Goal: Information Seeking & Learning: Learn about a topic

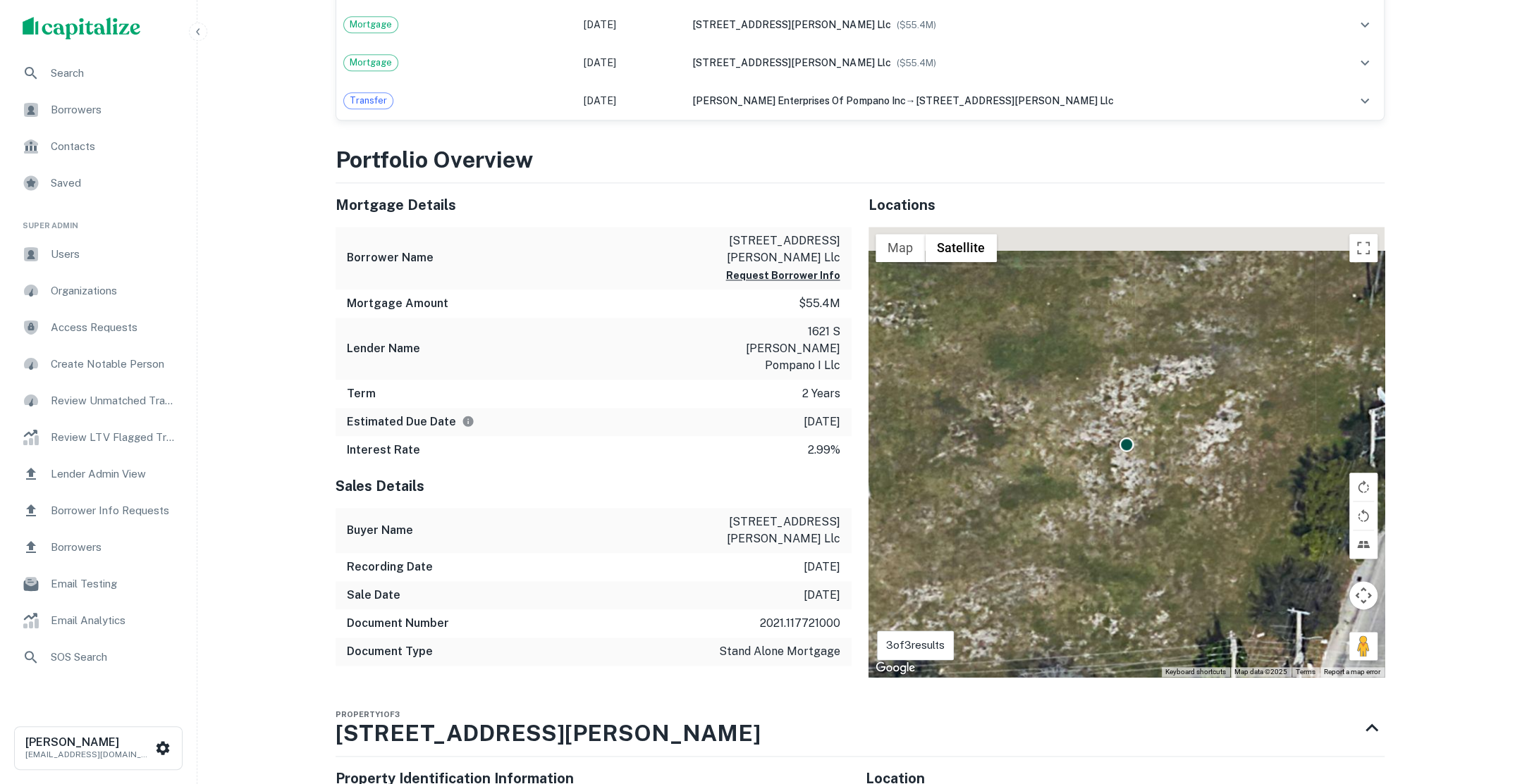
scroll to position [1161, 0]
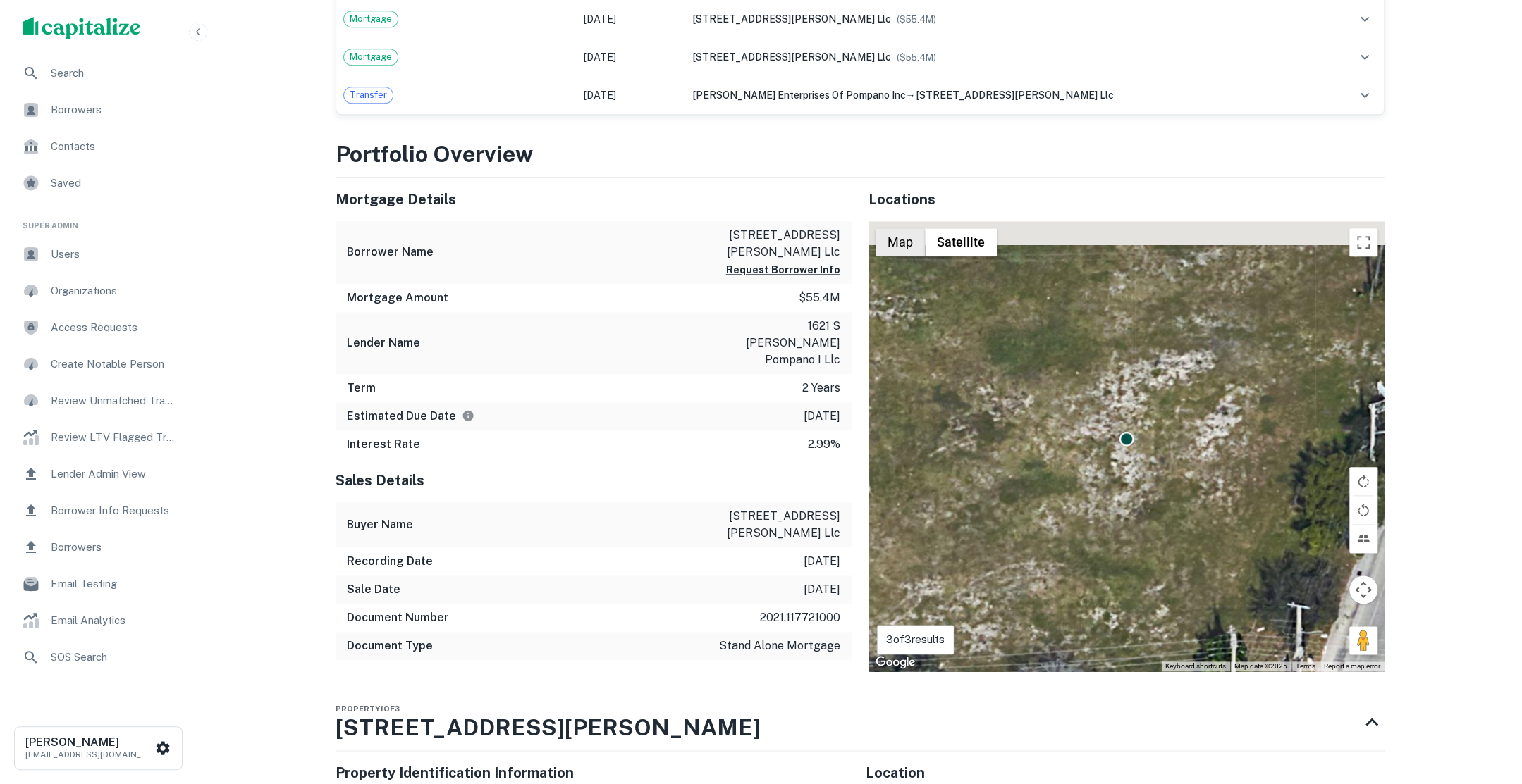
click at [898, 241] on button "Map" at bounding box center [900, 243] width 49 height 29
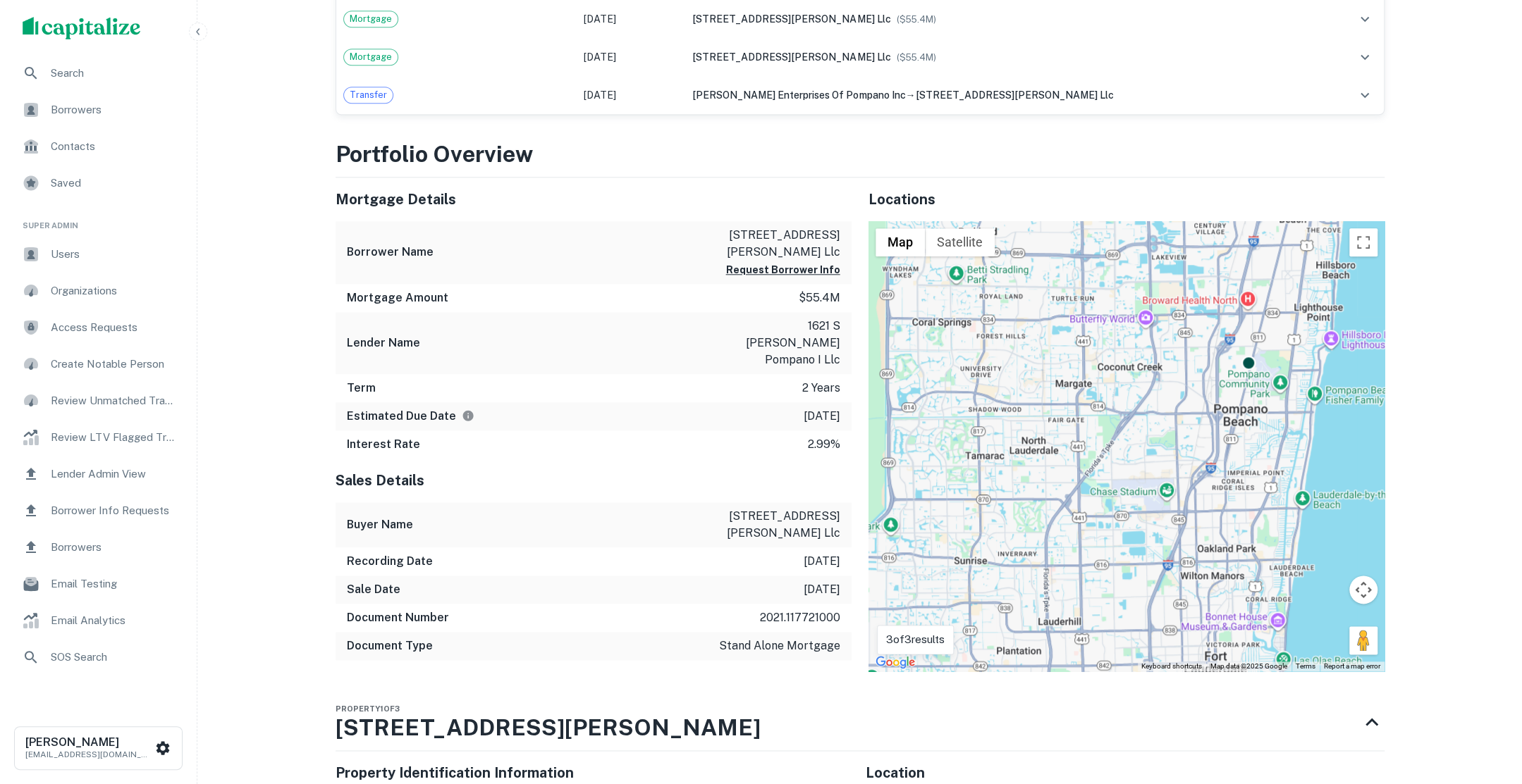
click at [961, 236] on button "Satellite" at bounding box center [960, 243] width 70 height 29
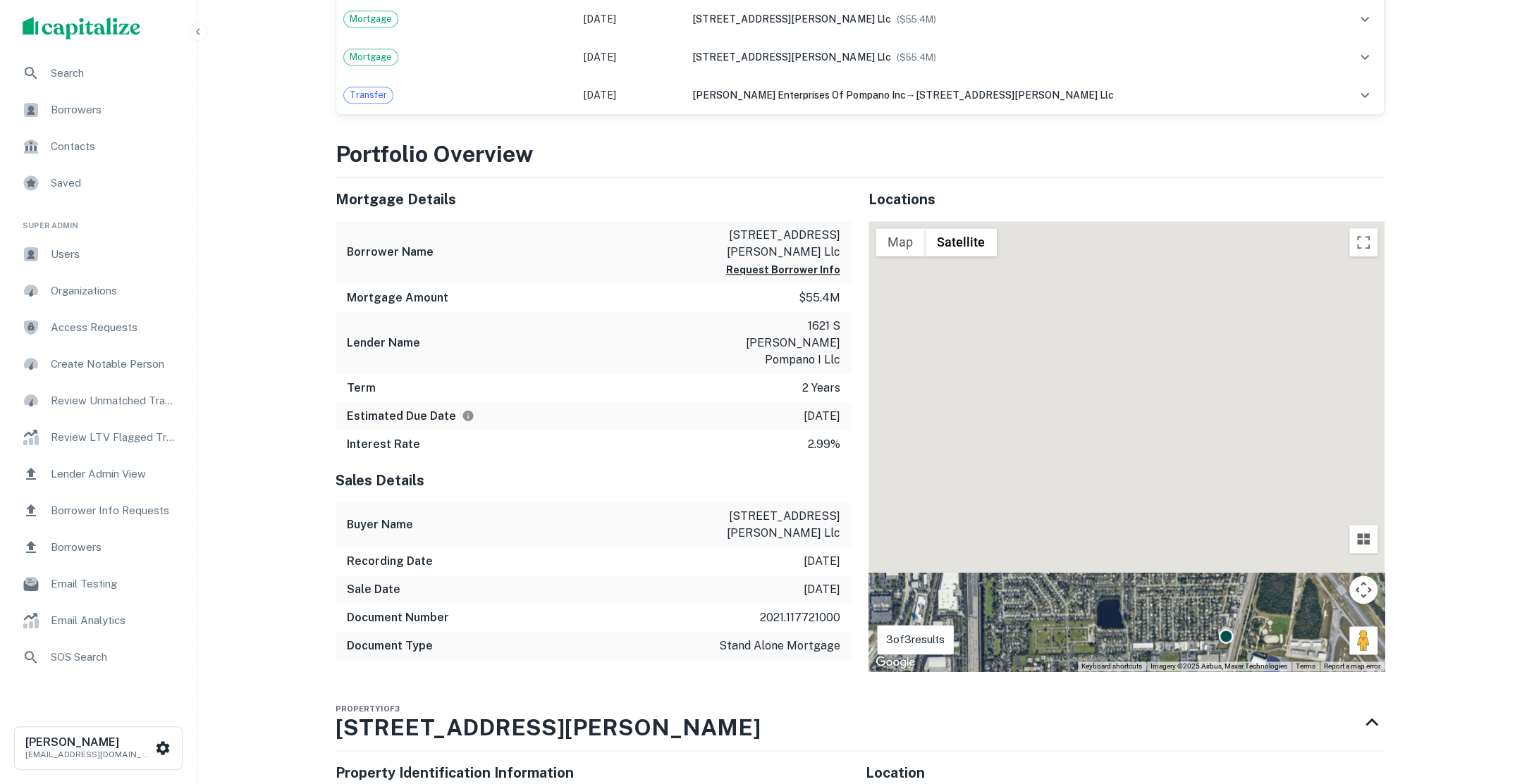
drag, startPoint x: 1184, startPoint y: 396, endPoint x: 1254, endPoint y: 845, distance: 454.4
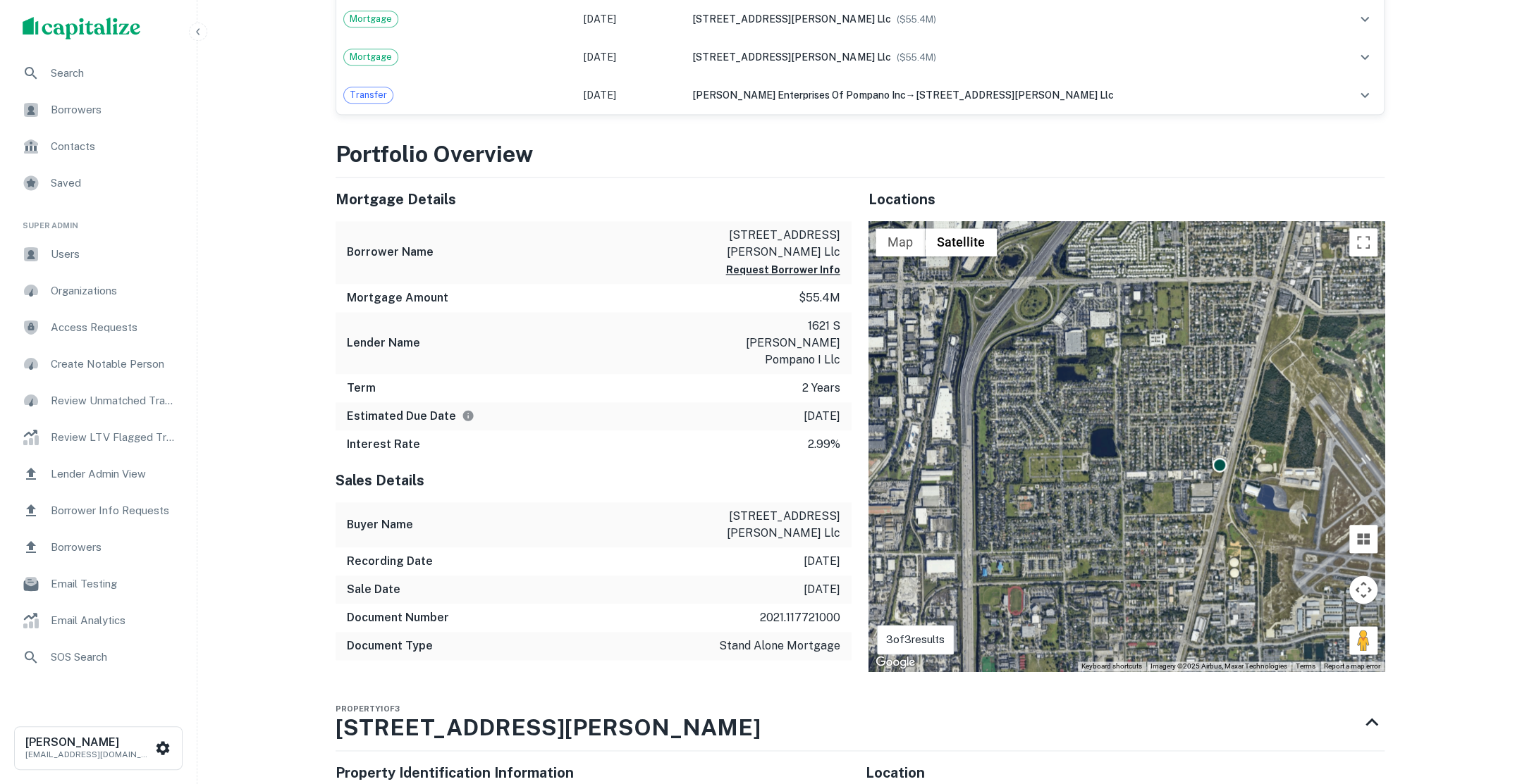
drag, startPoint x: 1252, startPoint y: 562, endPoint x: 1247, endPoint y: 387, distance: 175.1
click at [1247, 387] on div "To activate drag with keyboard, press Alt + Enter. Once in keyboard drag state,…" at bounding box center [1126, 446] width 516 height 450
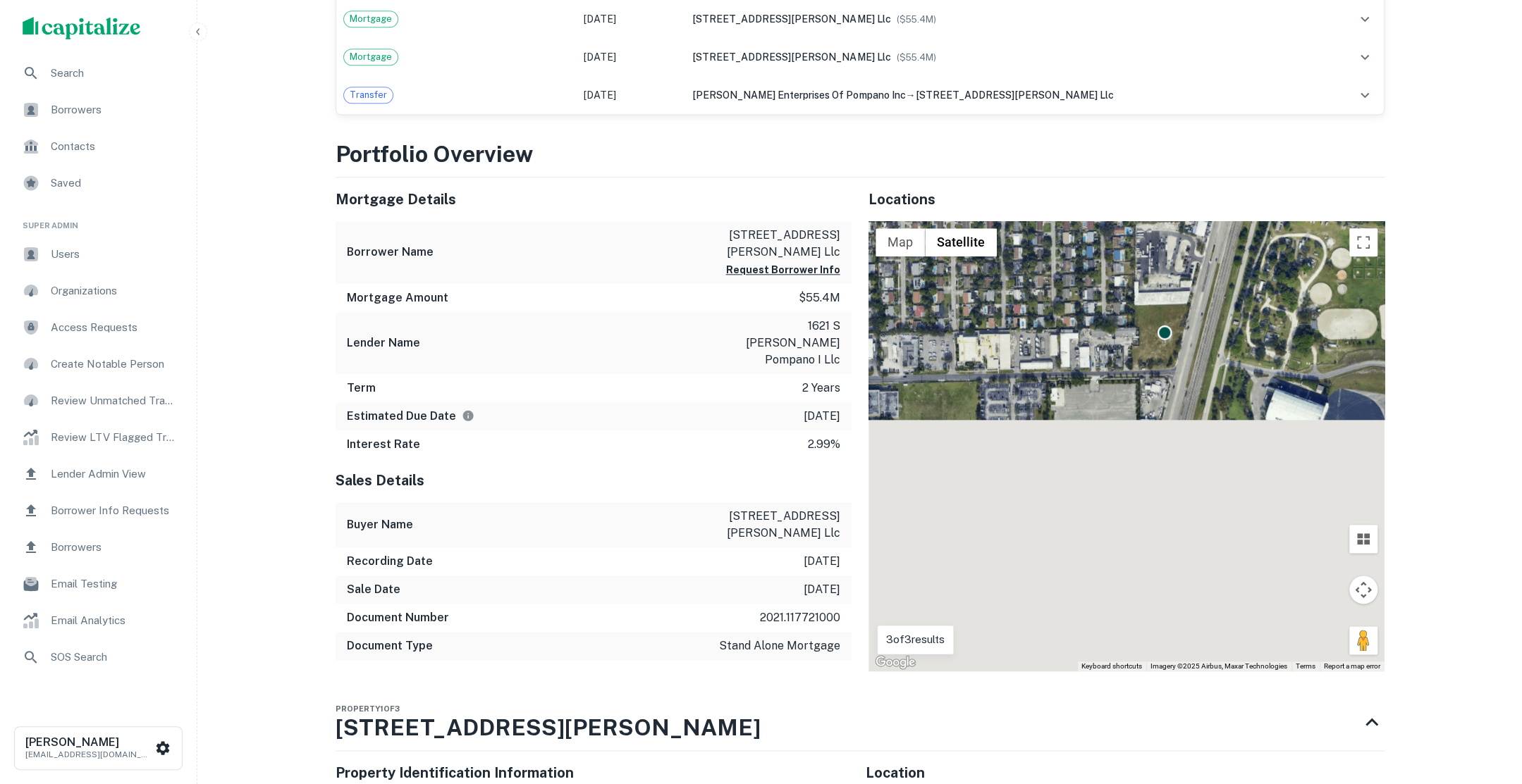
drag, startPoint x: 1197, startPoint y: 492, endPoint x: 1230, endPoint y: 189, distance: 304.8
click at [1230, 185] on div "Locations ← Move left → Move right ↑ Move up ↓ Move down + Zoom in - Zoom out H…" at bounding box center [1126, 424] width 516 height 494
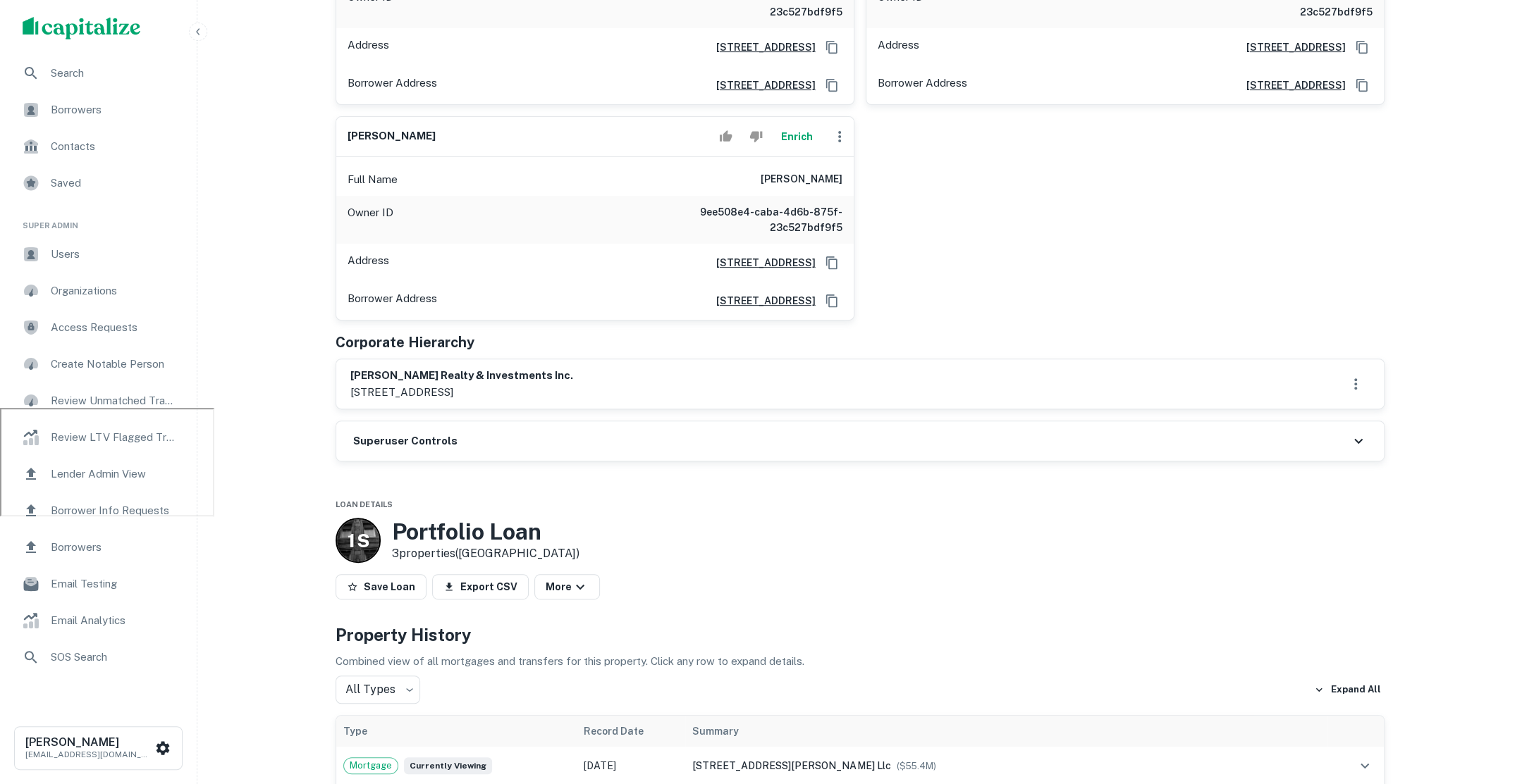
scroll to position [0, 0]
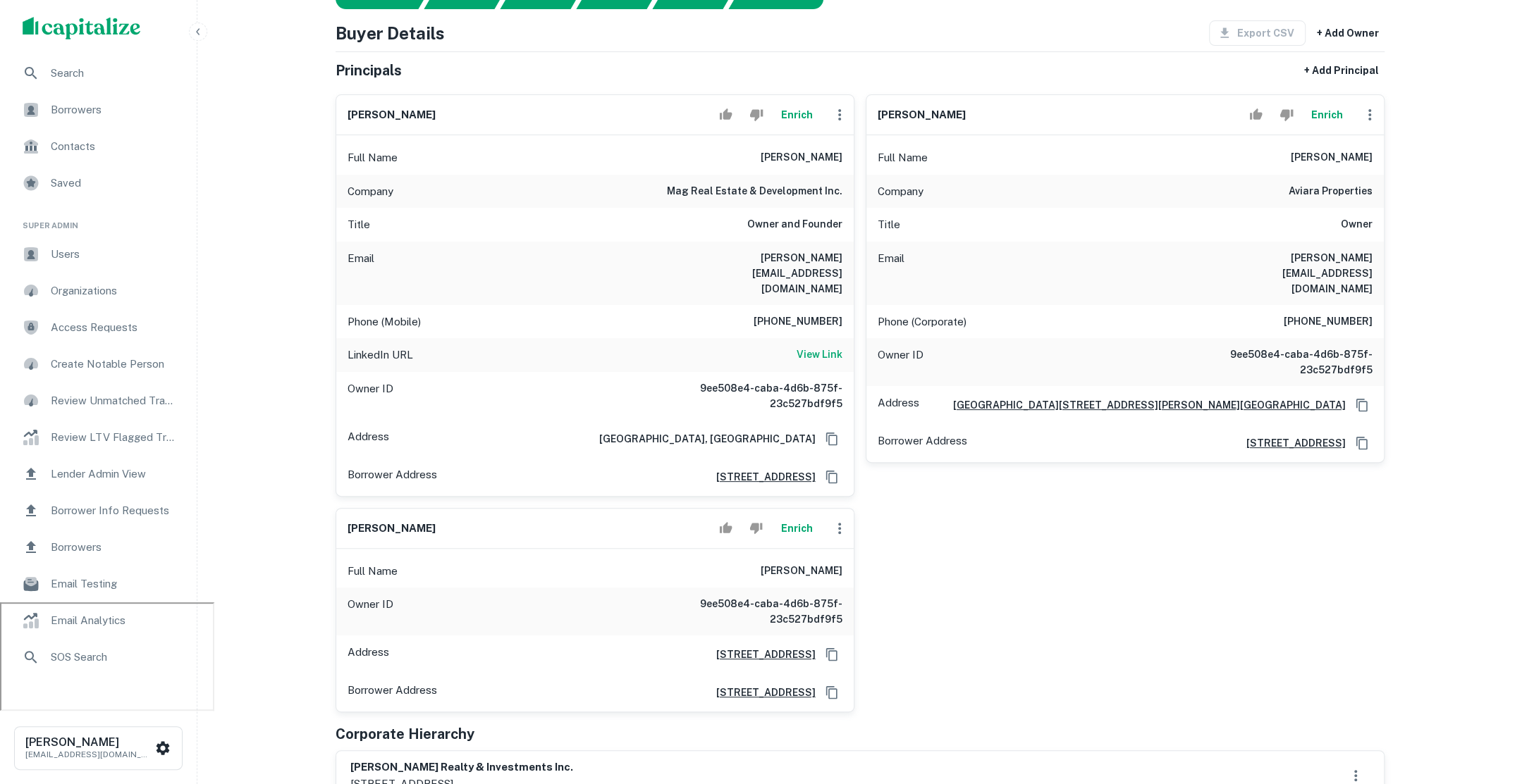
scroll to position [186, 0]
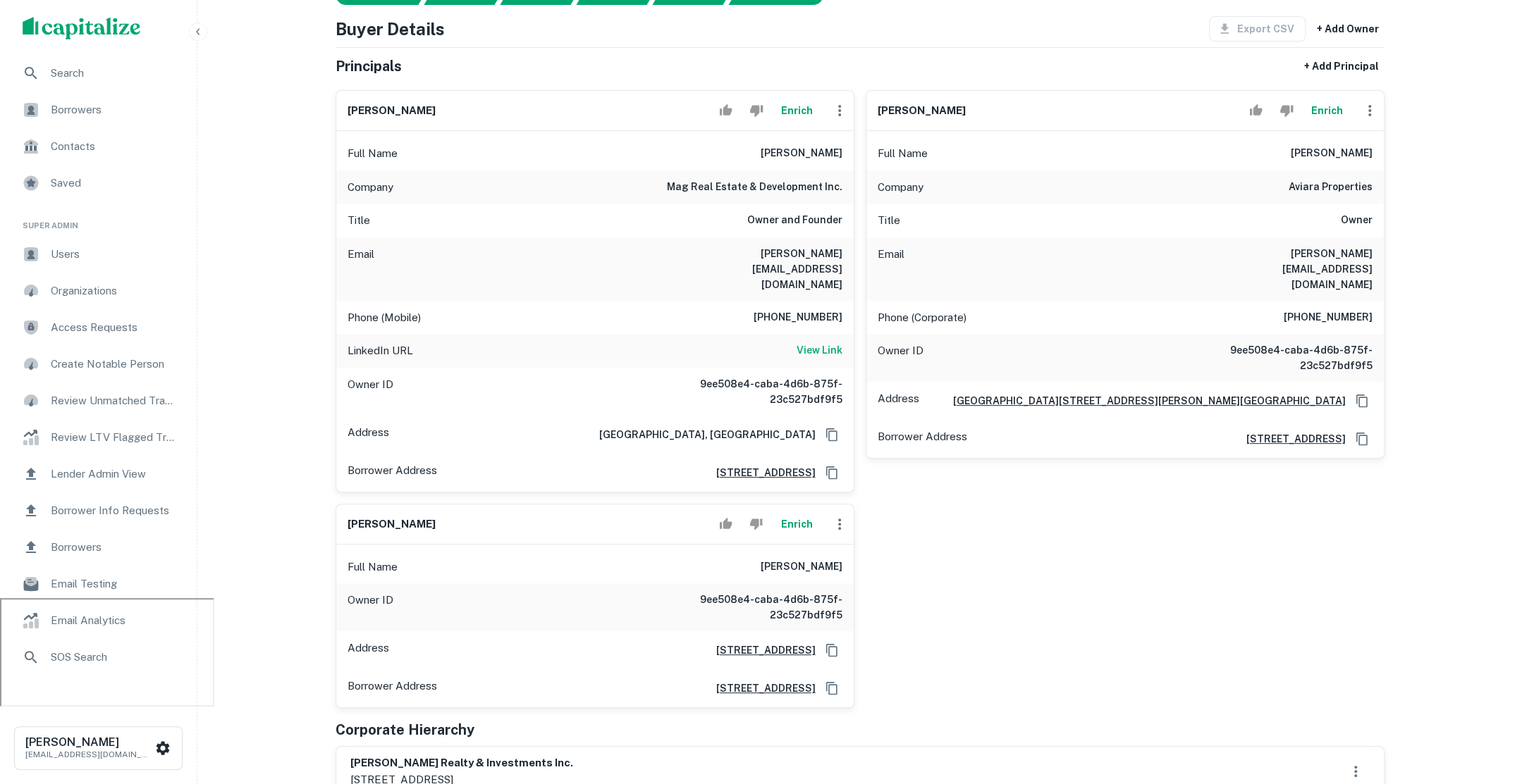
click at [148, 517] on span "Borrower Info Requests" at bounding box center [113, 511] width 126 height 17
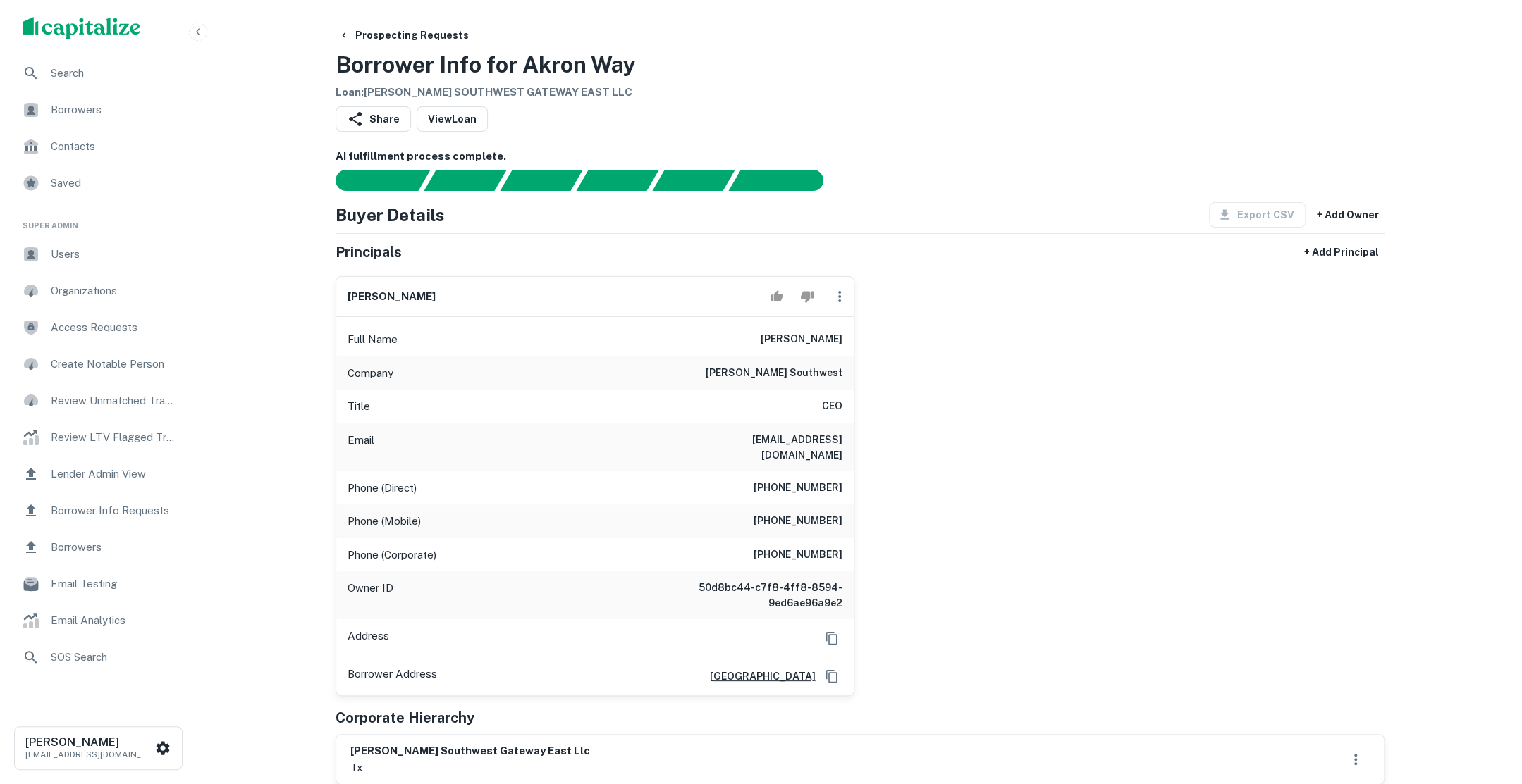
click at [171, 243] on div "Users" at bounding box center [98, 254] width 174 height 34
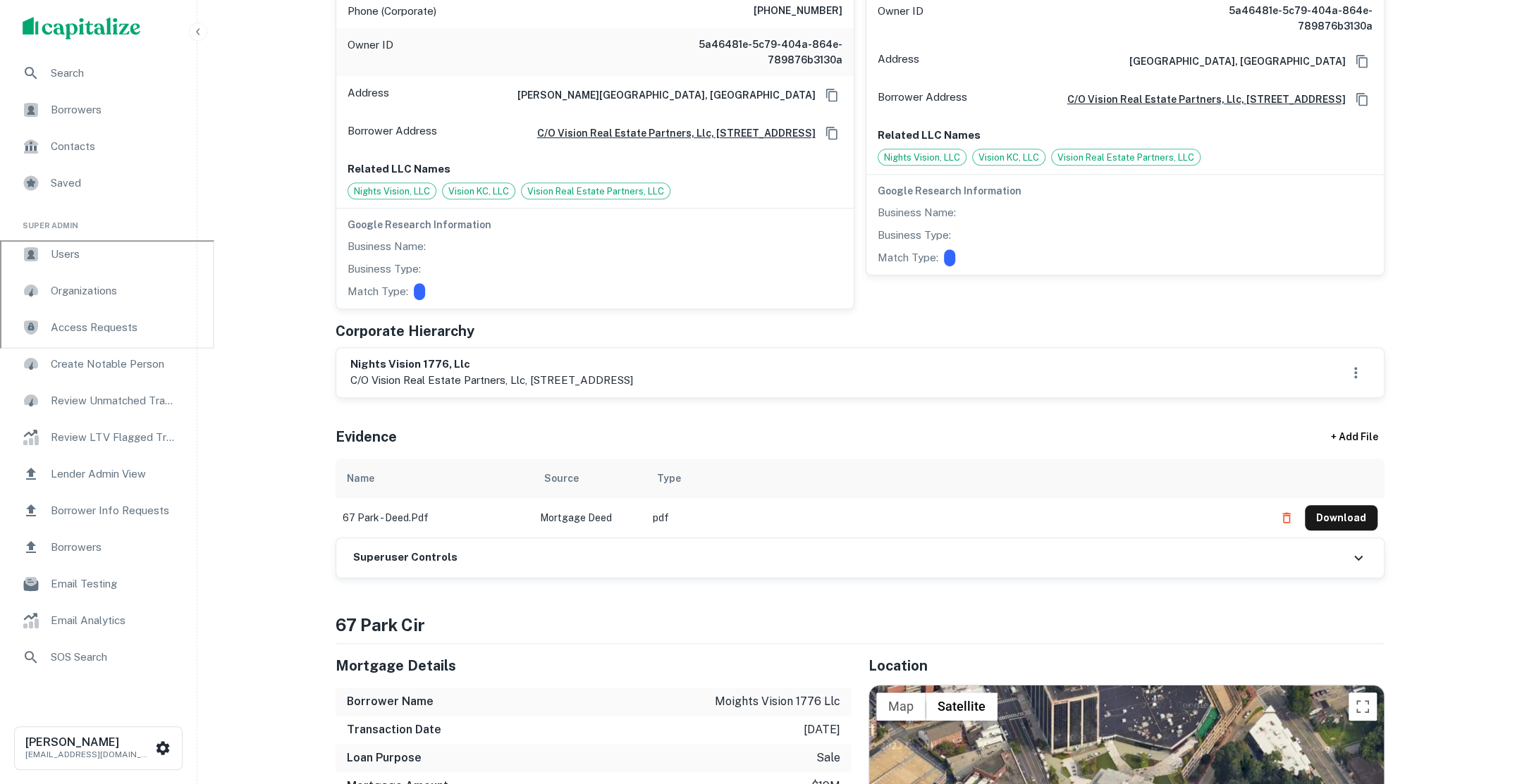
scroll to position [779, 0]
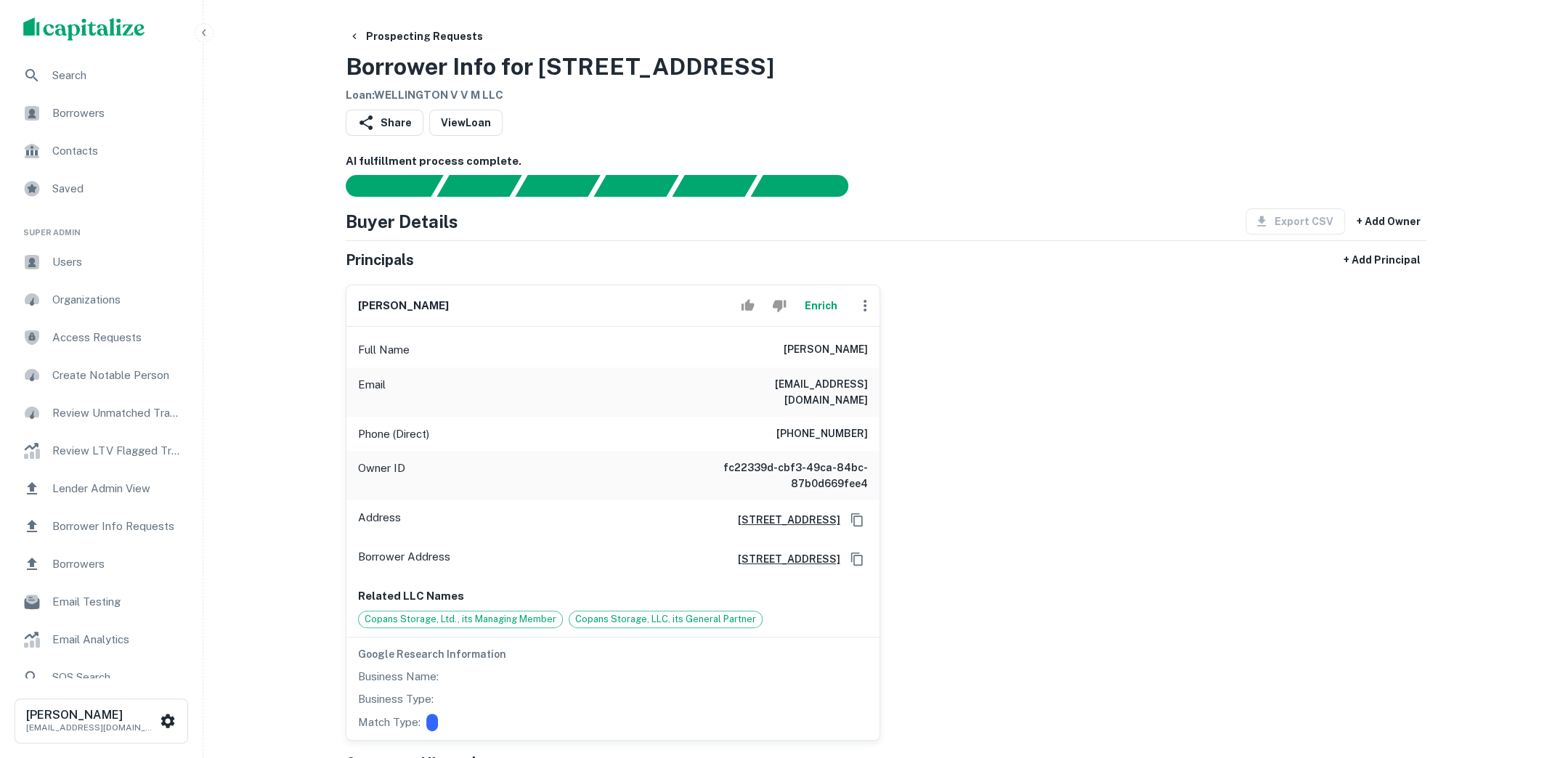
click at [146, 82] on span "Search" at bounding box center [117, 76] width 130 height 18
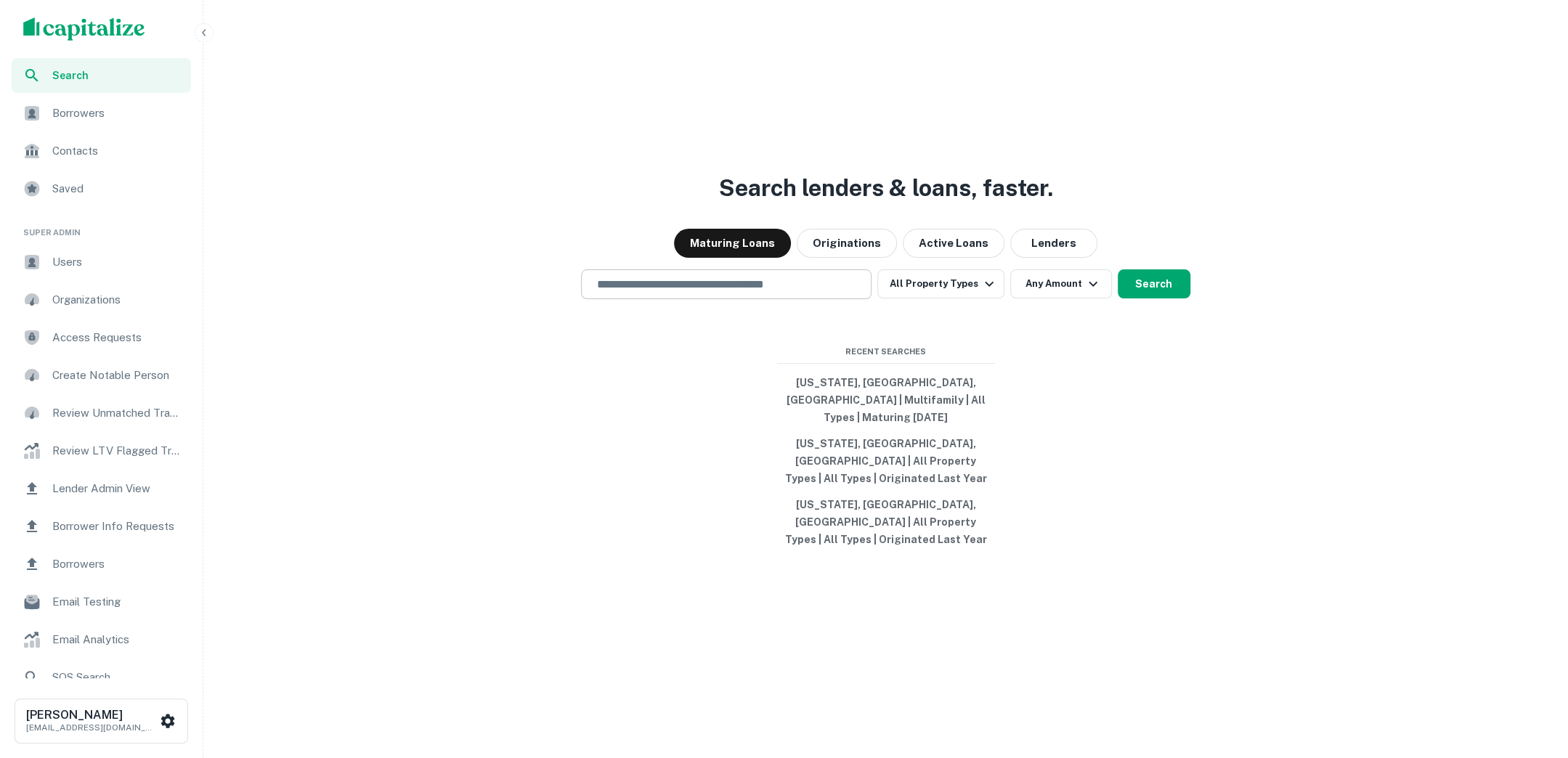
click at [784, 293] on input "text" at bounding box center [726, 284] width 277 height 17
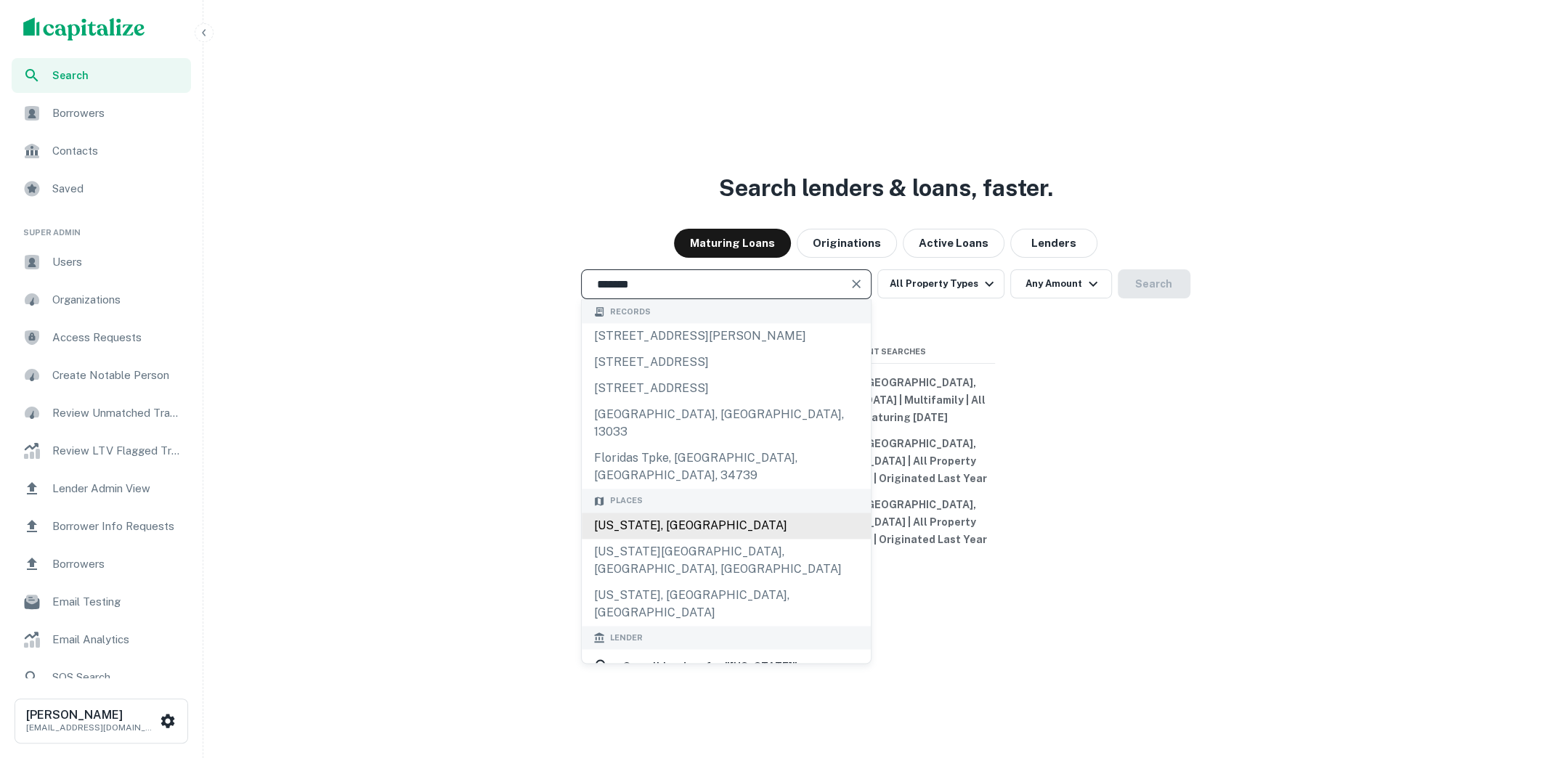
click at [705, 520] on div "[US_STATE], [GEOGRAPHIC_DATA]" at bounding box center [726, 526] width 289 height 26
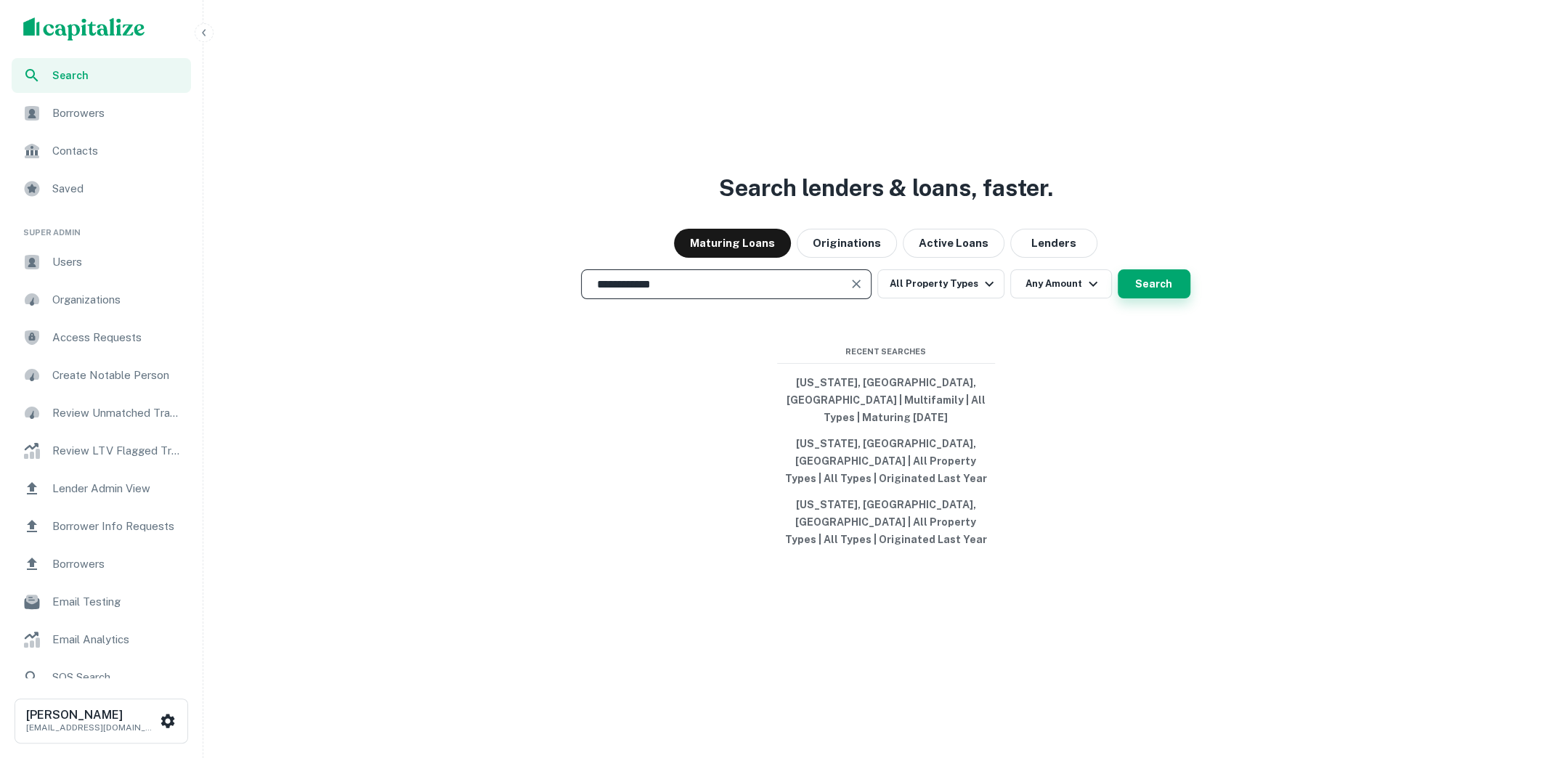
type input "**********"
click at [1153, 298] on button "Search" at bounding box center [1153, 284] width 73 height 29
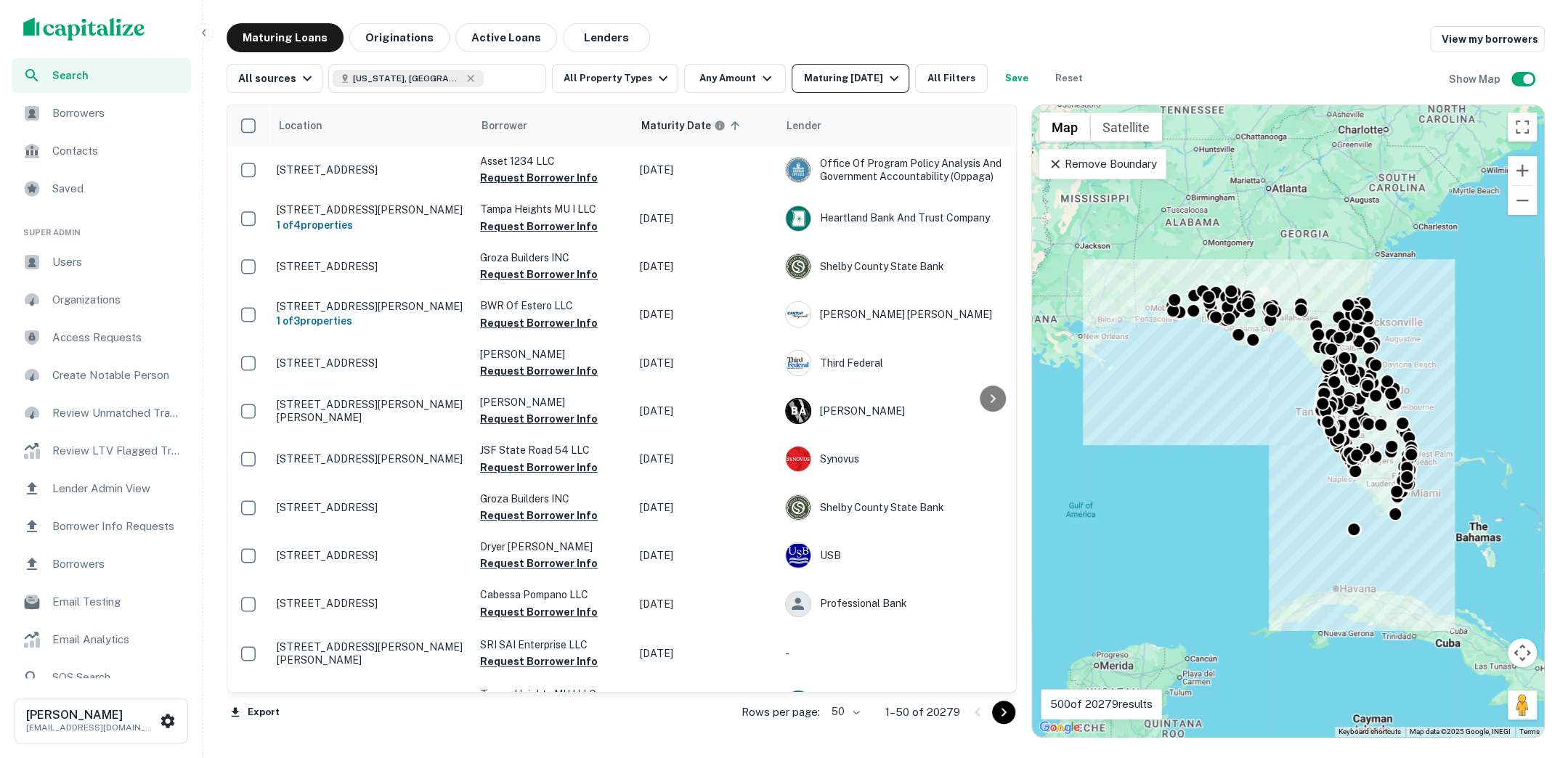
click at [888, 83] on icon "button" at bounding box center [894, 79] width 18 height 18
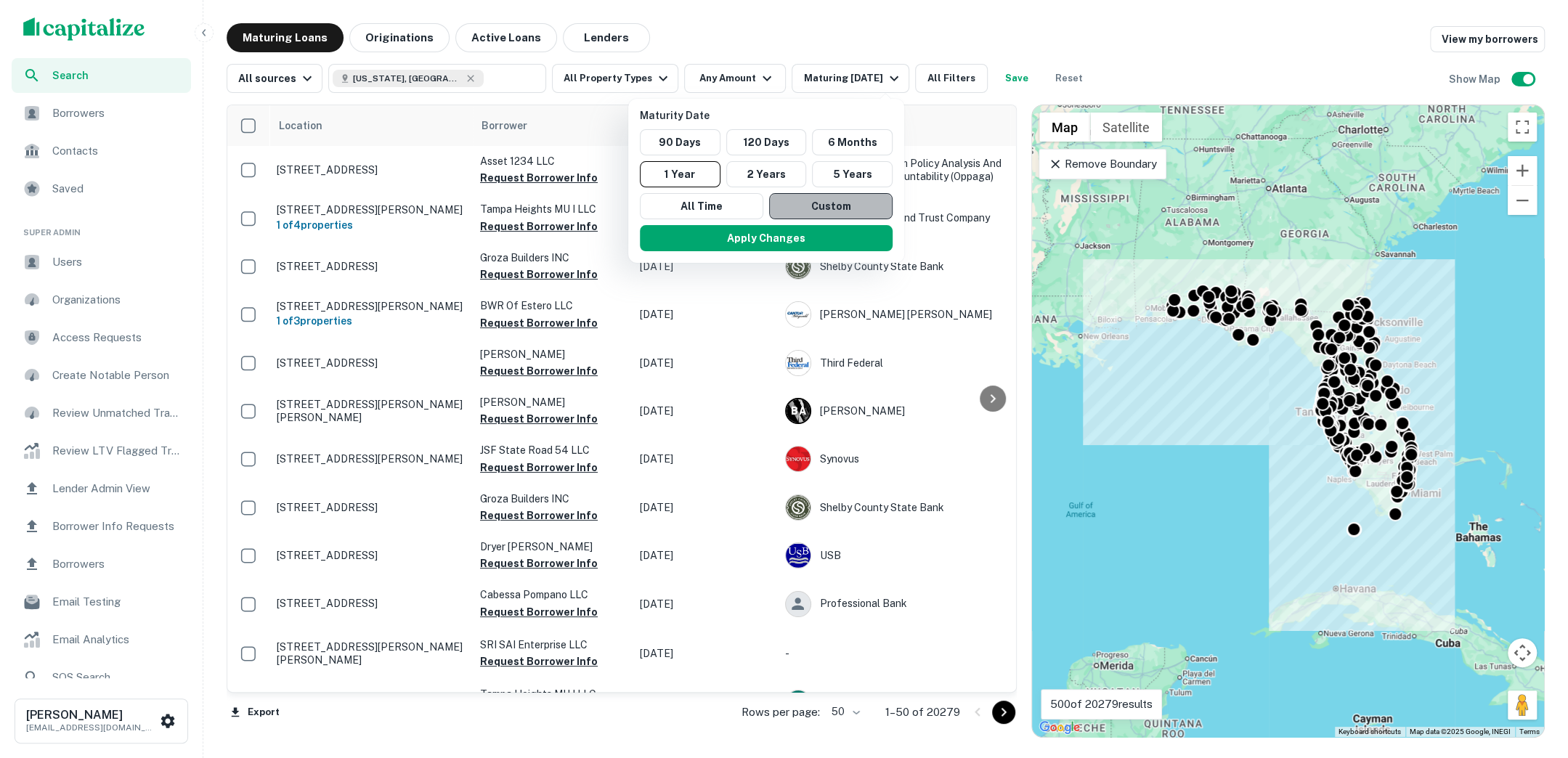
click at [818, 204] on button "Custom" at bounding box center [831, 207] width 123 height 26
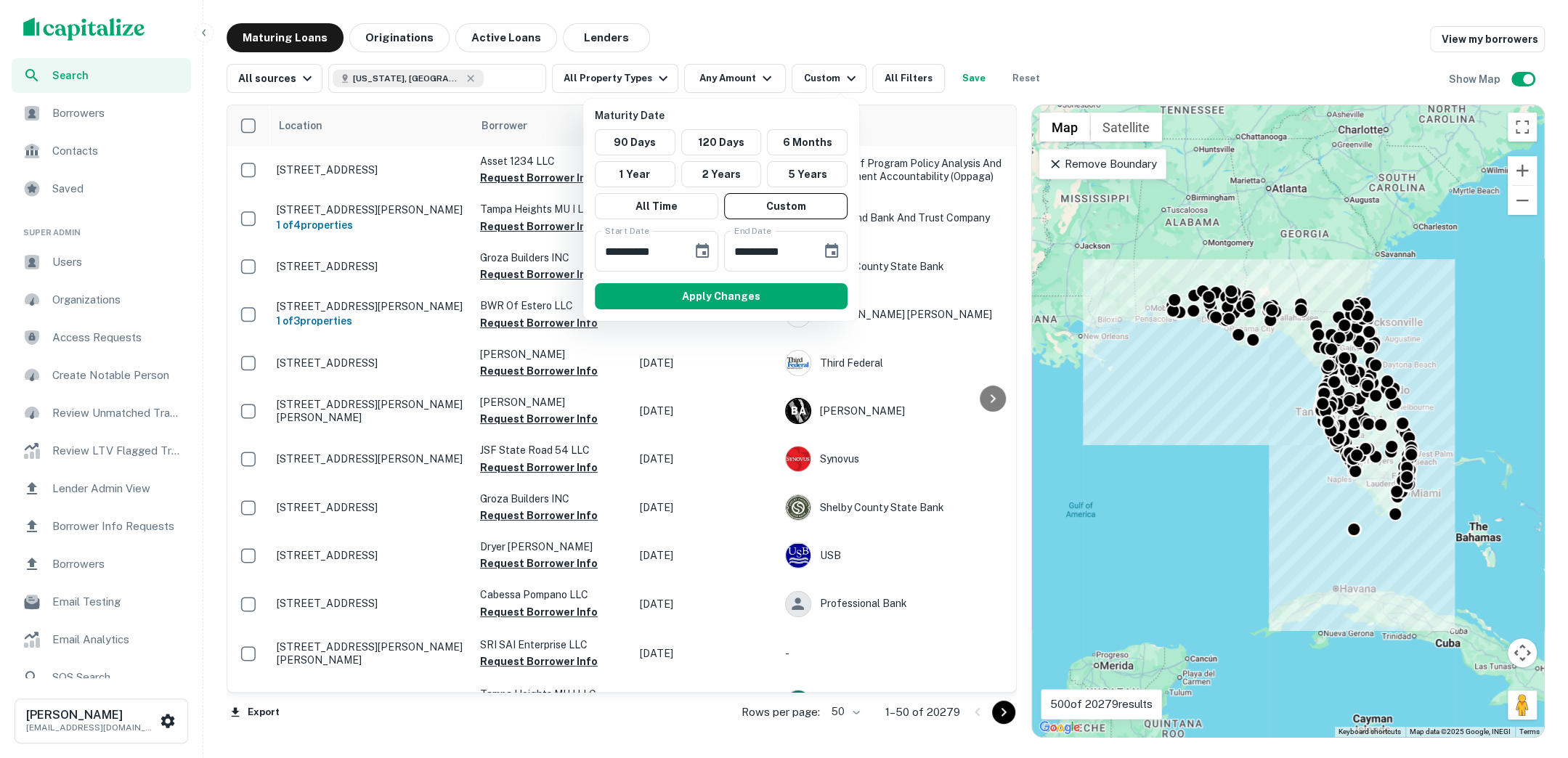
drag, startPoint x: 845, startPoint y: 32, endPoint x: 740, endPoint y: 60, distance: 108.7
click at [845, 32] on div at bounding box center [784, 379] width 1568 height 758
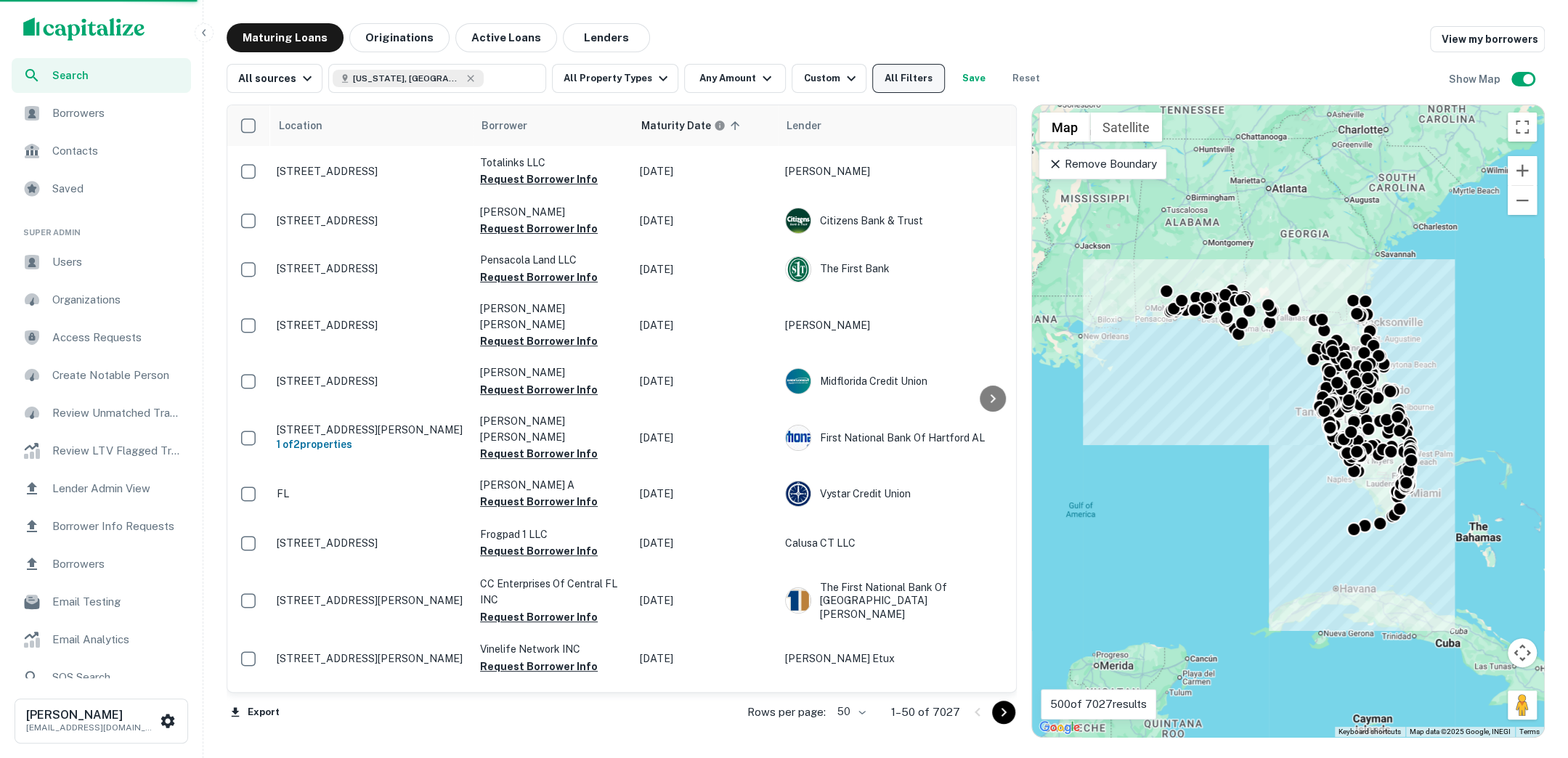
click at [895, 69] on button "All Filters" at bounding box center [908, 79] width 73 height 29
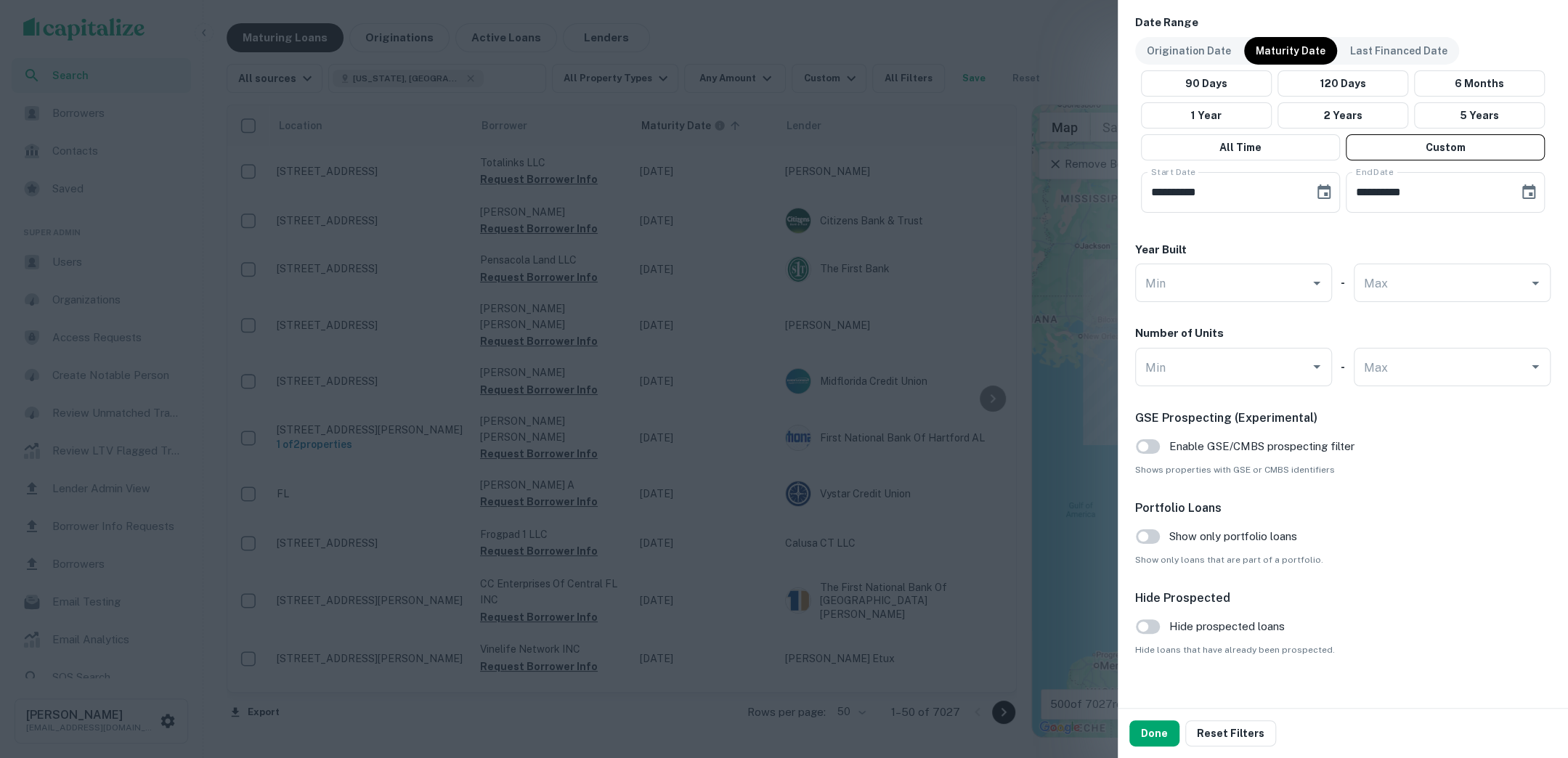
scroll to position [868, 0]
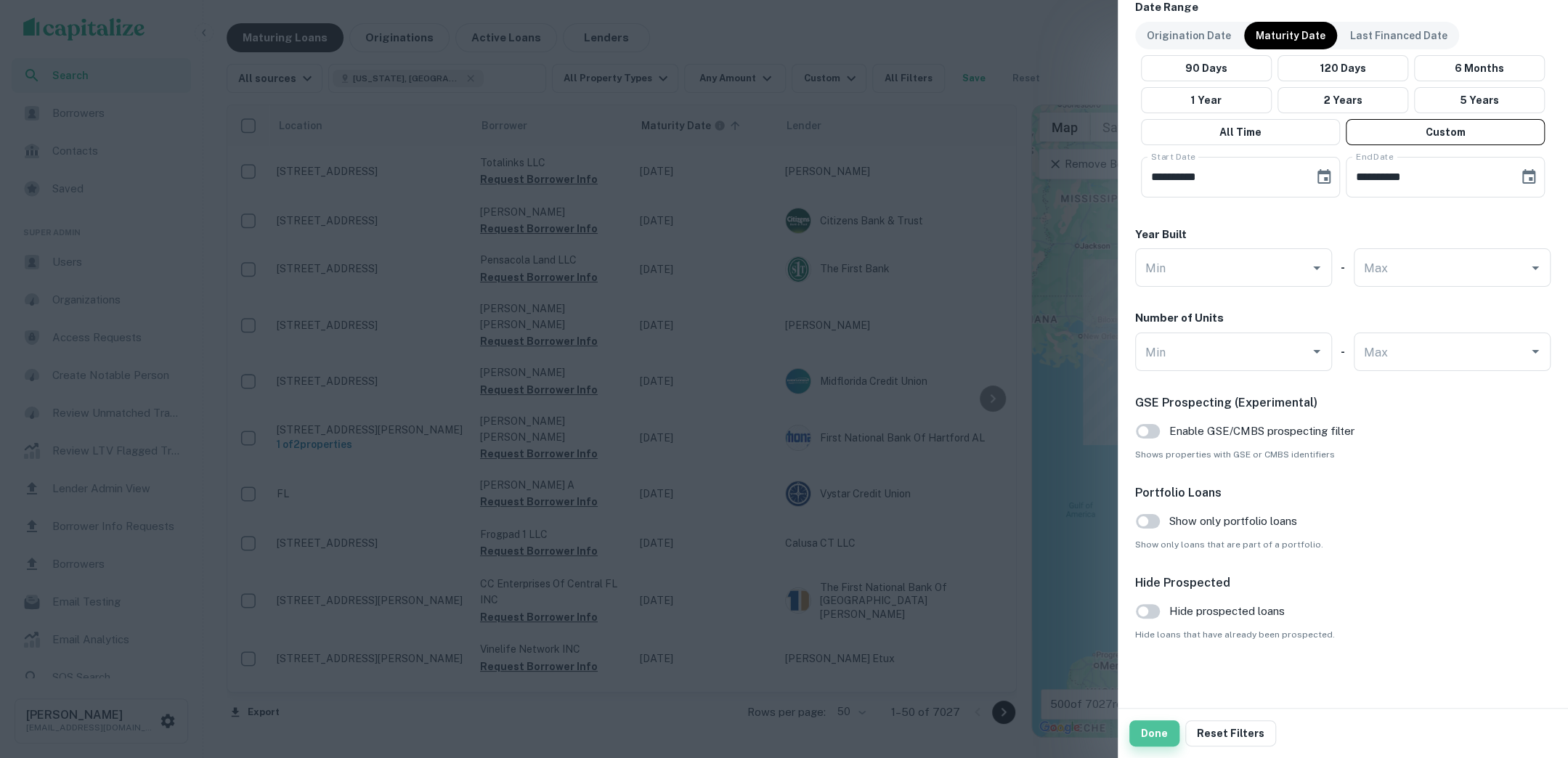
click at [1158, 729] on button "Done" at bounding box center [1154, 734] width 50 height 26
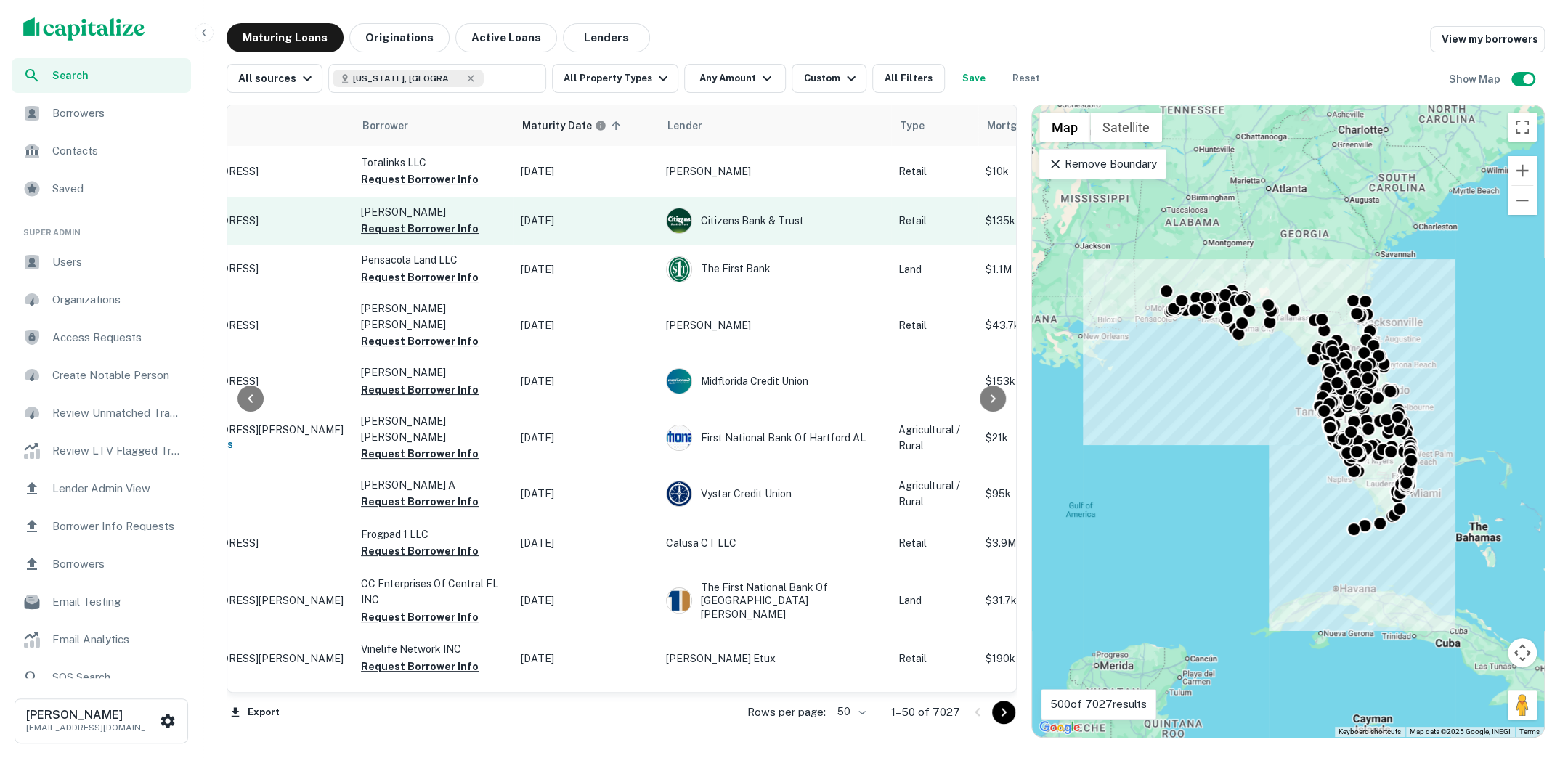
scroll to position [0, 0]
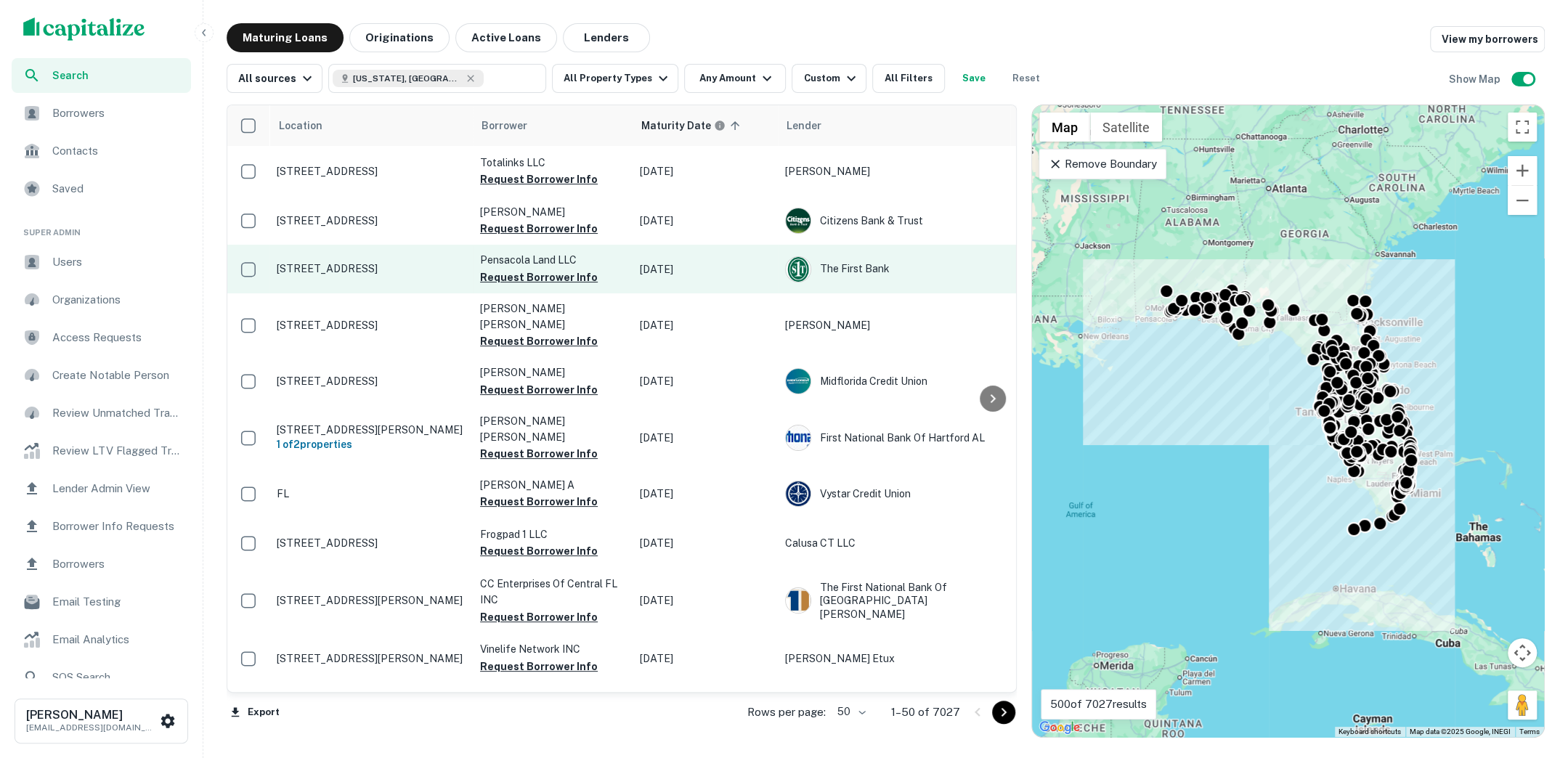
click at [408, 265] on p "[STREET_ADDRESS]" at bounding box center [370, 269] width 189 height 13
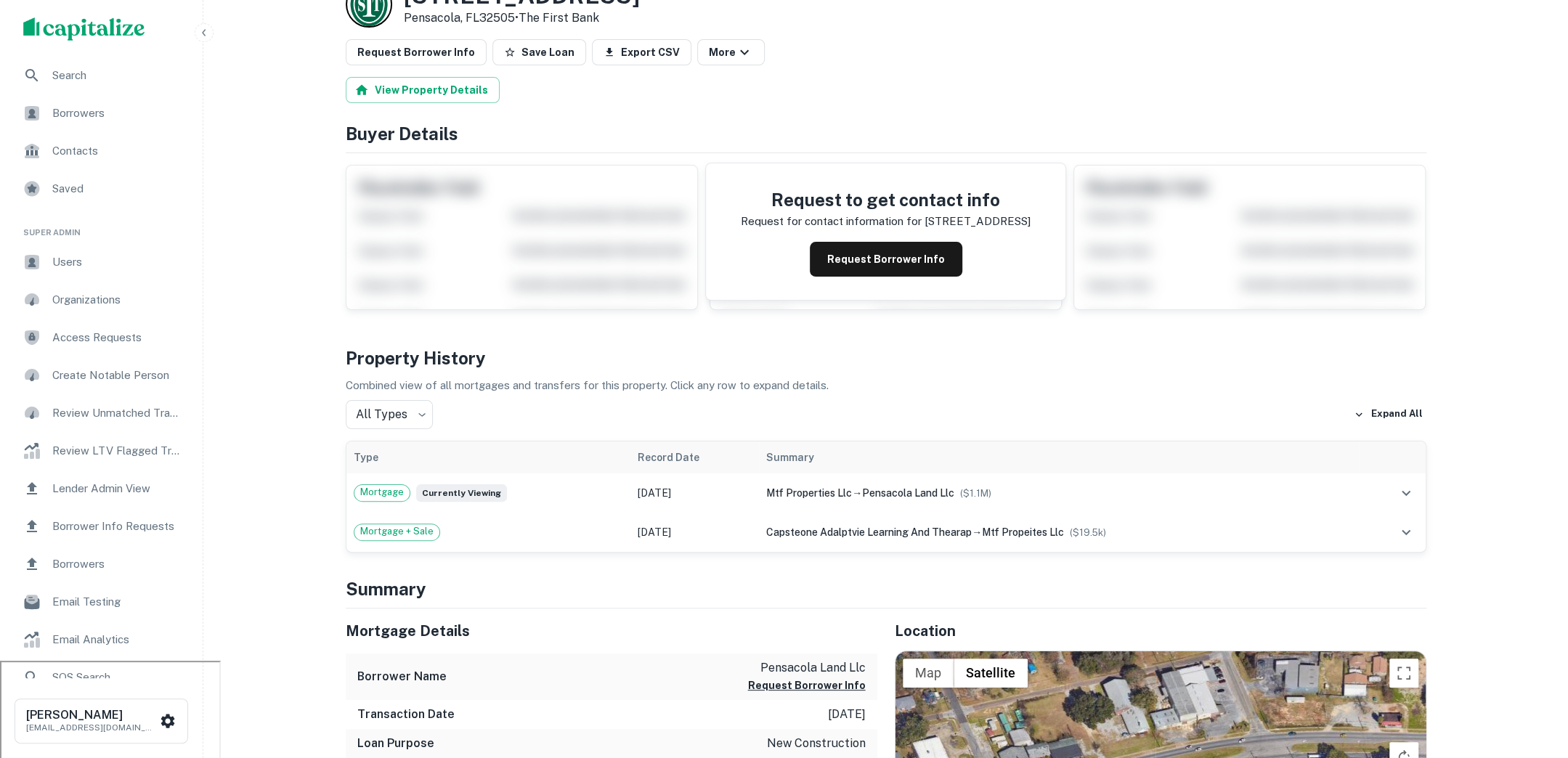
scroll to position [100, 0]
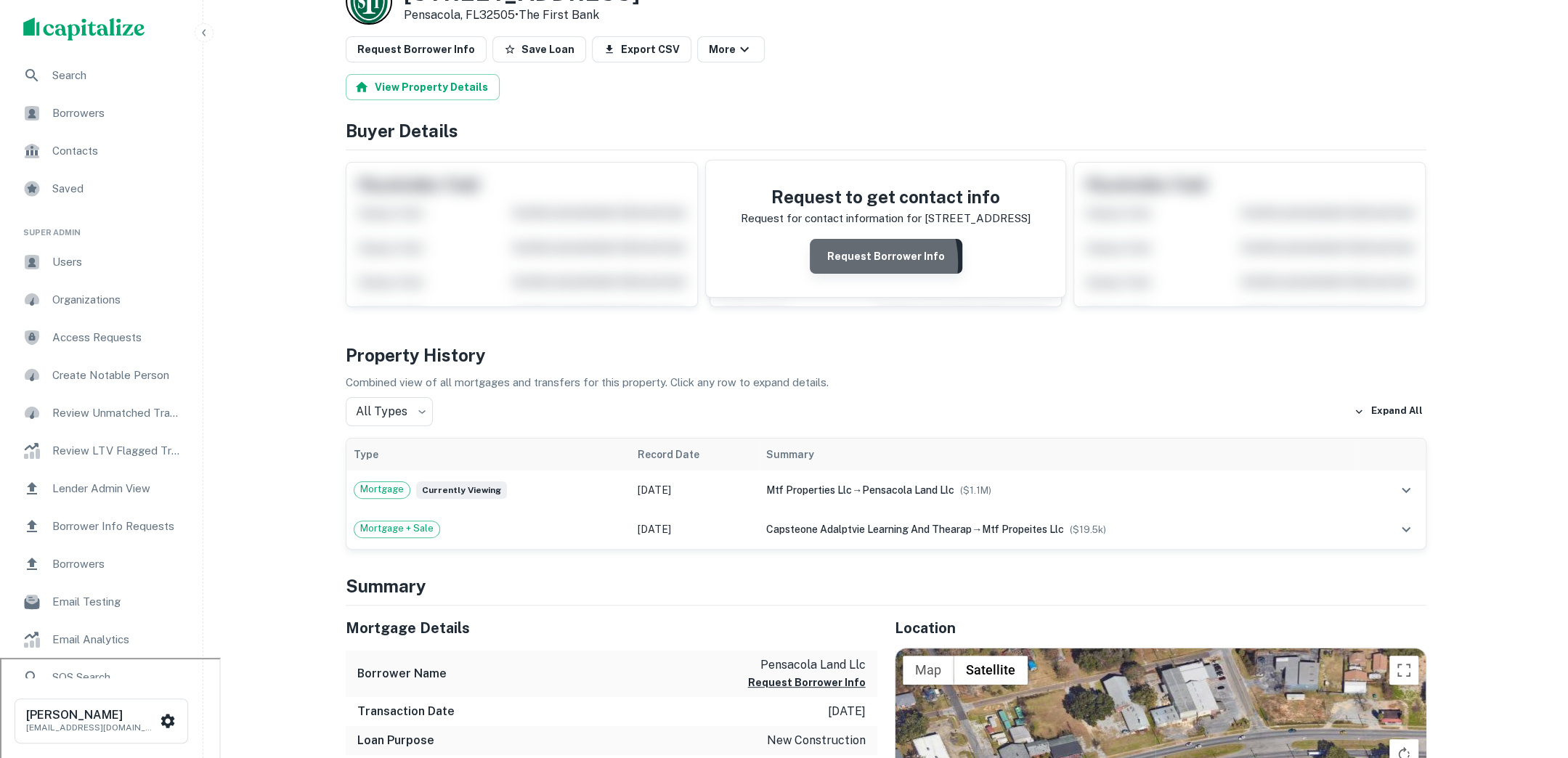
click at [859, 260] on button "Request Borrower Info" at bounding box center [885, 256] width 152 height 35
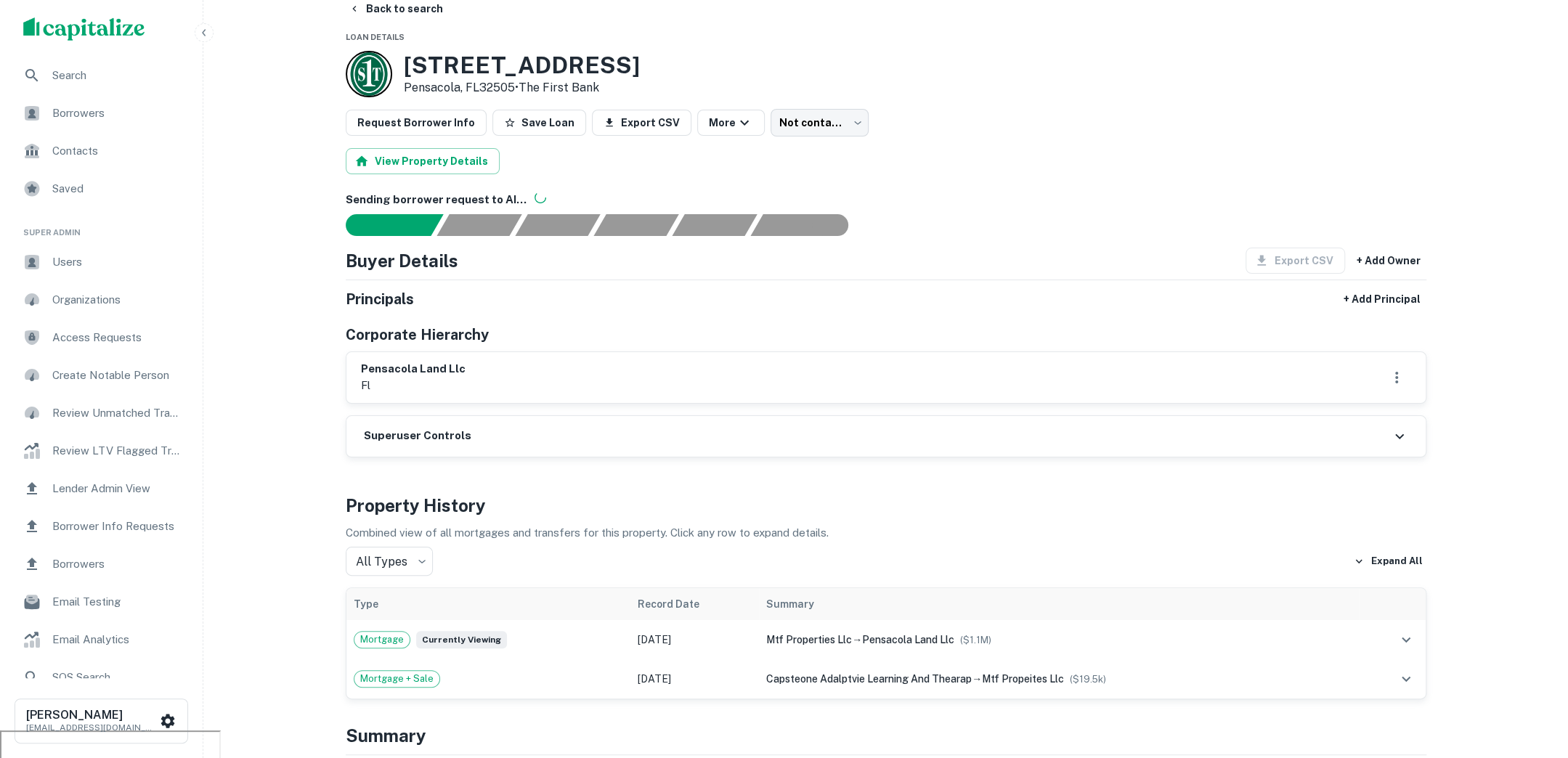
scroll to position [0, 0]
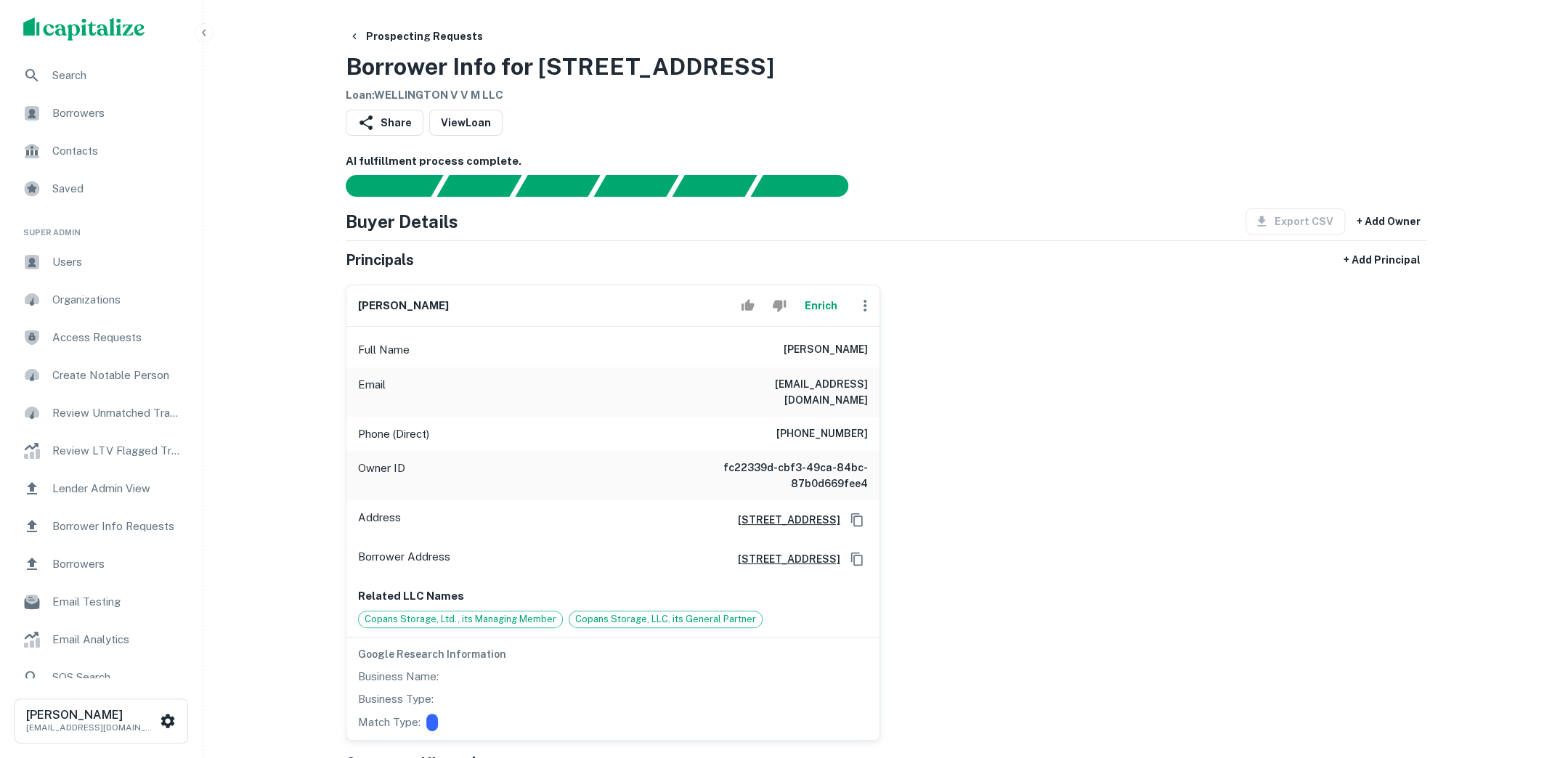
drag, startPoint x: 785, startPoint y: 67, endPoint x: 527, endPoint y: 68, distance: 258.0
click at [527, 68] on div "Prospecting Requests Borrower Info for 5225 Verde Valley Ln Loan : WELLINGTON V…" at bounding box center [886, 64] width 1081 height 81
click at [599, 64] on h3 "Borrower Info for 5225 Verde Valley Ln" at bounding box center [559, 66] width 429 height 35
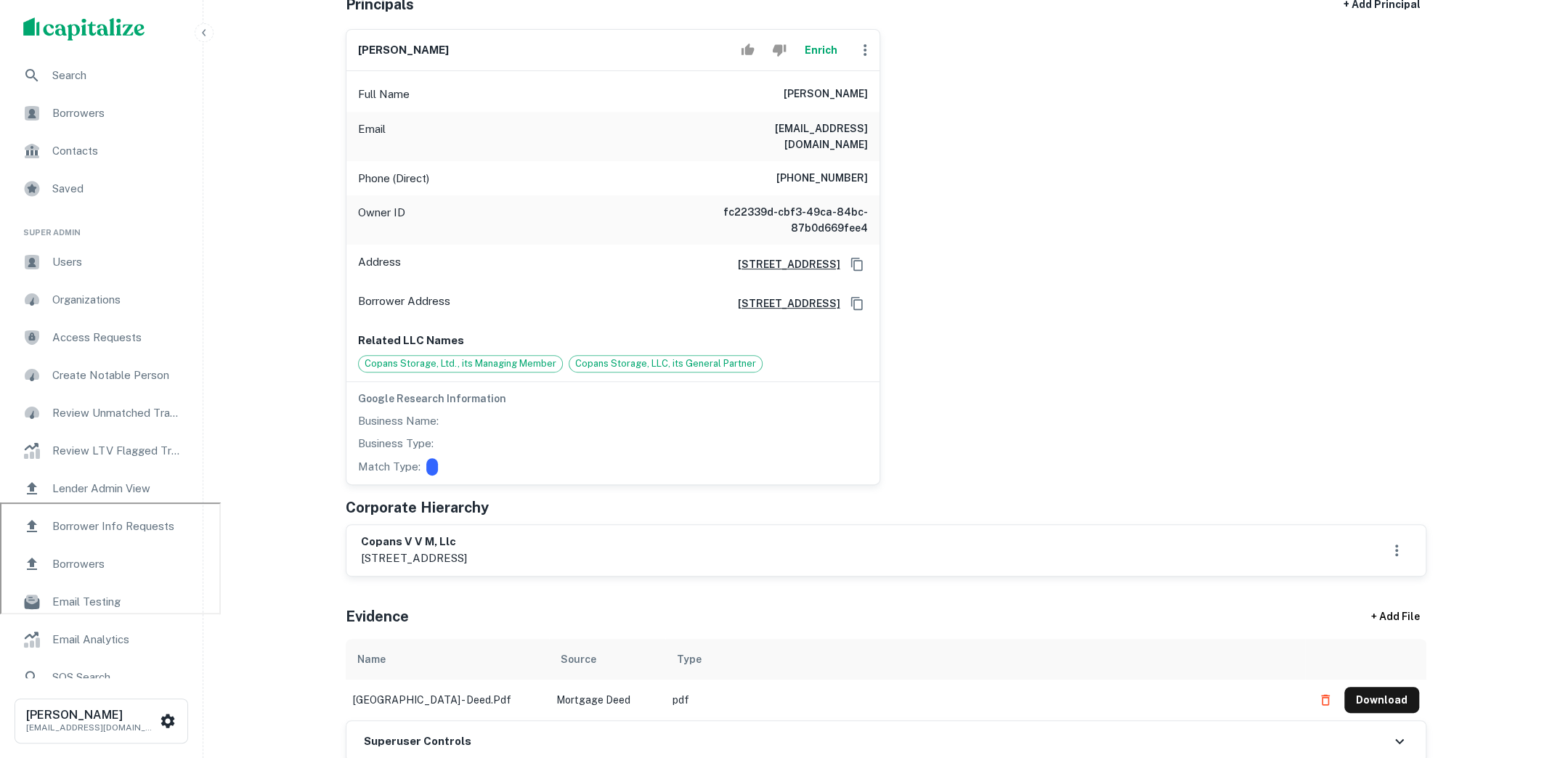
scroll to position [254, 0]
drag, startPoint x: 798, startPoint y: 96, endPoint x: 864, endPoint y: 93, distance: 66.1
click at [864, 93] on h6 "jeffrey pechter" at bounding box center [826, 97] width 85 height 18
click at [876, 101] on div "Full Name jeffrey pechter" at bounding box center [612, 96] width 533 height 35
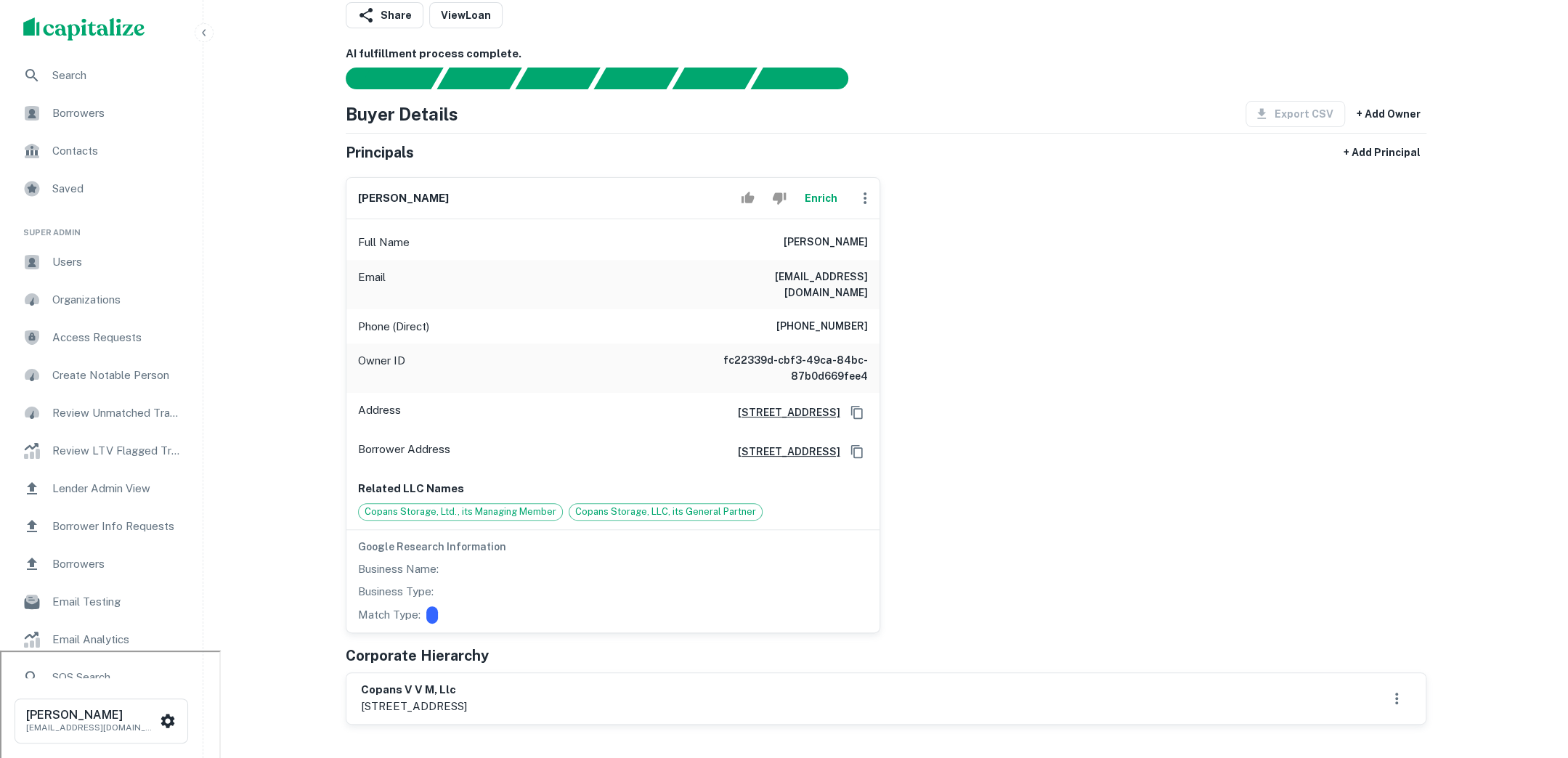
scroll to position [0, 0]
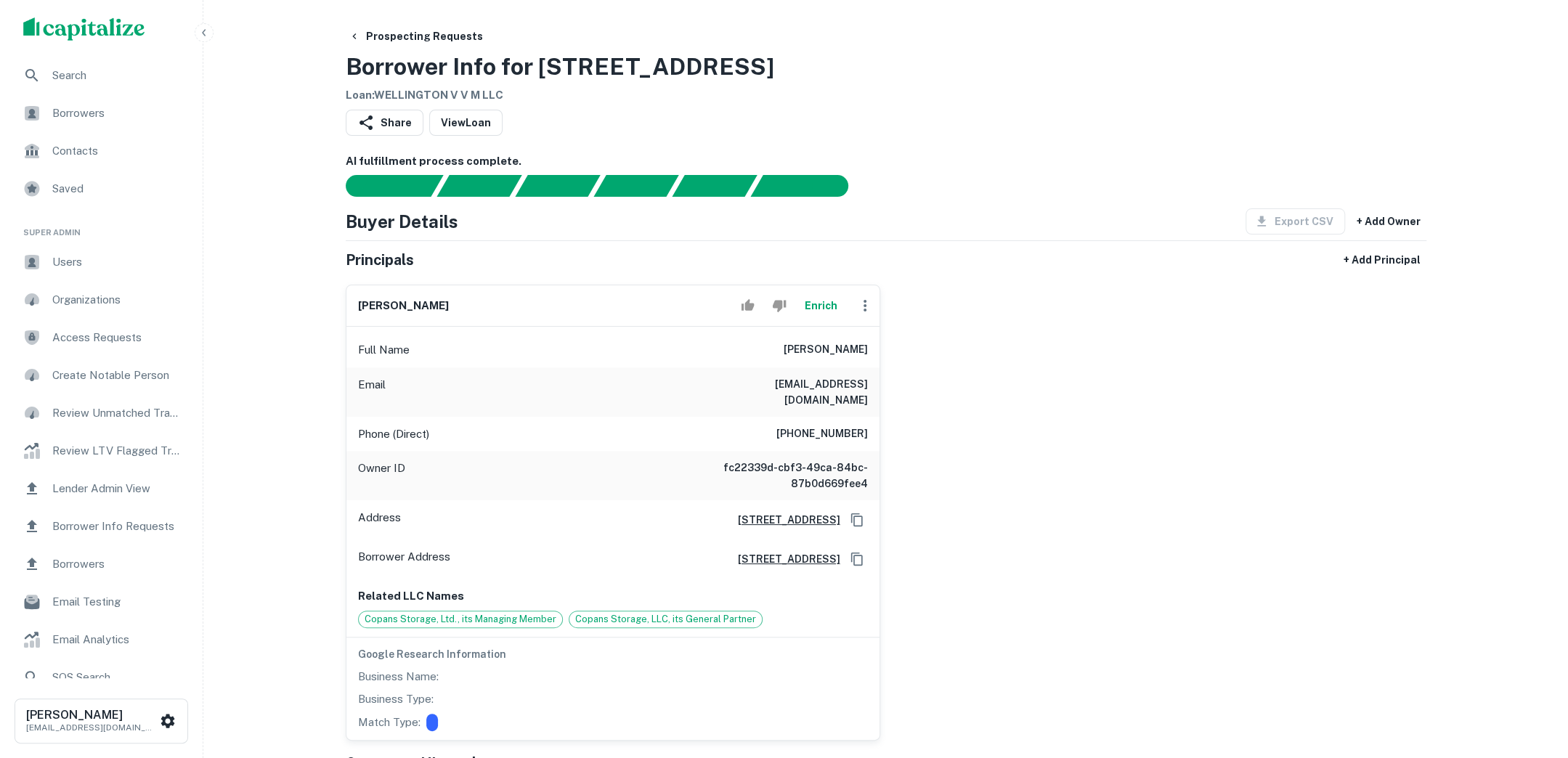
click at [79, 265] on span "Users" at bounding box center [117, 262] width 130 height 18
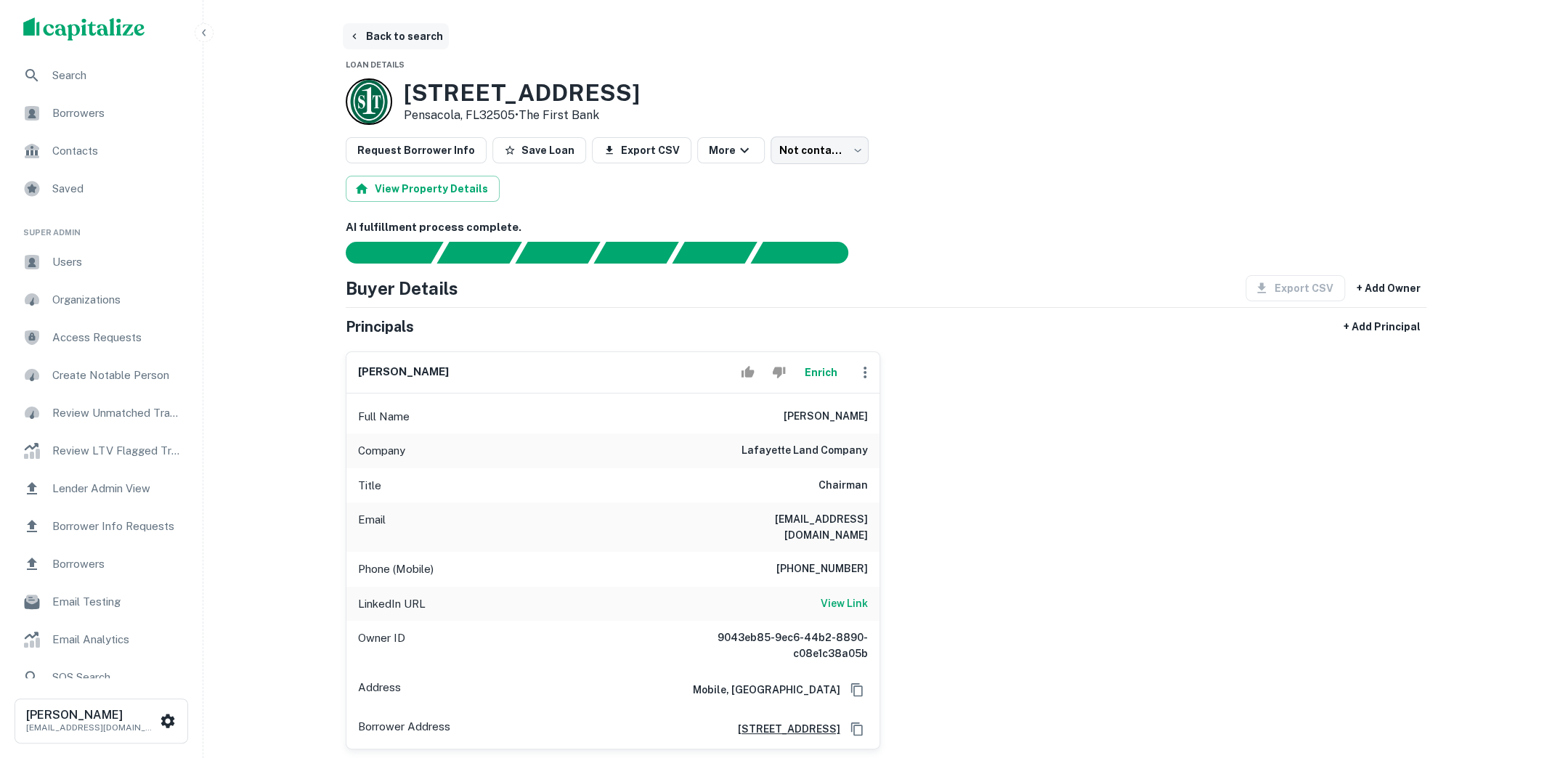
click at [419, 29] on button "Back to search" at bounding box center [395, 37] width 106 height 26
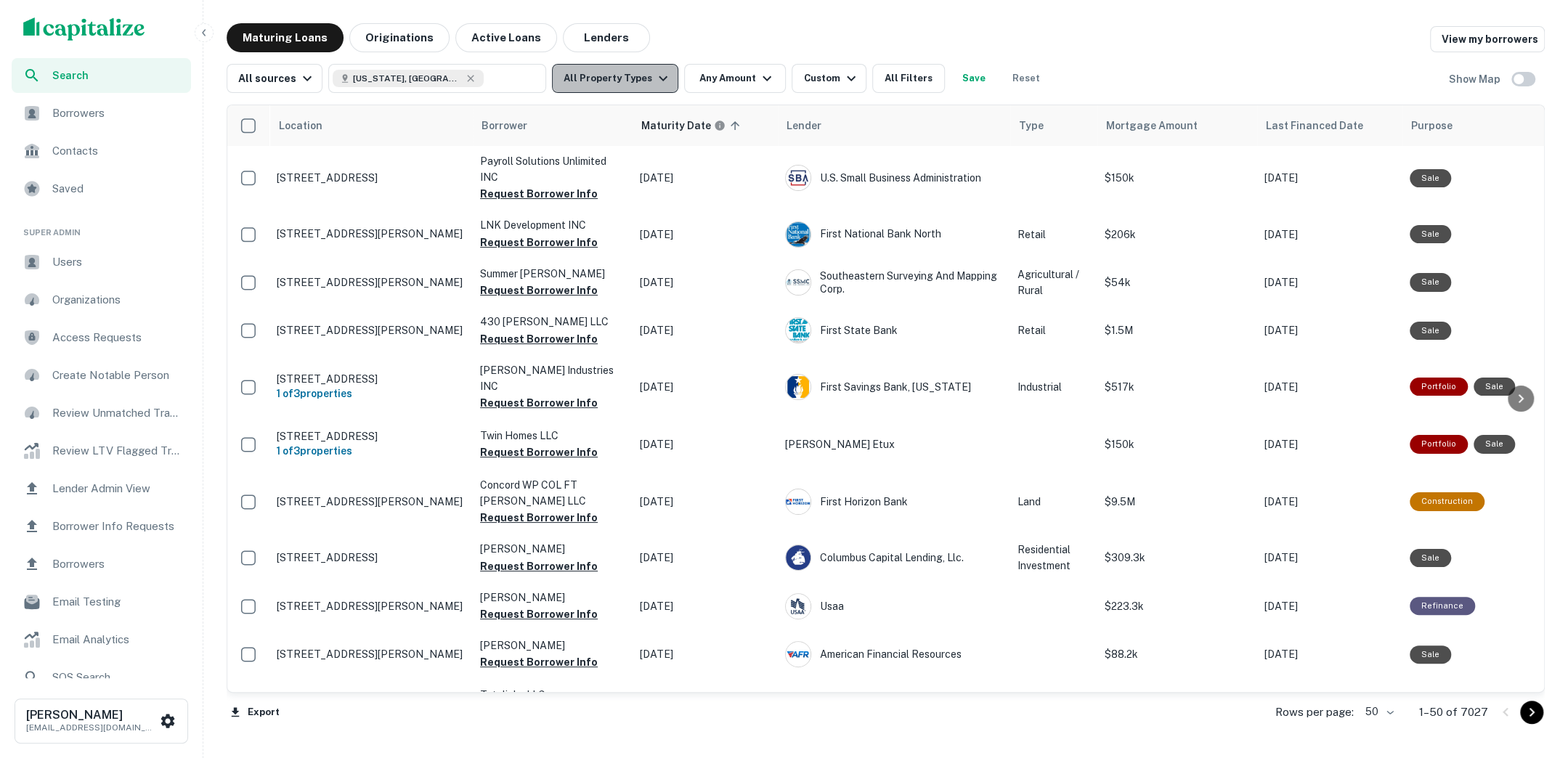
click at [651, 89] on button "All Property Types" at bounding box center [615, 79] width 126 height 29
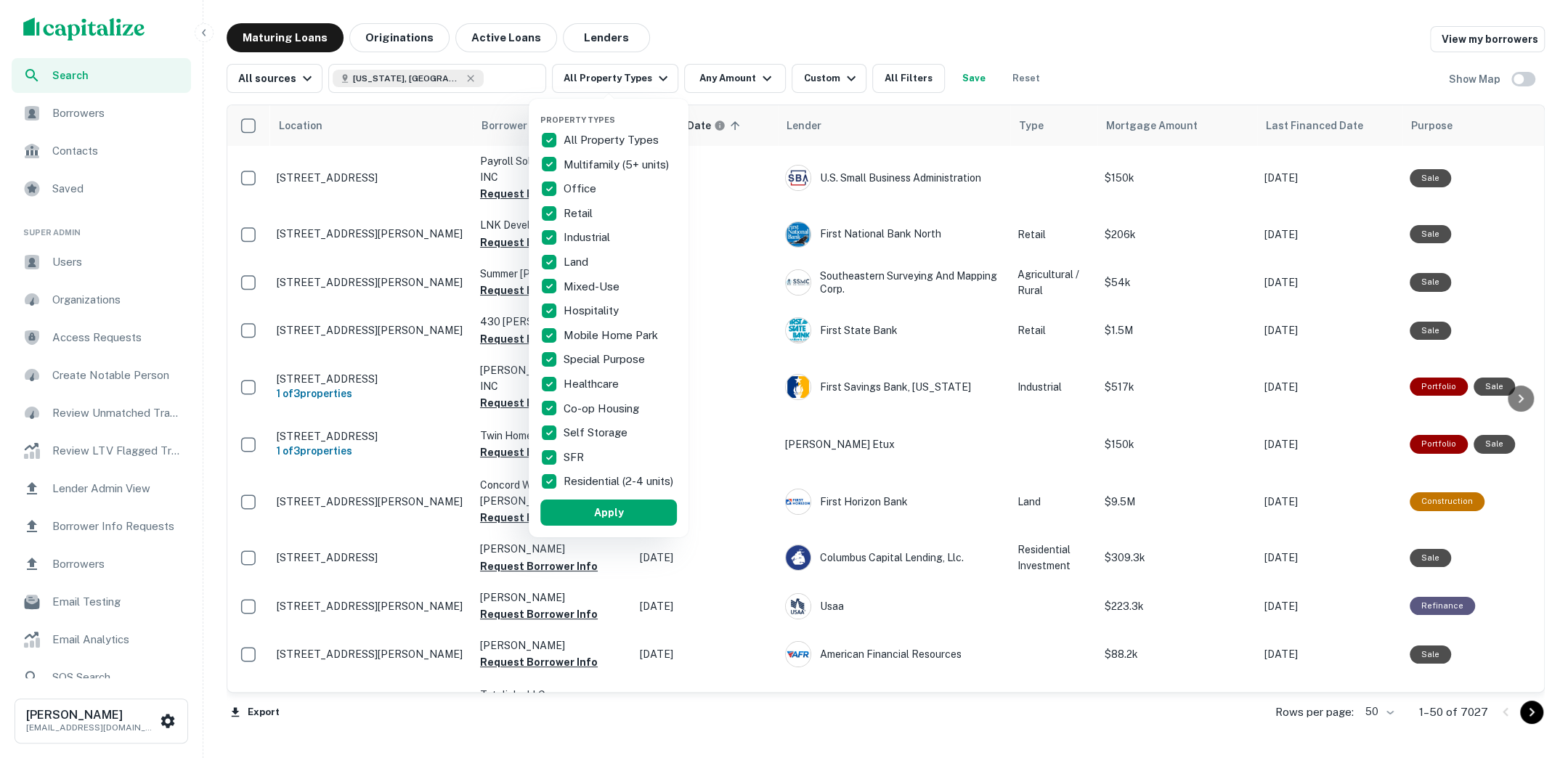
click at [740, 53] on div at bounding box center [784, 379] width 1568 height 758
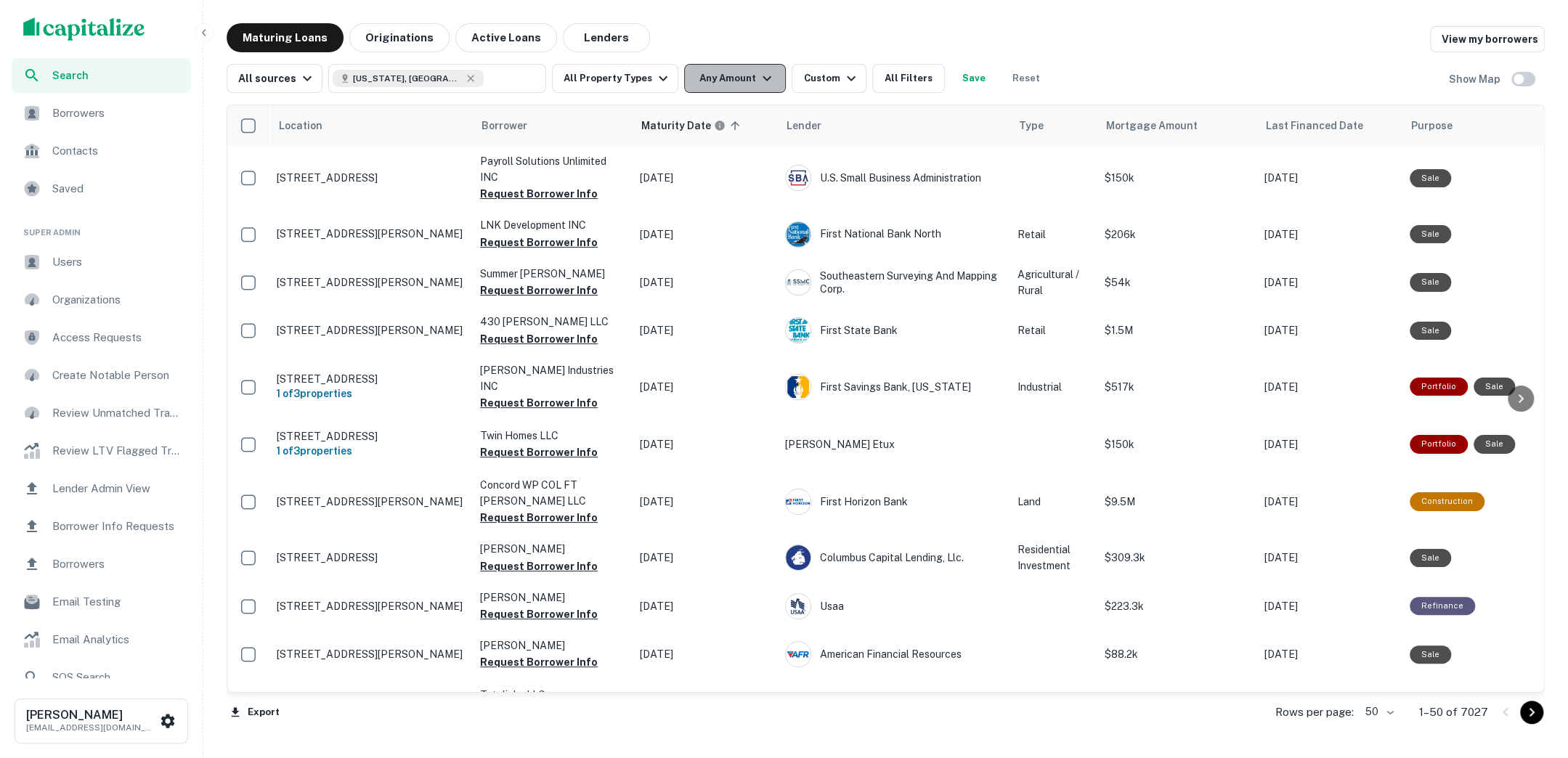
click at [759, 72] on icon "button" at bounding box center [767, 79] width 18 height 18
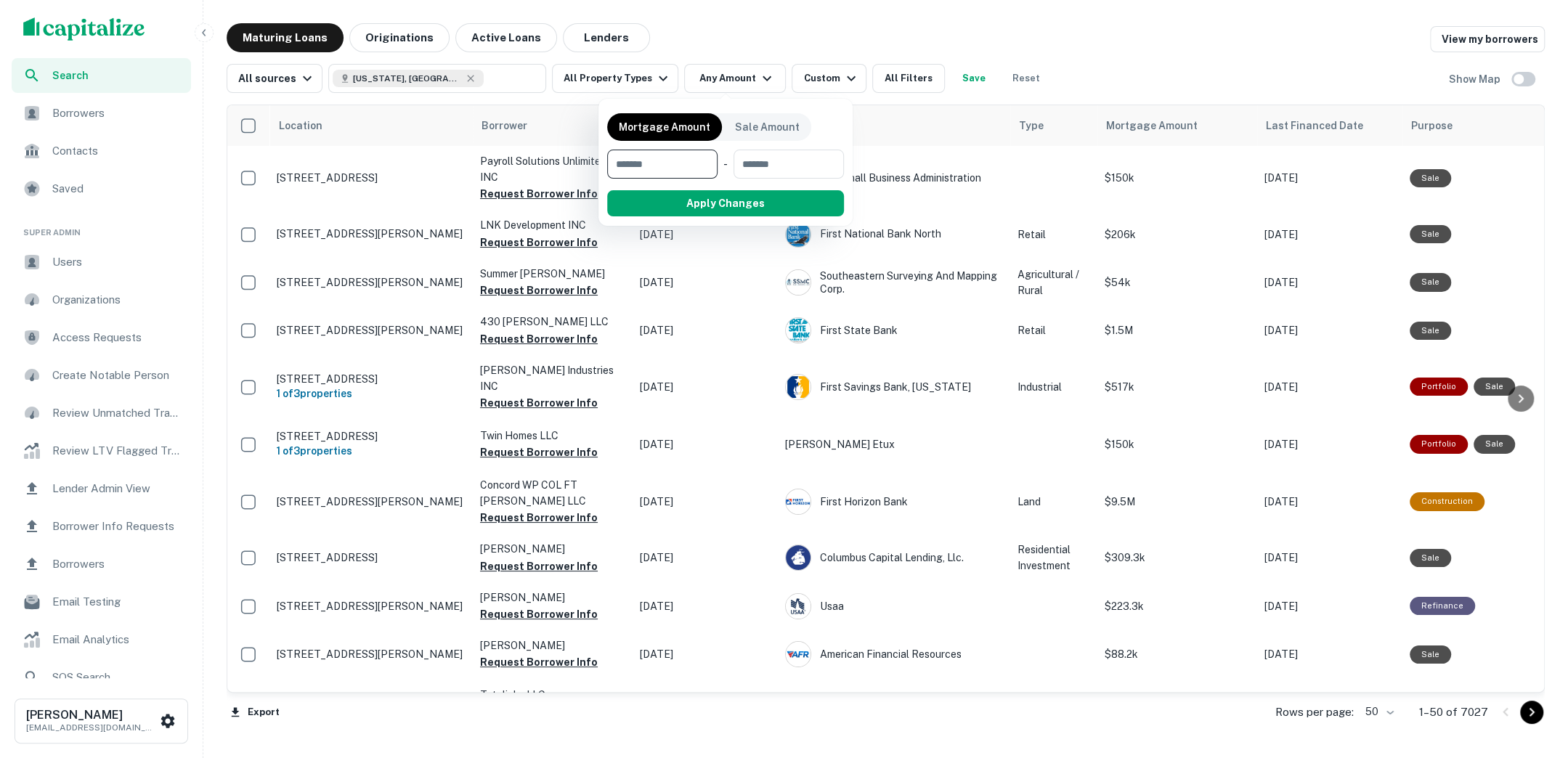
click at [641, 168] on input "number" at bounding box center [657, 164] width 100 height 29
type input "*******"
click at [735, 204] on button "Apply Changes" at bounding box center [751, 204] width 185 height 26
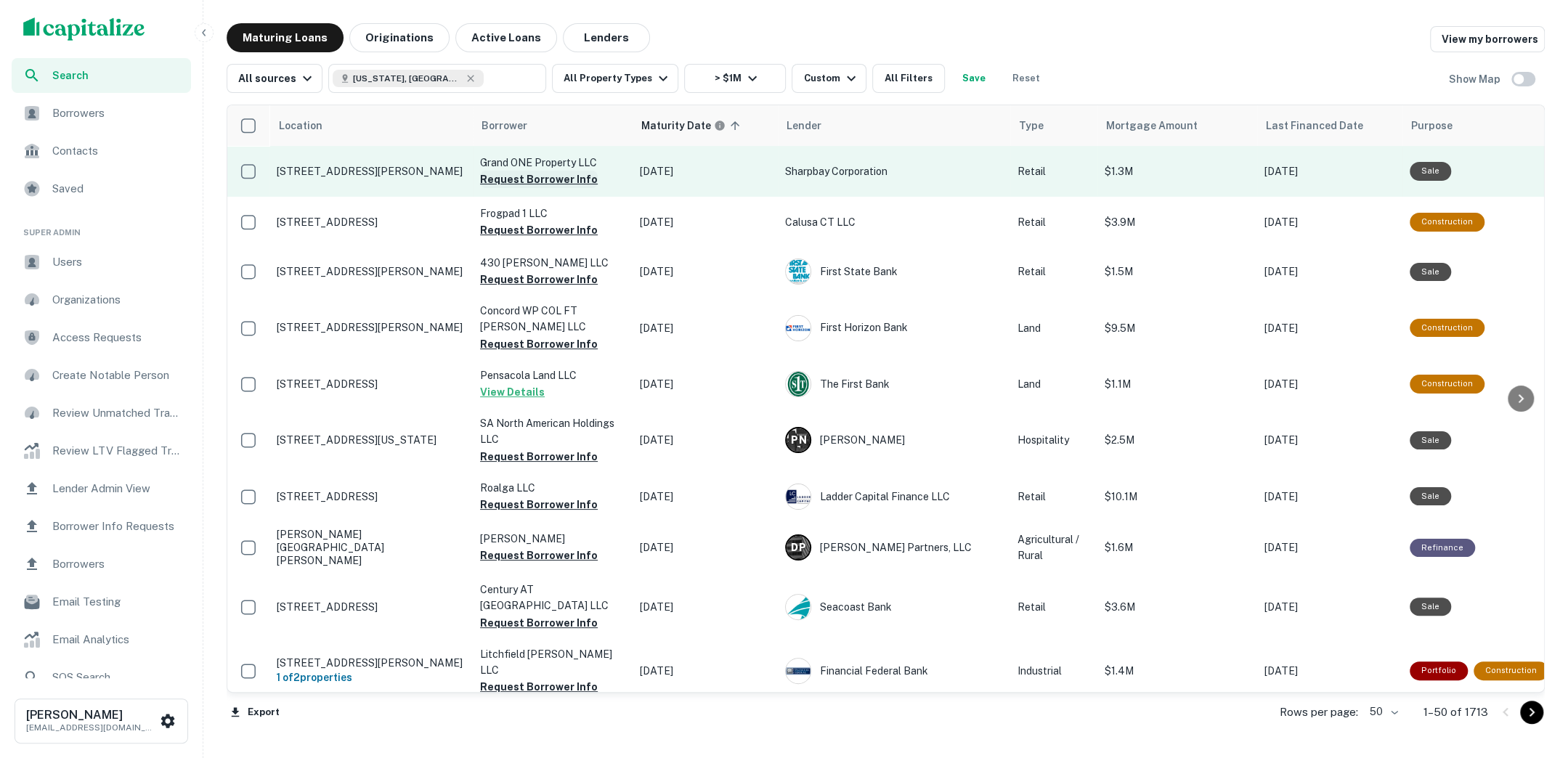
click at [559, 182] on button "Request Borrower Info" at bounding box center [539, 179] width 118 height 18
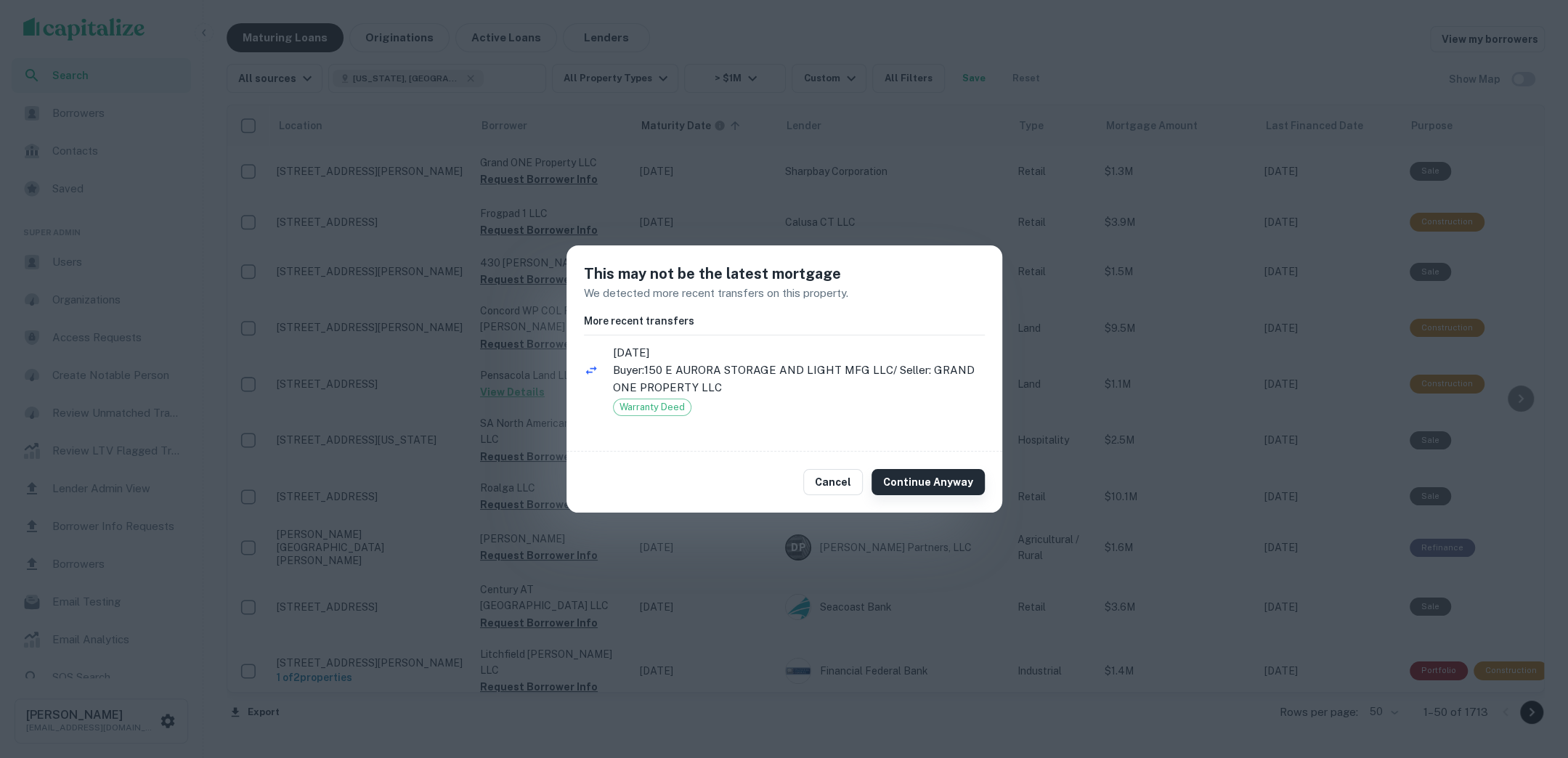
click at [896, 476] on button "Continue Anyway" at bounding box center [928, 482] width 113 height 26
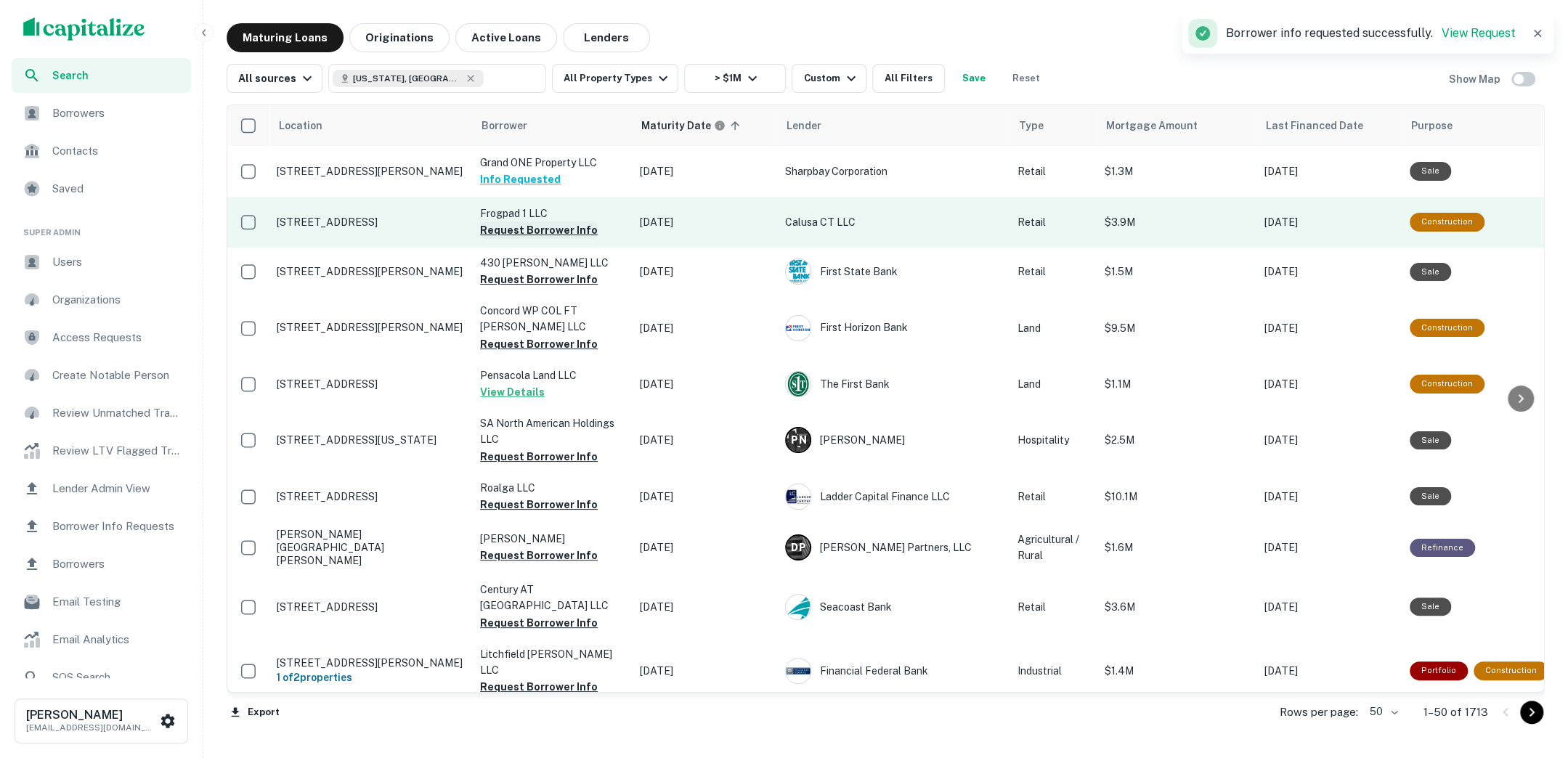
click at [573, 232] on button "Request Borrower Info" at bounding box center [539, 230] width 118 height 18
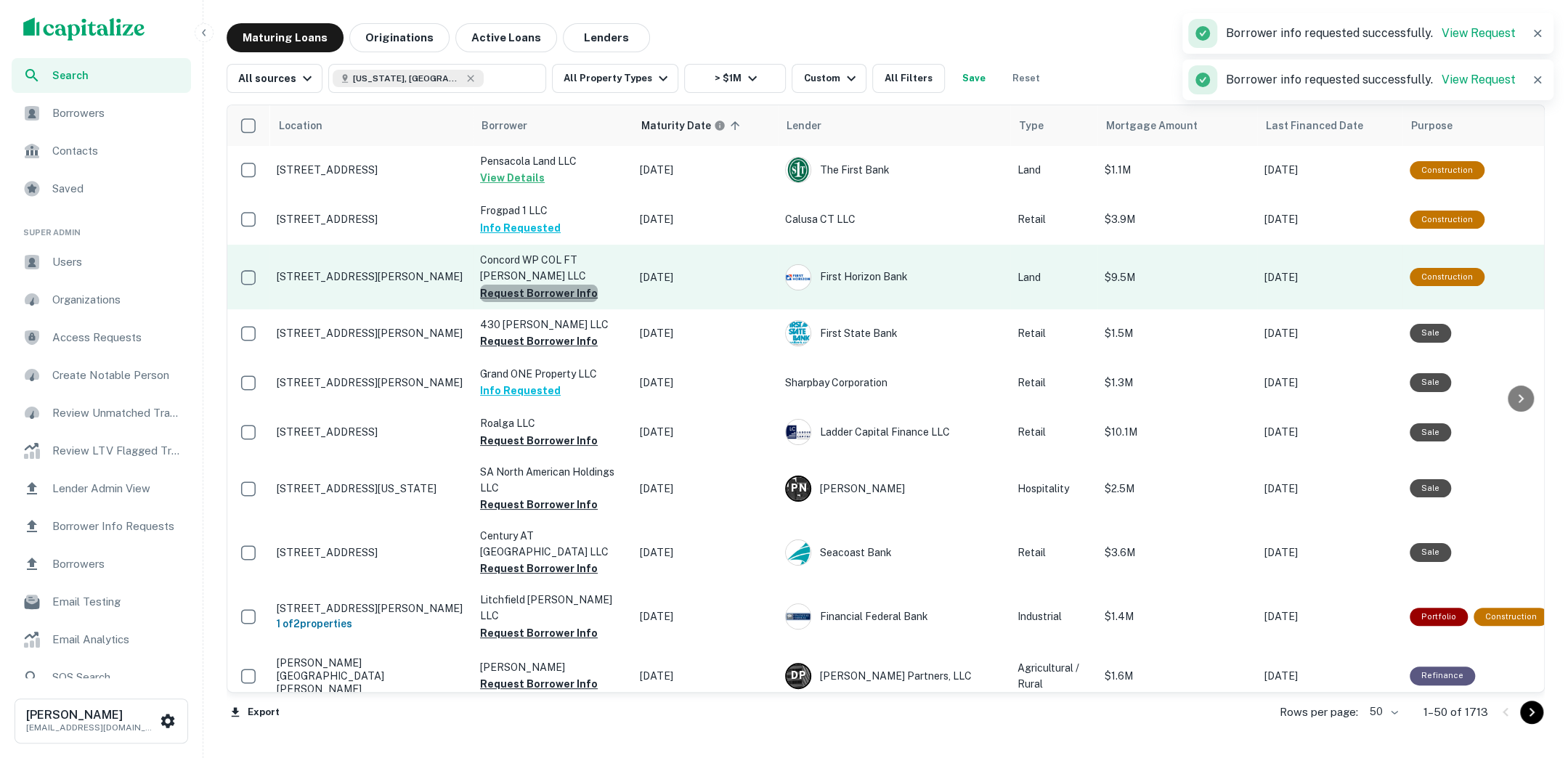
click at [556, 287] on button "Request Borrower Info" at bounding box center [539, 293] width 118 height 18
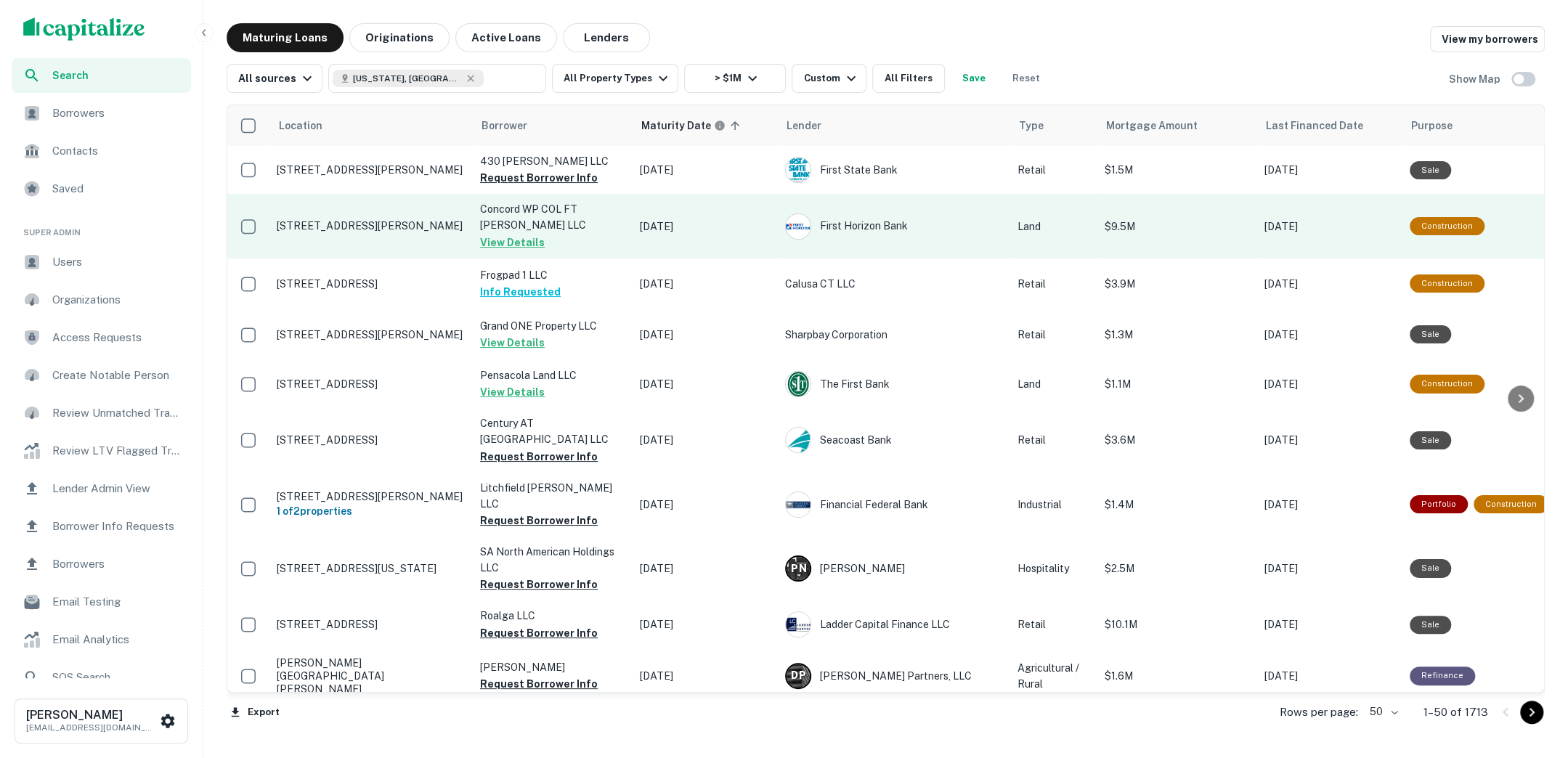
click at [591, 240] on td "Concord WP COL FT [PERSON_NAME] LLC View Details" at bounding box center [552, 226] width 160 height 64
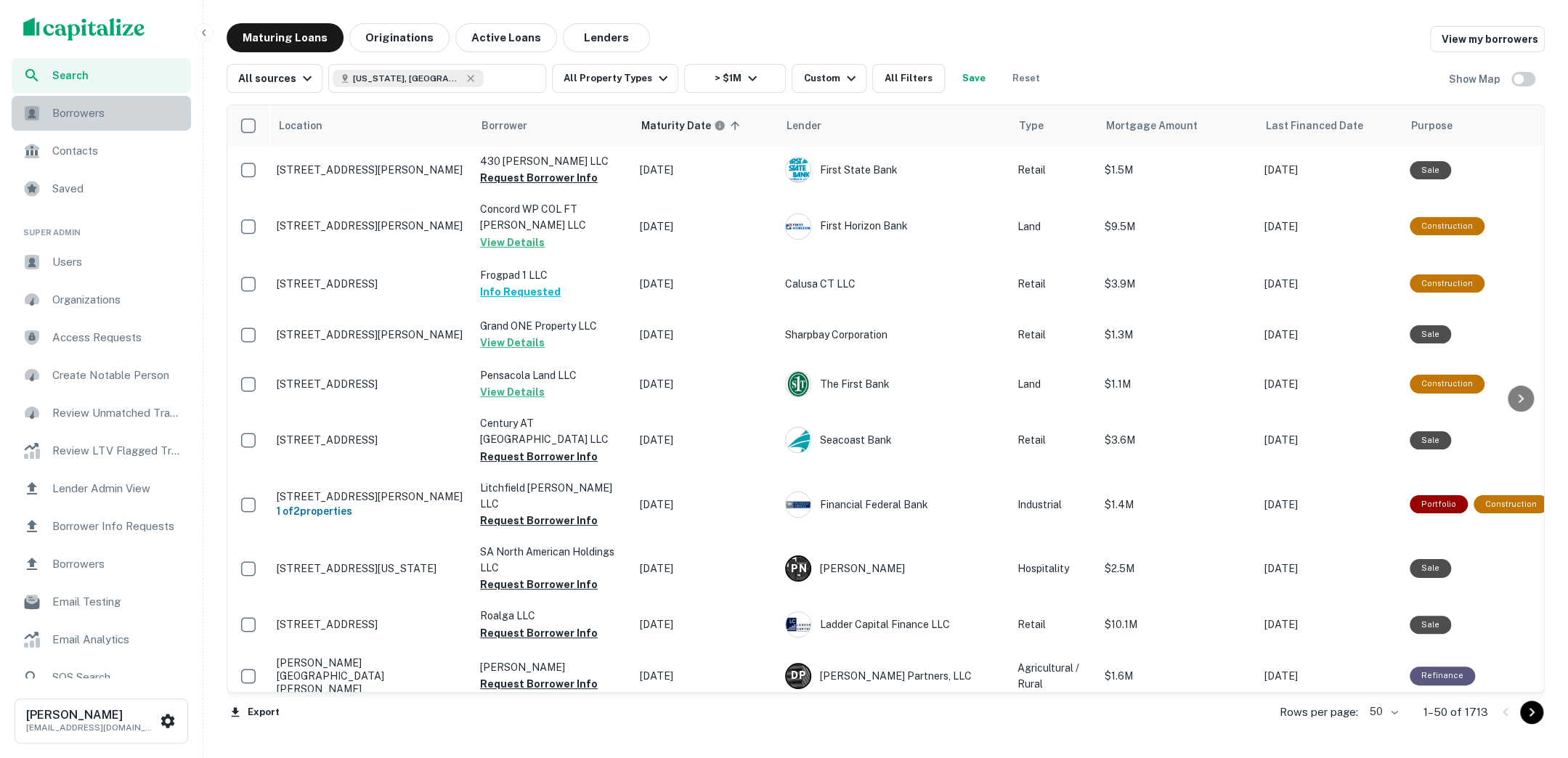
click at [161, 116] on span "Borrowers" at bounding box center [117, 113] width 130 height 18
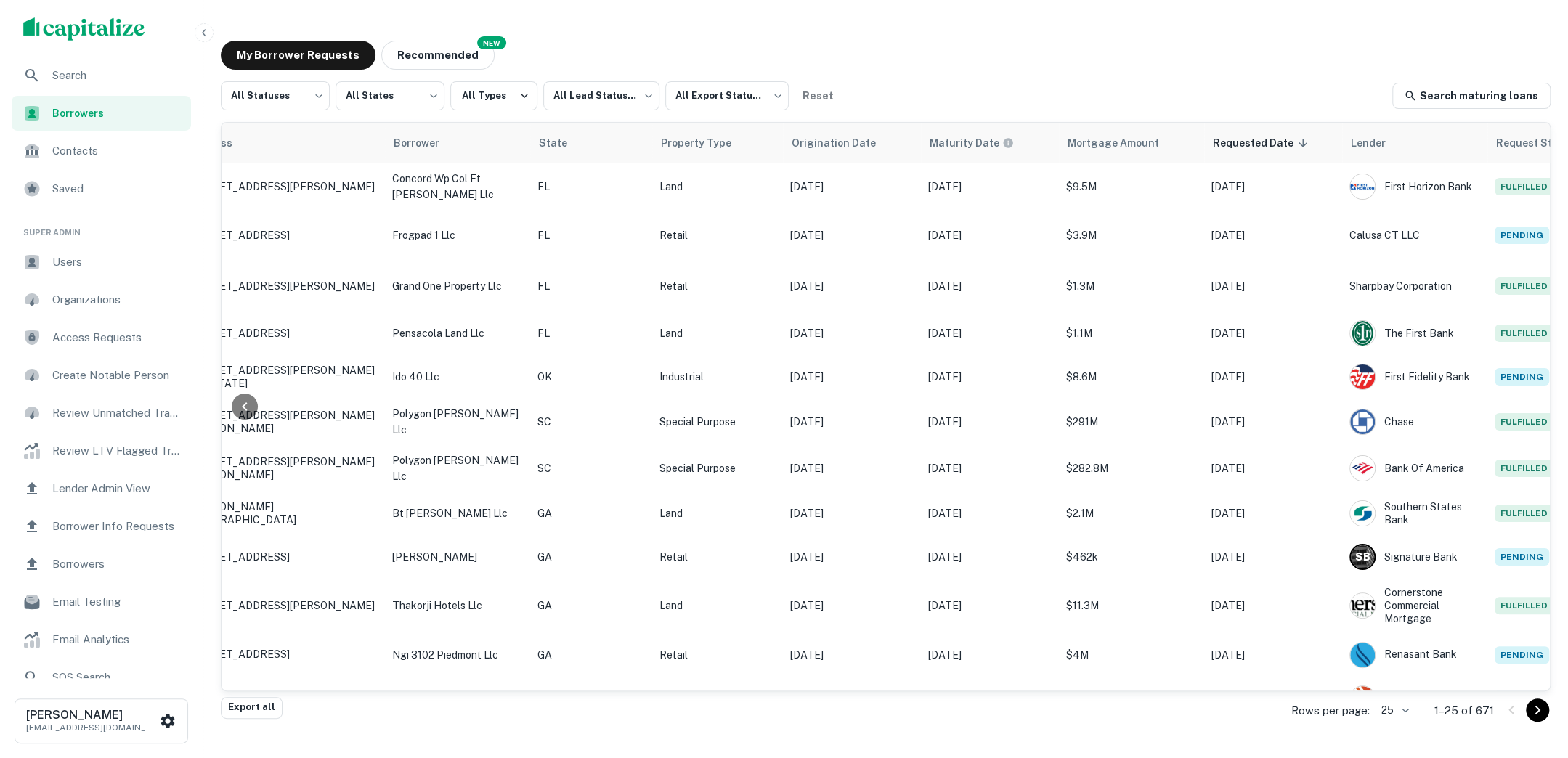
scroll to position [0, 231]
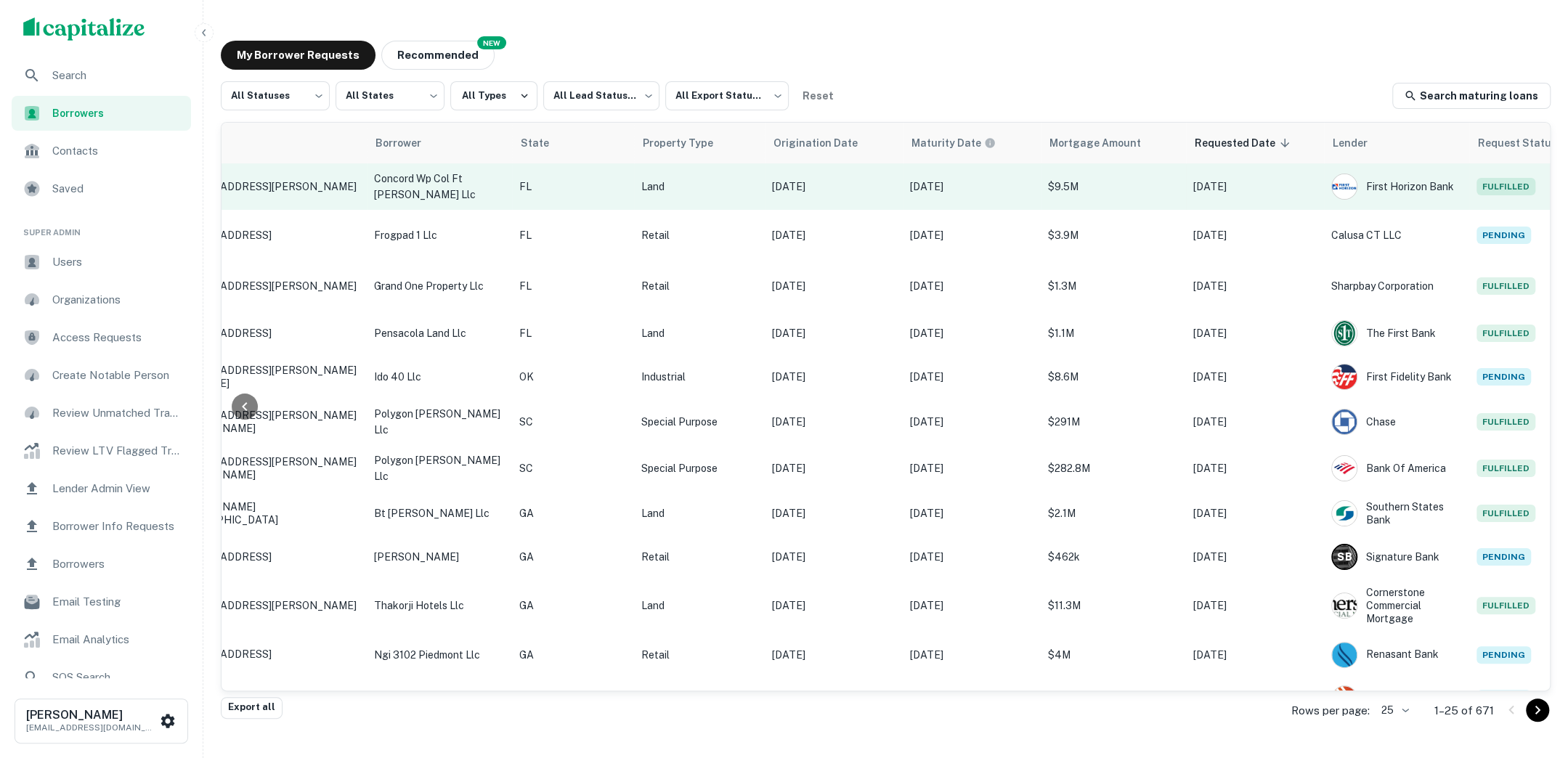
click at [676, 201] on td "Land" at bounding box center [699, 186] width 131 height 46
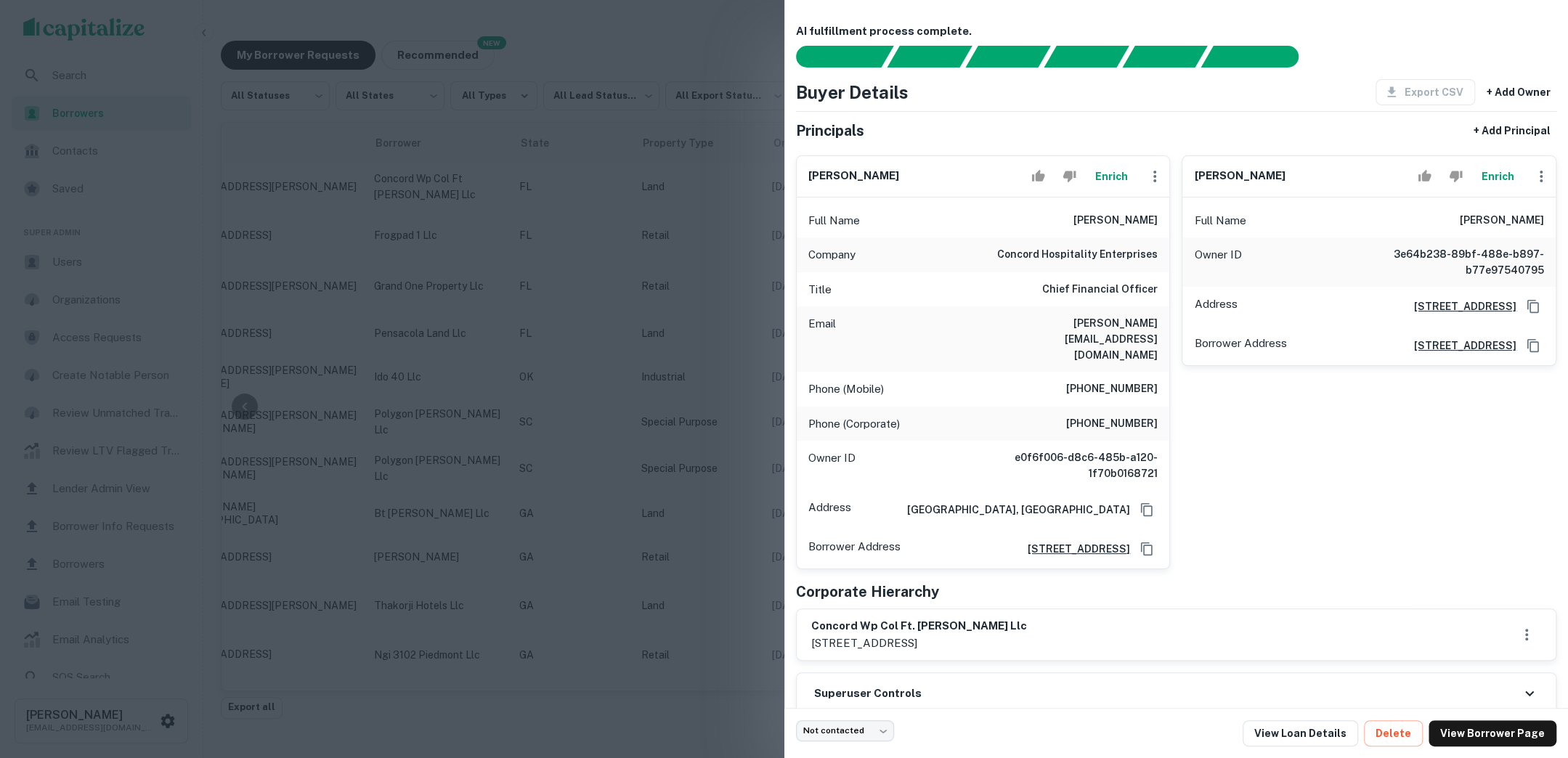
click at [1091, 324] on h6 "j.richter@concordhotels.com" at bounding box center [1070, 339] width 174 height 48
click at [745, 357] on div at bounding box center [784, 379] width 1568 height 758
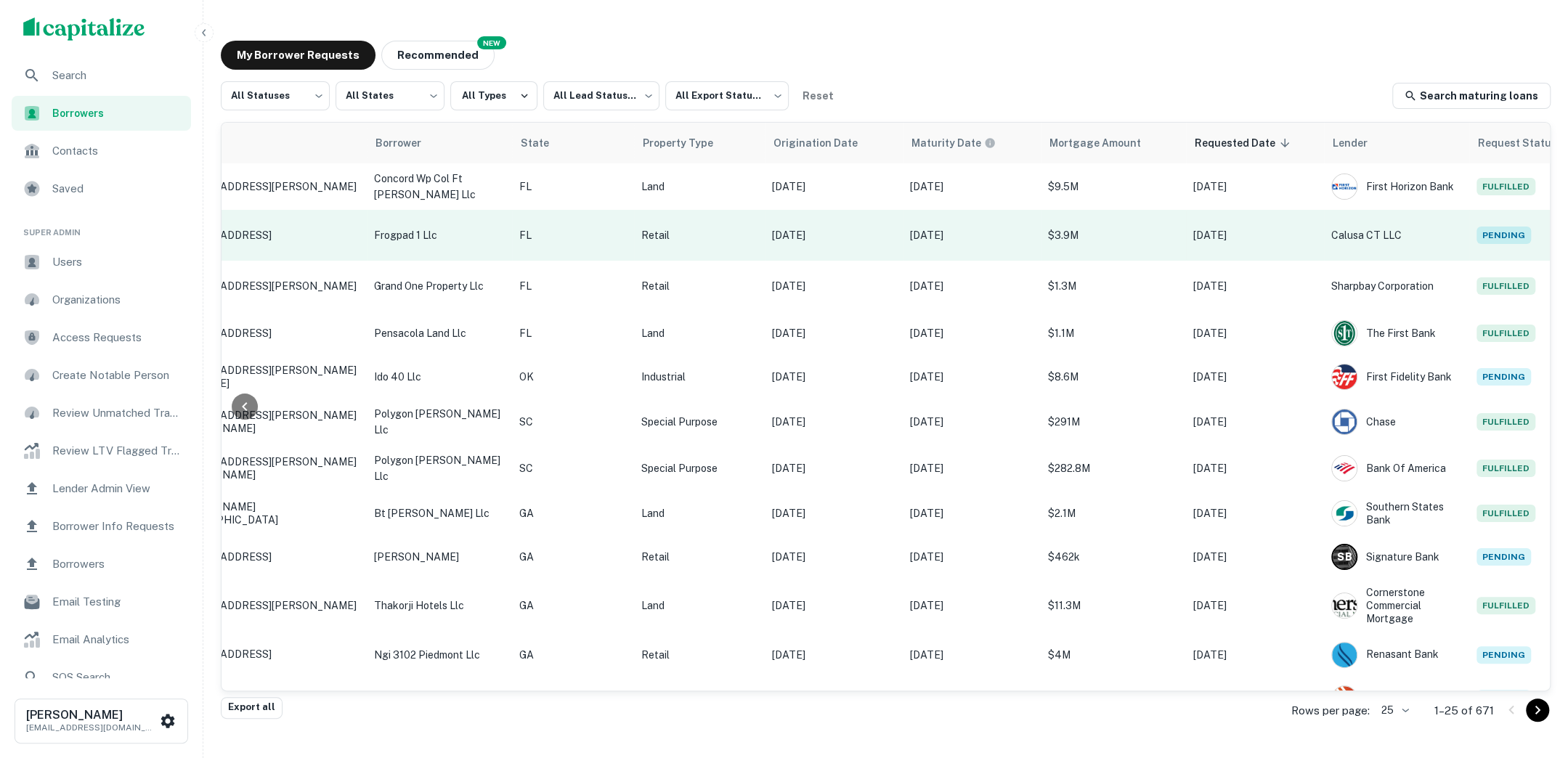
click at [1079, 232] on p "$3.9M" at bounding box center [1113, 235] width 131 height 16
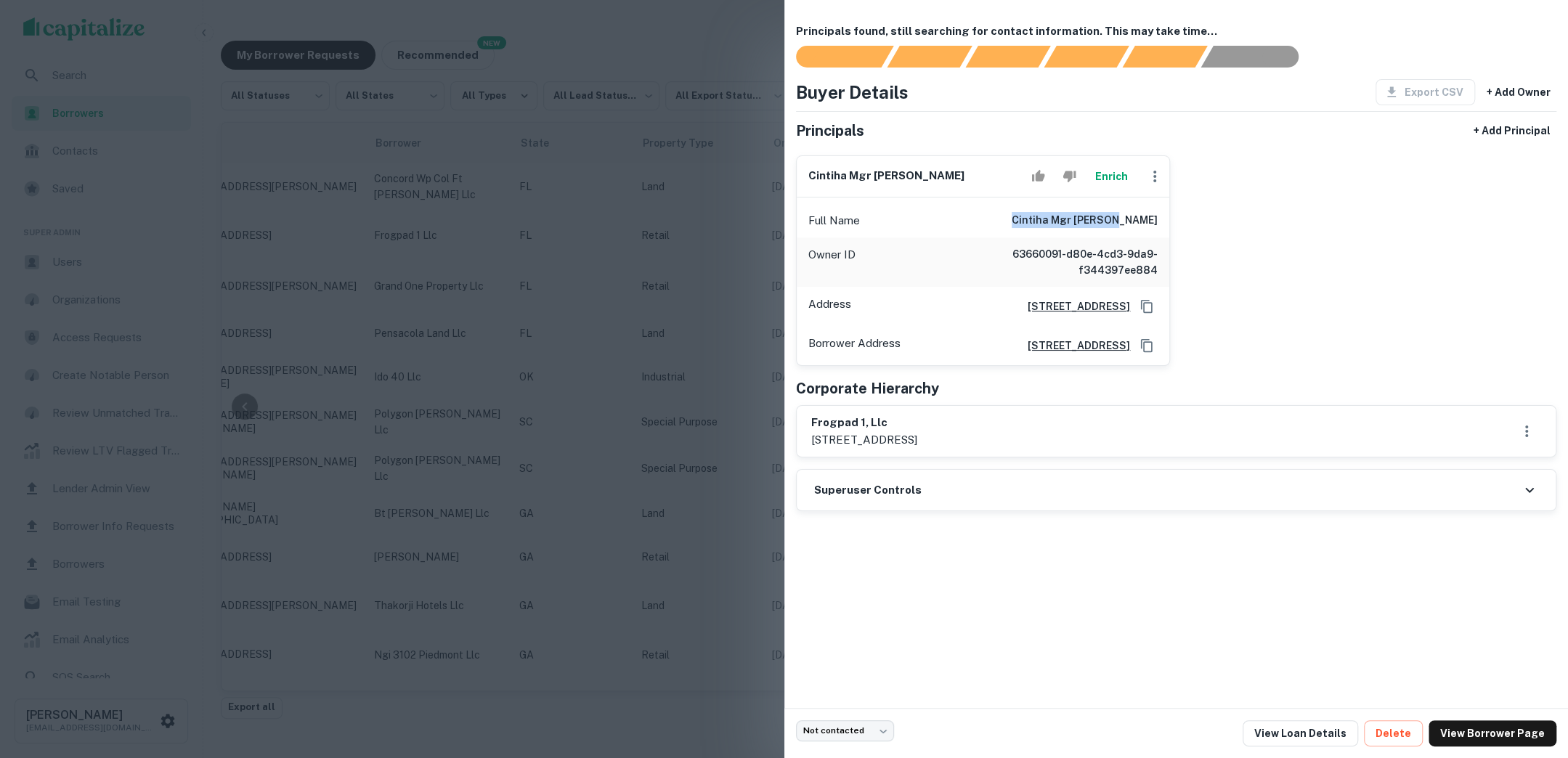
drag, startPoint x: 1056, startPoint y: 218, endPoint x: 1157, endPoint y: 218, distance: 101.0
click at [1157, 218] on div "Full Name cintiha mgr manzano" at bounding box center [984, 221] width 373 height 35
click at [736, 256] on div at bounding box center [784, 379] width 1568 height 758
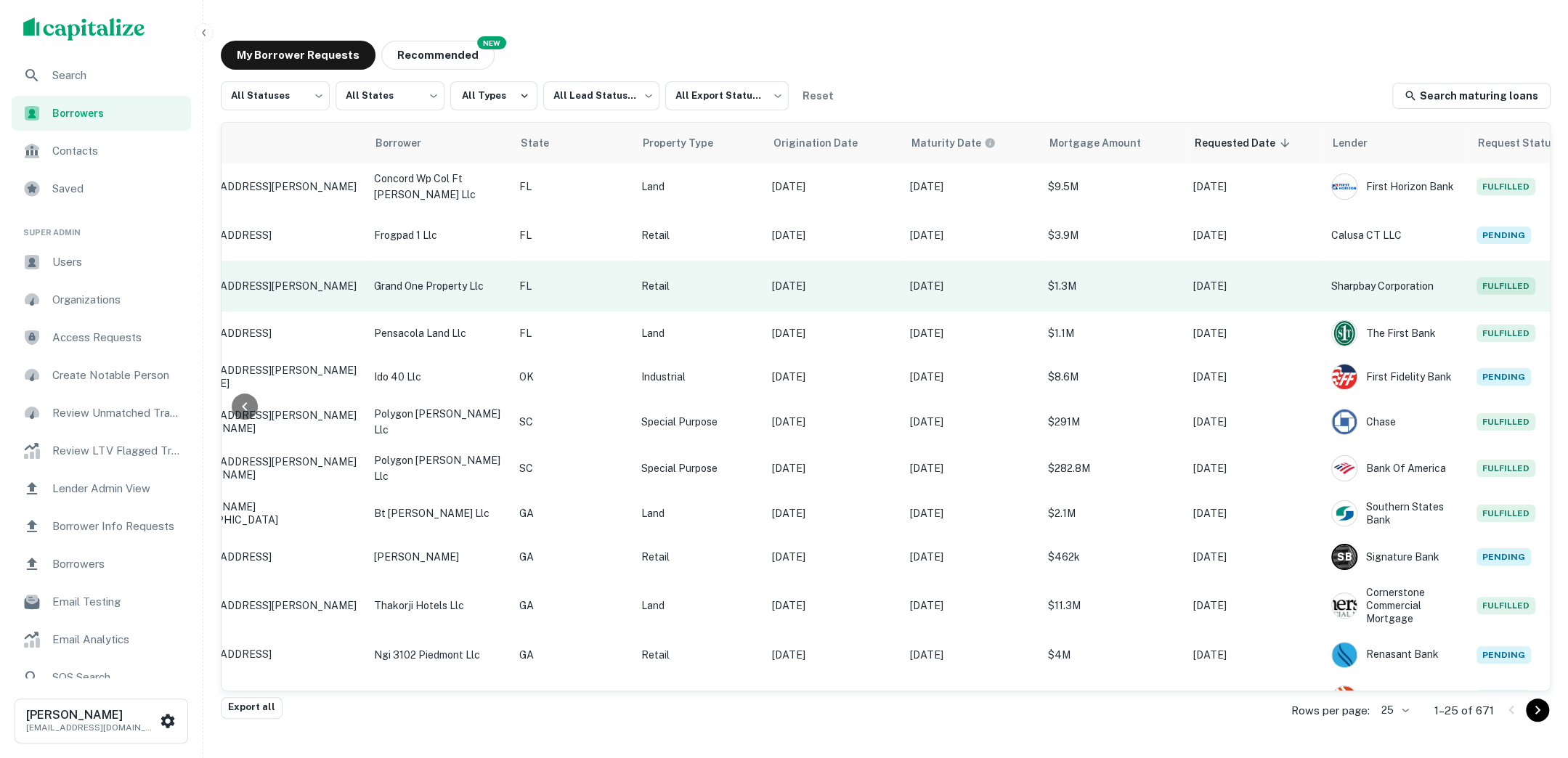
click at [1059, 287] on p "$1.3M" at bounding box center [1113, 286] width 131 height 16
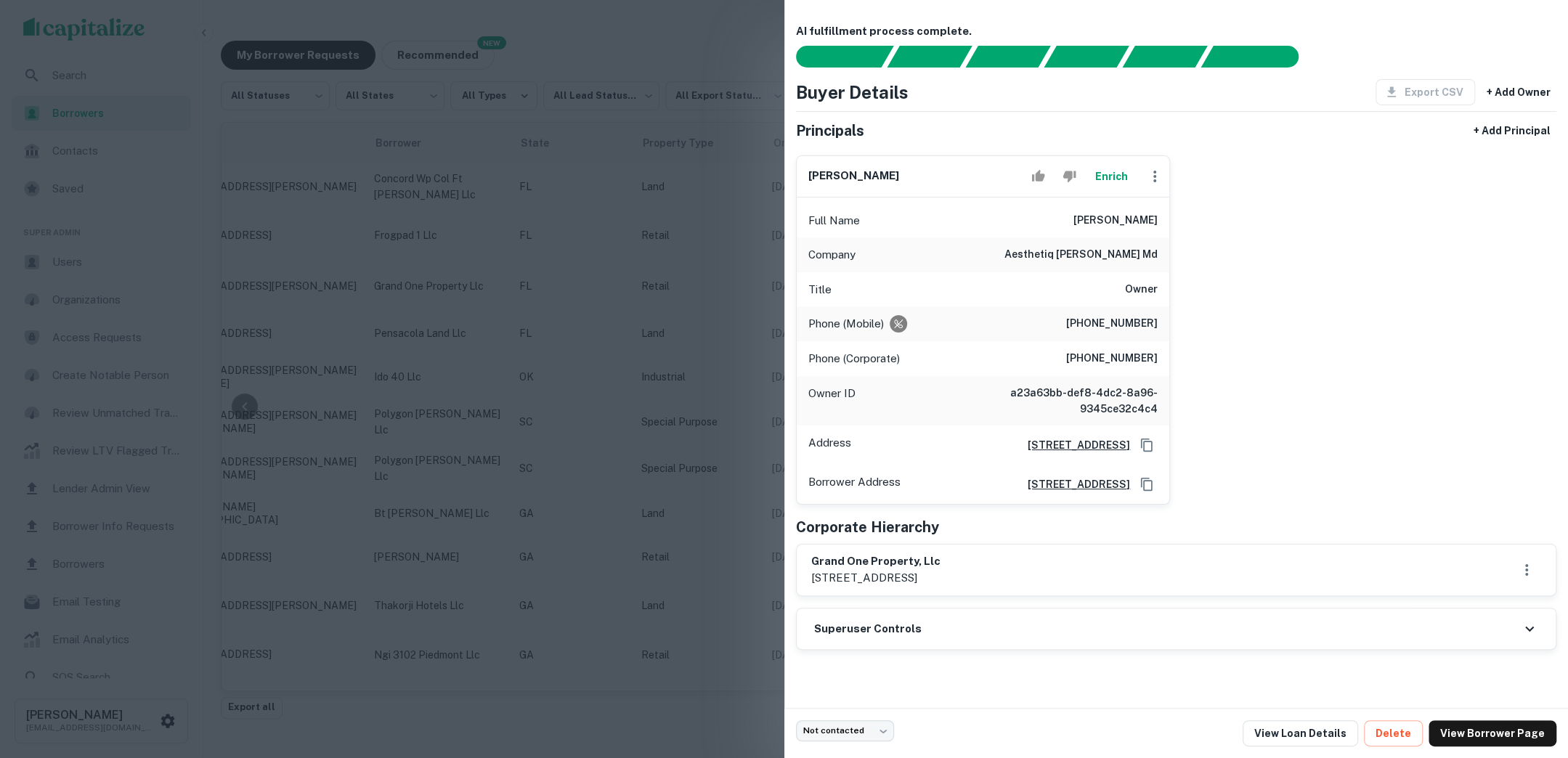
click at [753, 426] on div at bounding box center [784, 379] width 1568 height 758
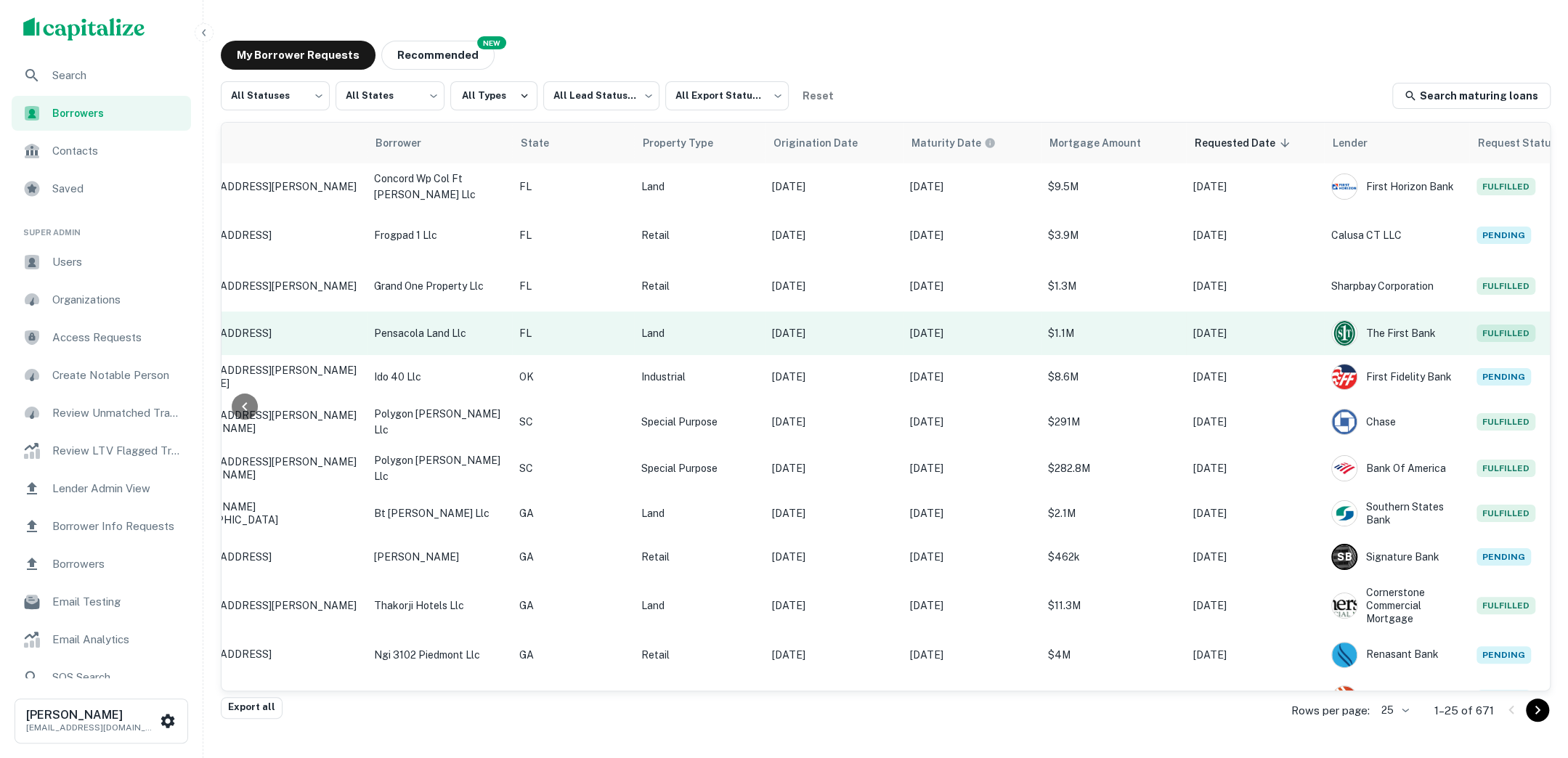
click at [1087, 326] on p "$1.1M" at bounding box center [1113, 334] width 131 height 16
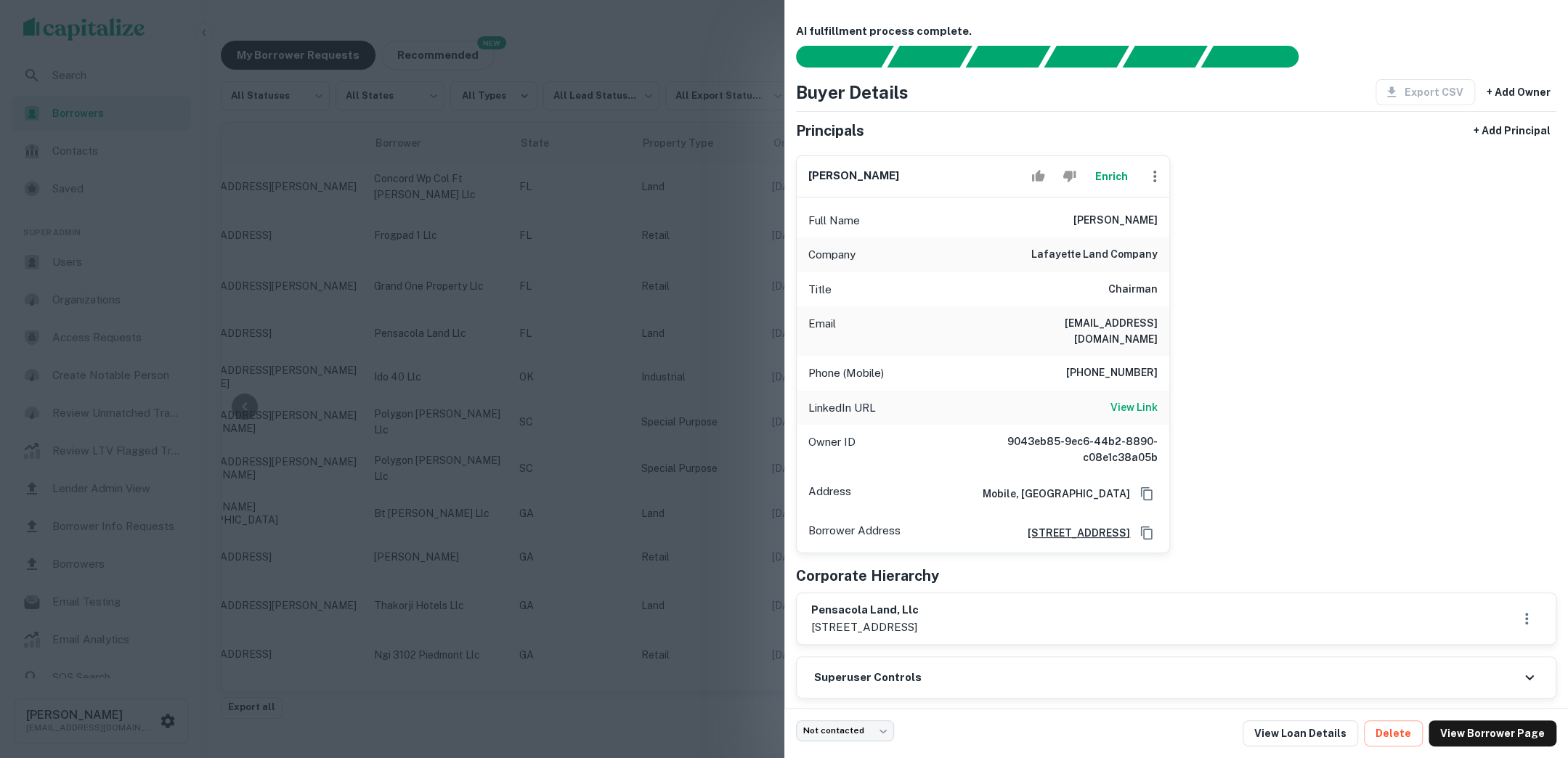
click at [622, 329] on div at bounding box center [784, 379] width 1568 height 758
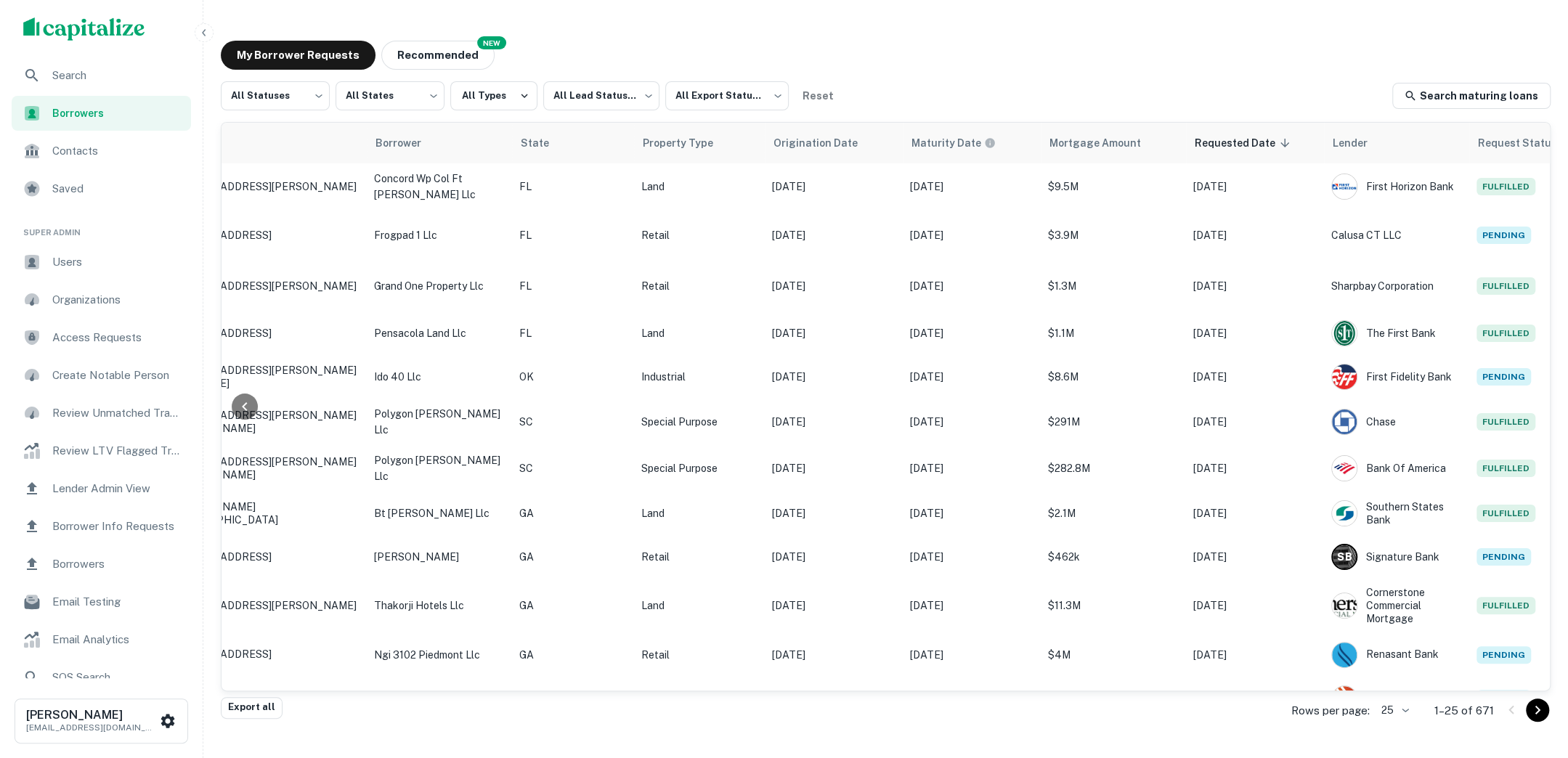
click at [121, 82] on span "Search" at bounding box center [117, 76] width 130 height 18
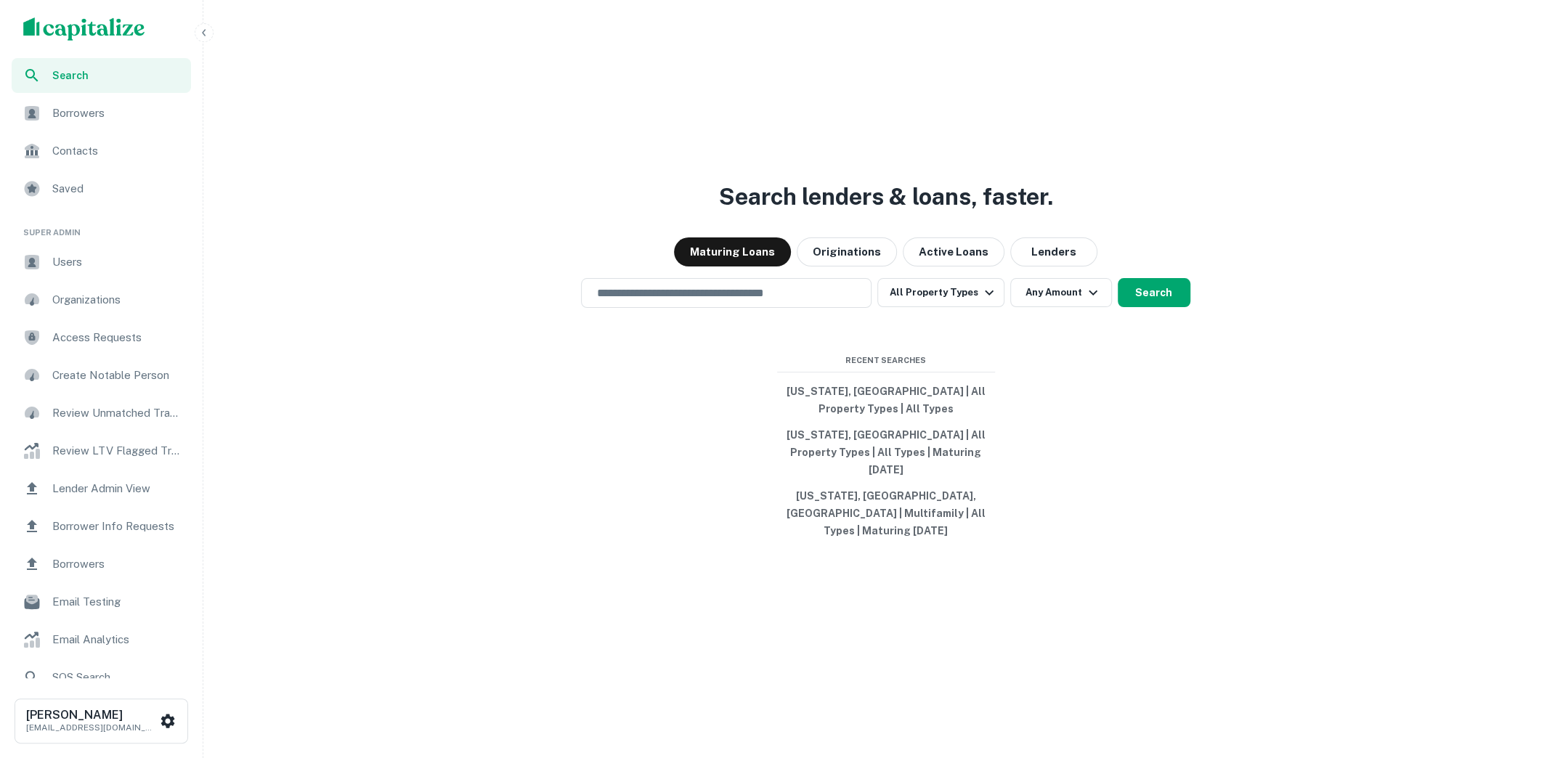
click at [704, 293] on div "Search lenders & loans, faster. Maturing Loans Originations Active Loans Lender…" at bounding box center [885, 413] width 1353 height 758
click at [698, 301] on input "text" at bounding box center [726, 293] width 277 height 17
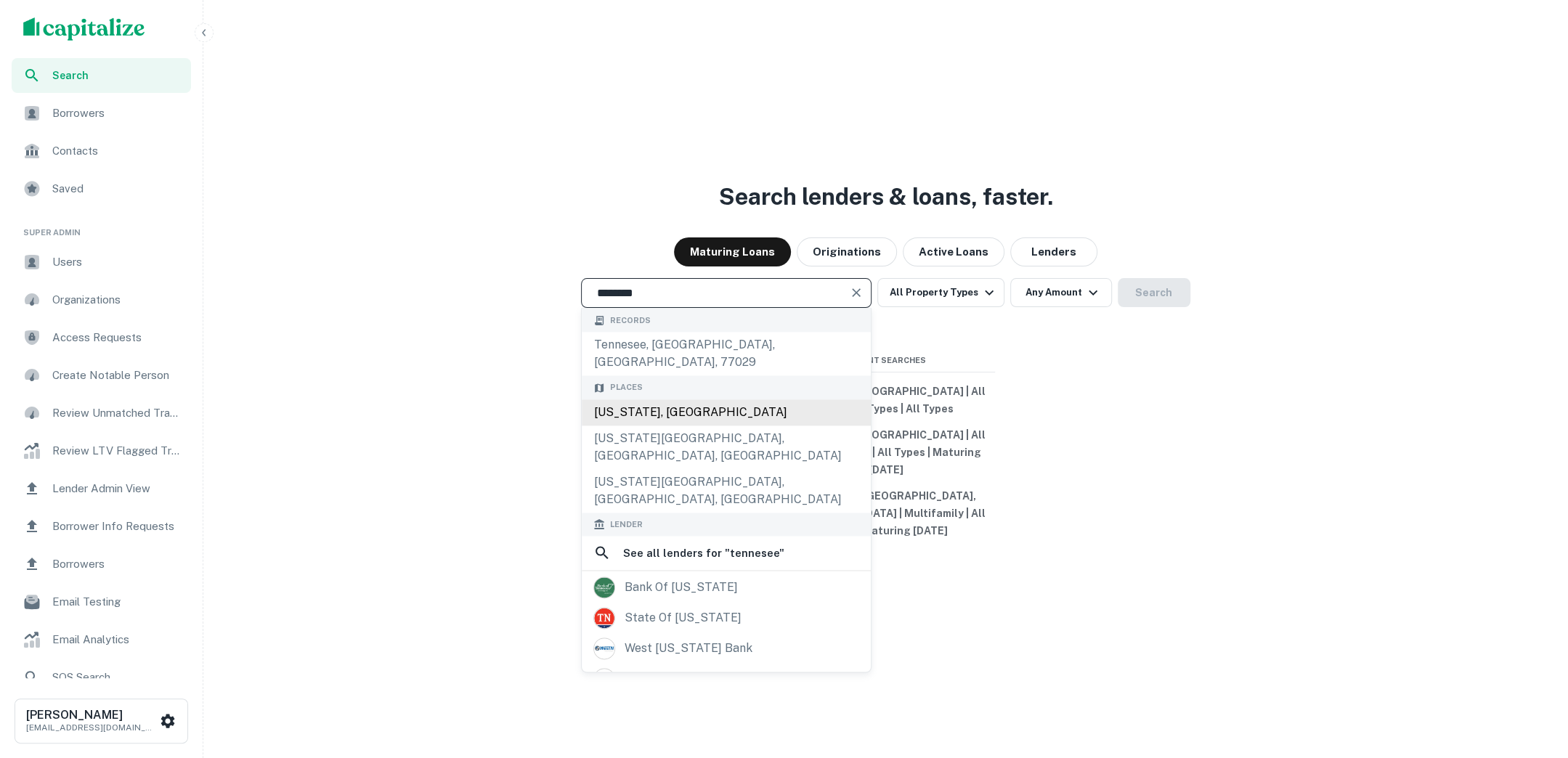
click at [704, 421] on div "[US_STATE], [GEOGRAPHIC_DATA]" at bounding box center [726, 412] width 289 height 26
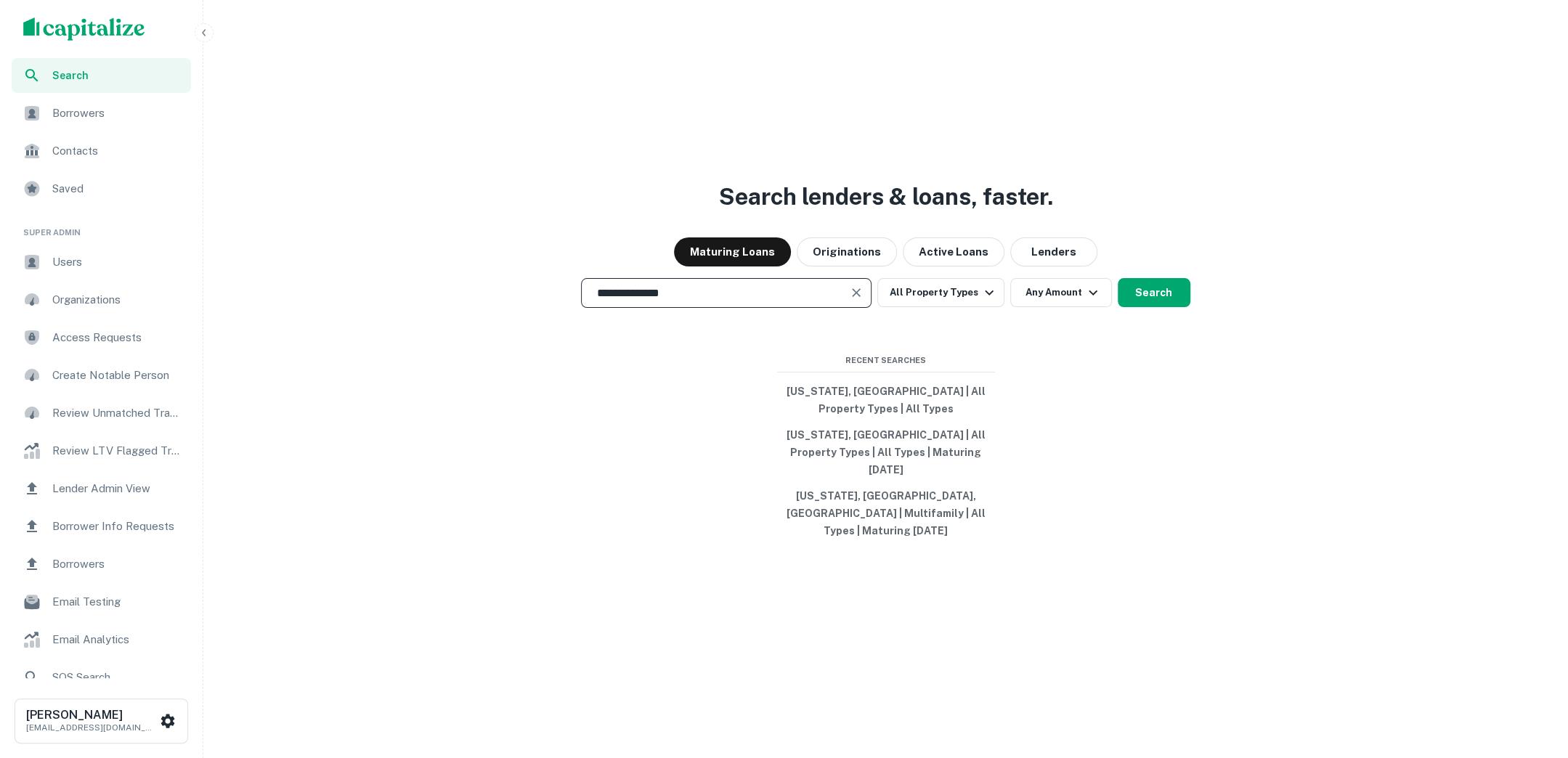
type input "**********"
click at [1143, 307] on button "Search" at bounding box center [1153, 293] width 73 height 29
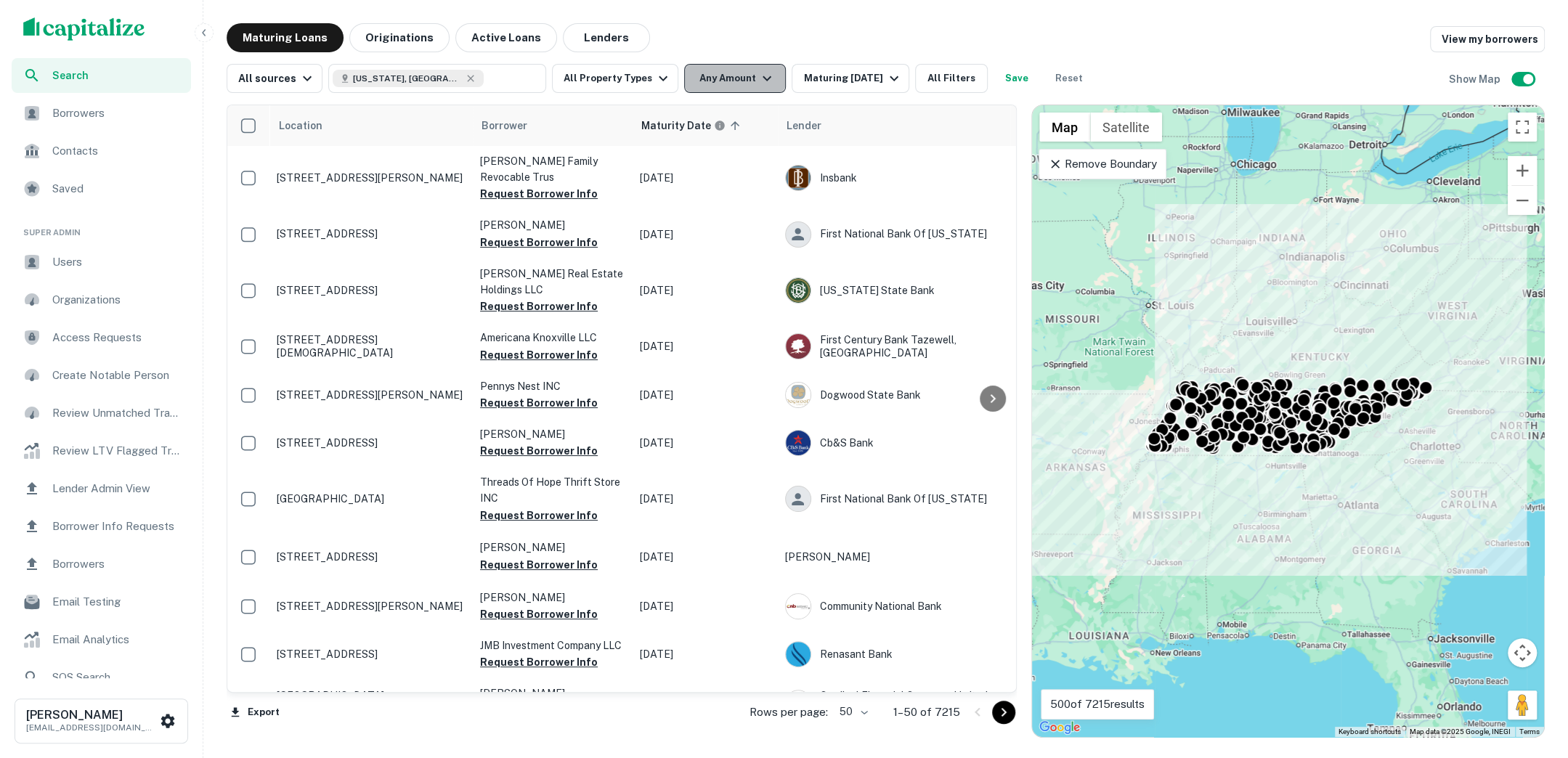
click at [741, 82] on button "Any Amount" at bounding box center [734, 79] width 101 height 29
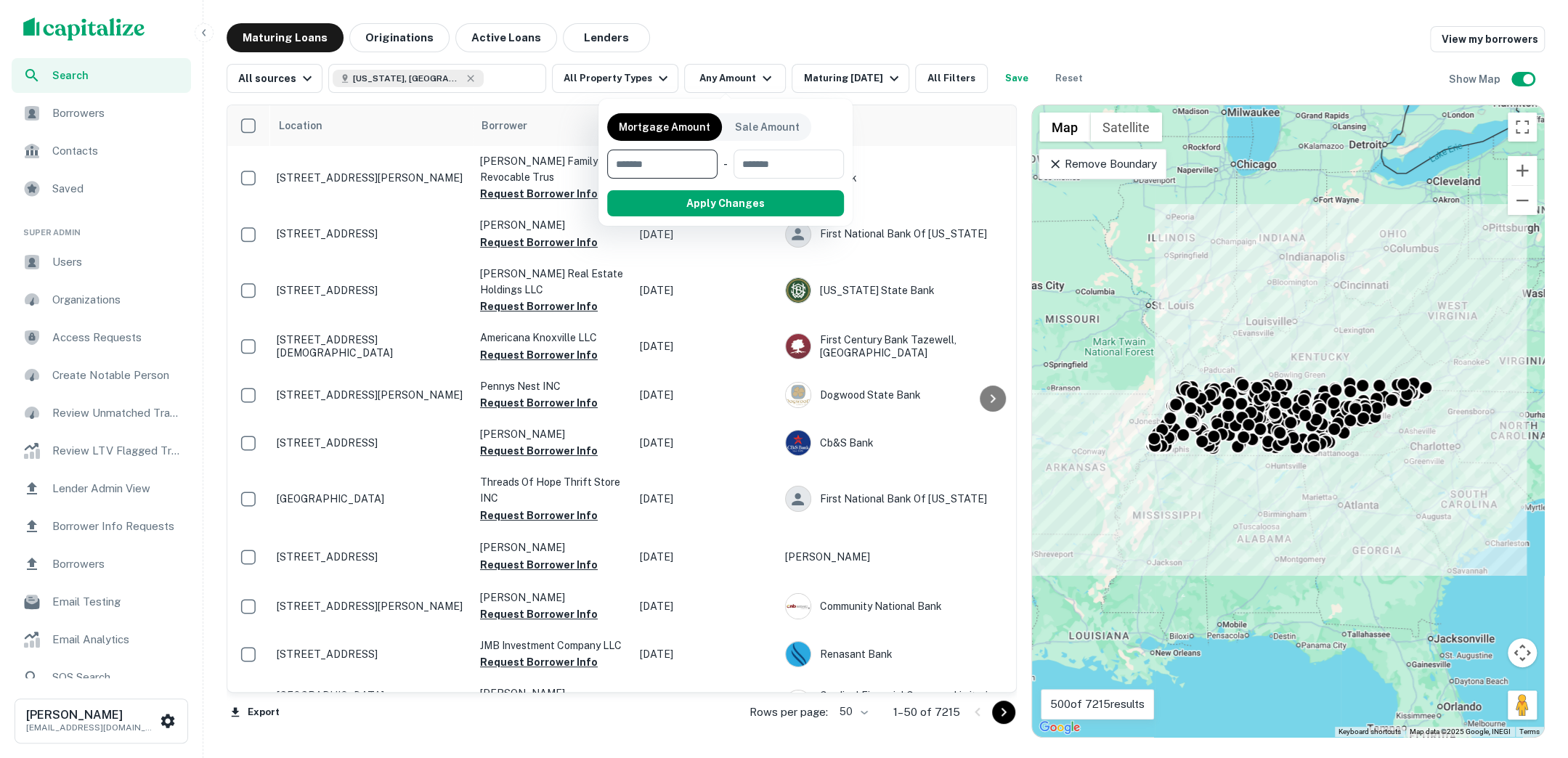
click at [676, 157] on input "number" at bounding box center [657, 164] width 100 height 29
type input "********"
click at [734, 207] on button "Apply Changes" at bounding box center [751, 204] width 185 height 26
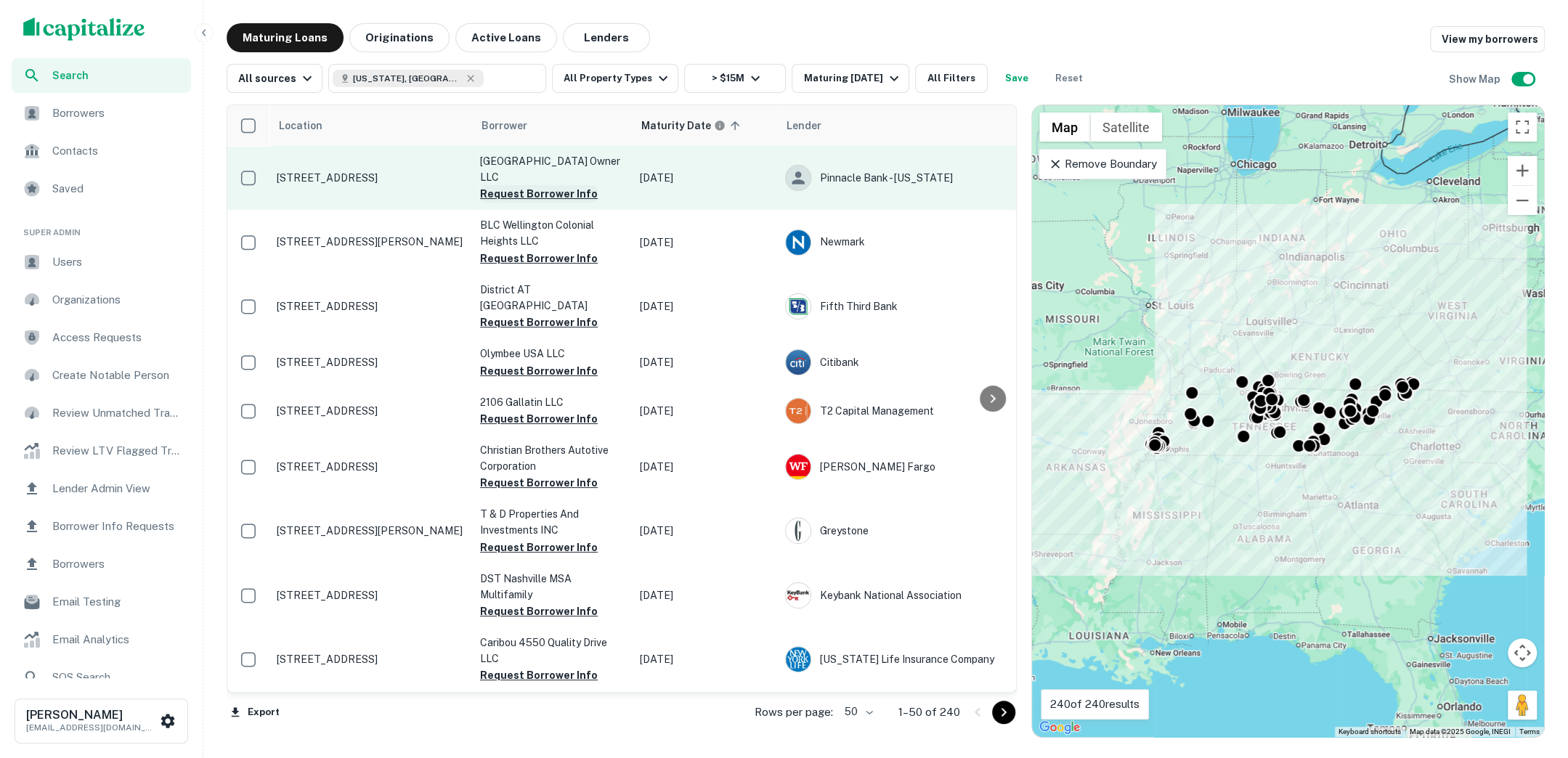
click at [554, 187] on button "Request Borrower Info" at bounding box center [539, 194] width 118 height 18
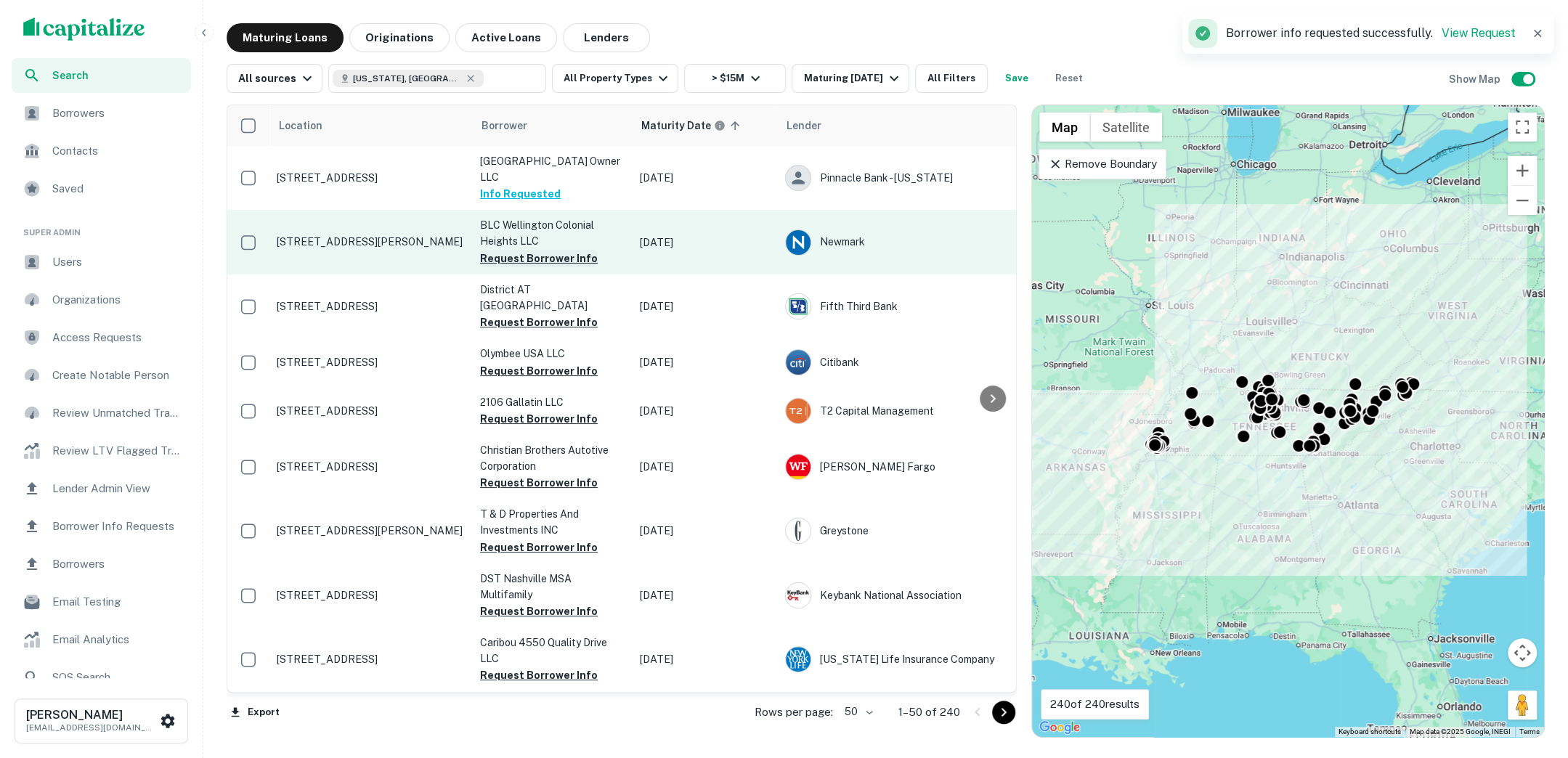
click at [543, 263] on button "Request Borrower Info" at bounding box center [539, 259] width 118 height 18
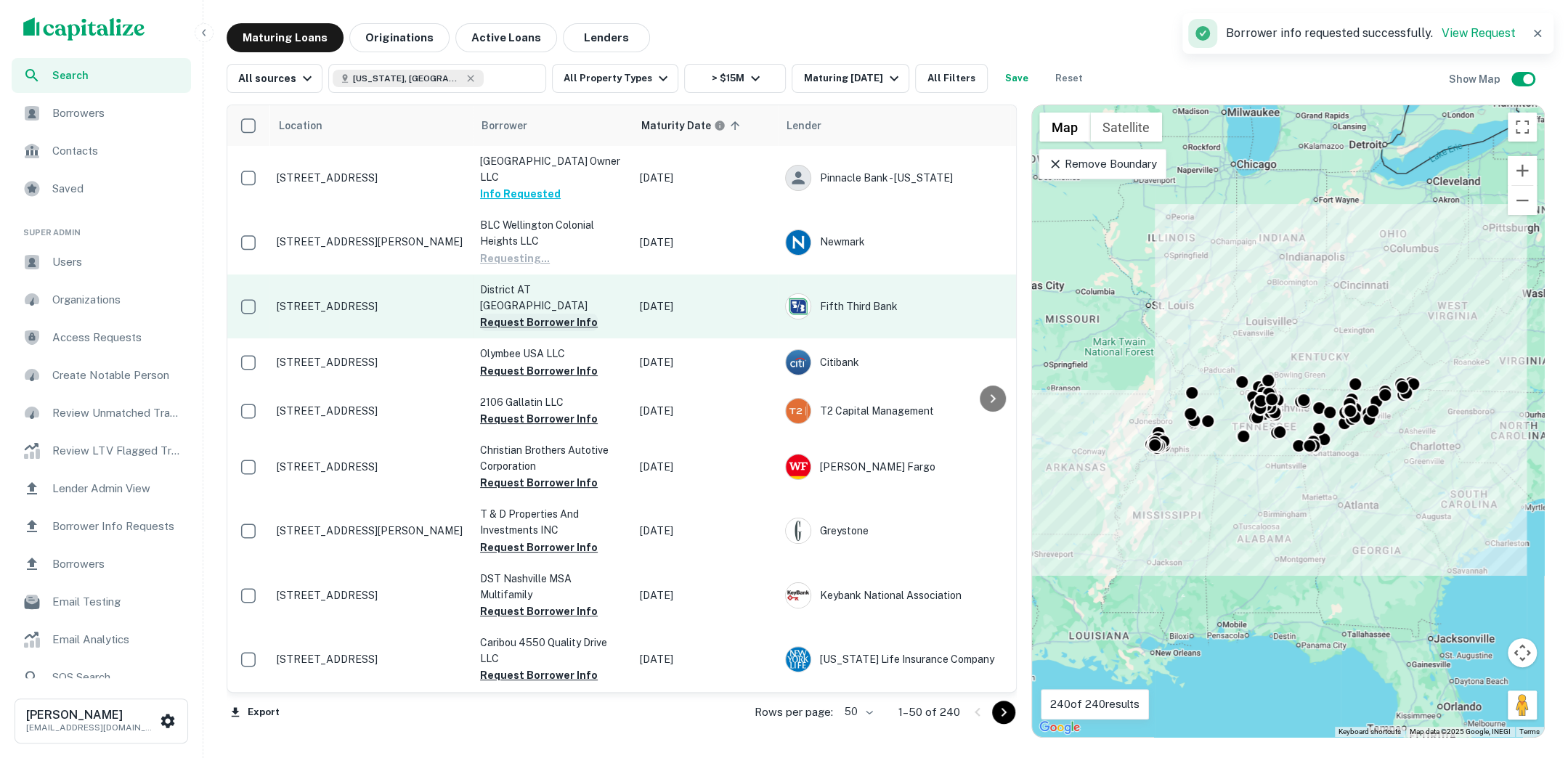
click at [539, 314] on button "Request Borrower Info" at bounding box center [539, 323] width 118 height 18
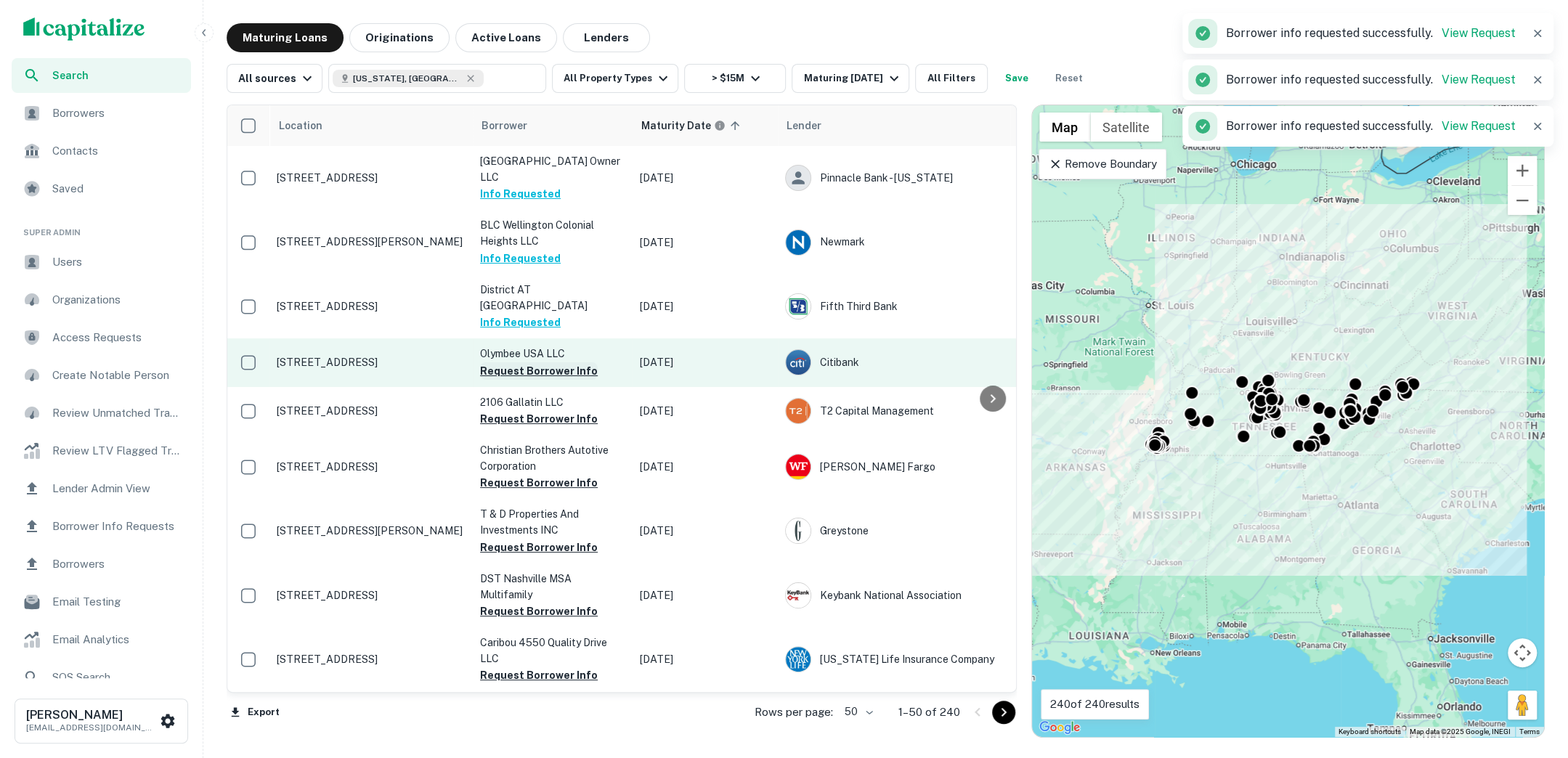
click at [534, 362] on button "Request Borrower Info" at bounding box center [539, 371] width 118 height 18
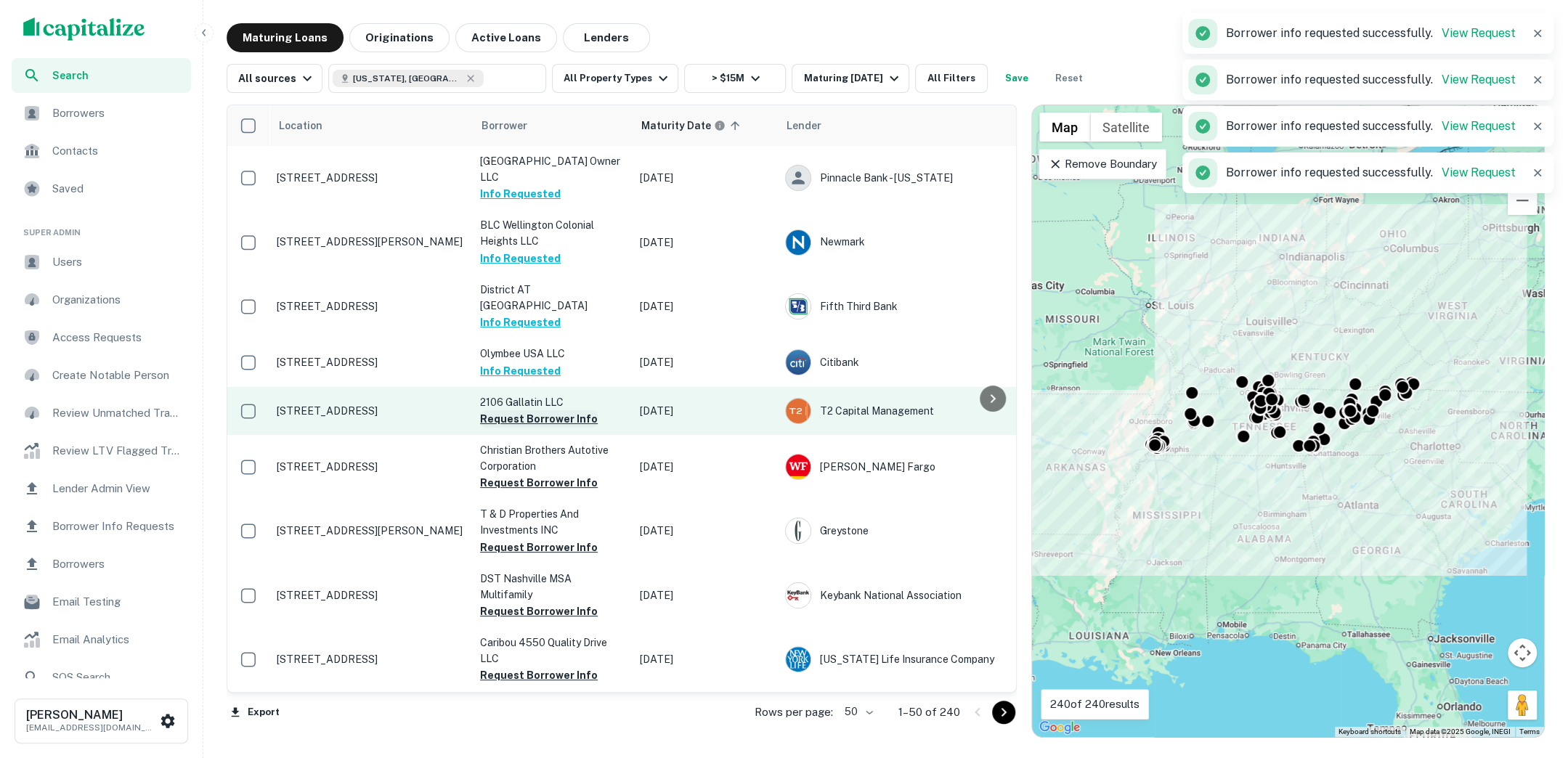
click at [534, 410] on button "Request Borrower Info" at bounding box center [539, 419] width 118 height 18
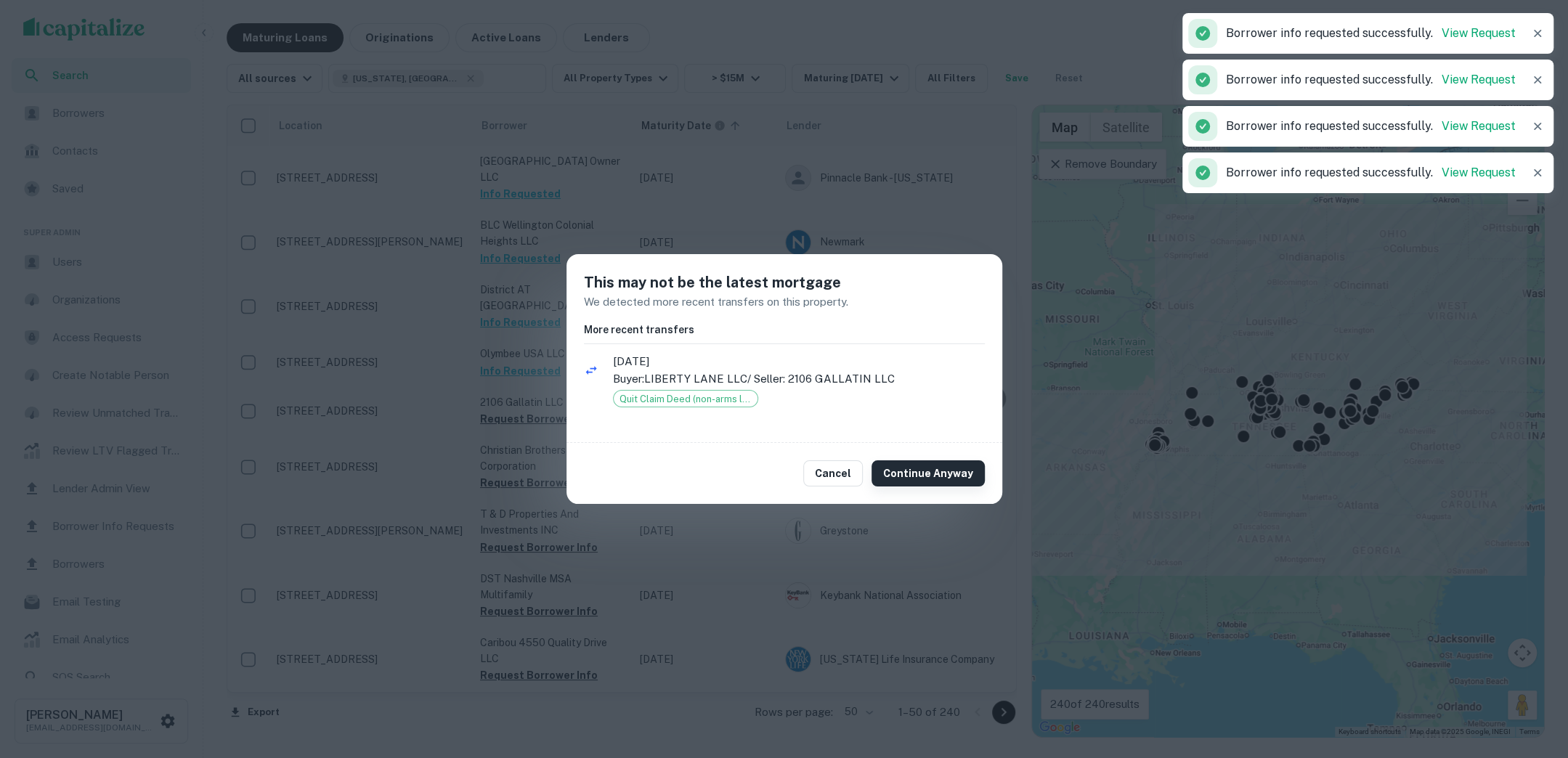
click at [901, 467] on button "Continue Anyway" at bounding box center [928, 473] width 113 height 26
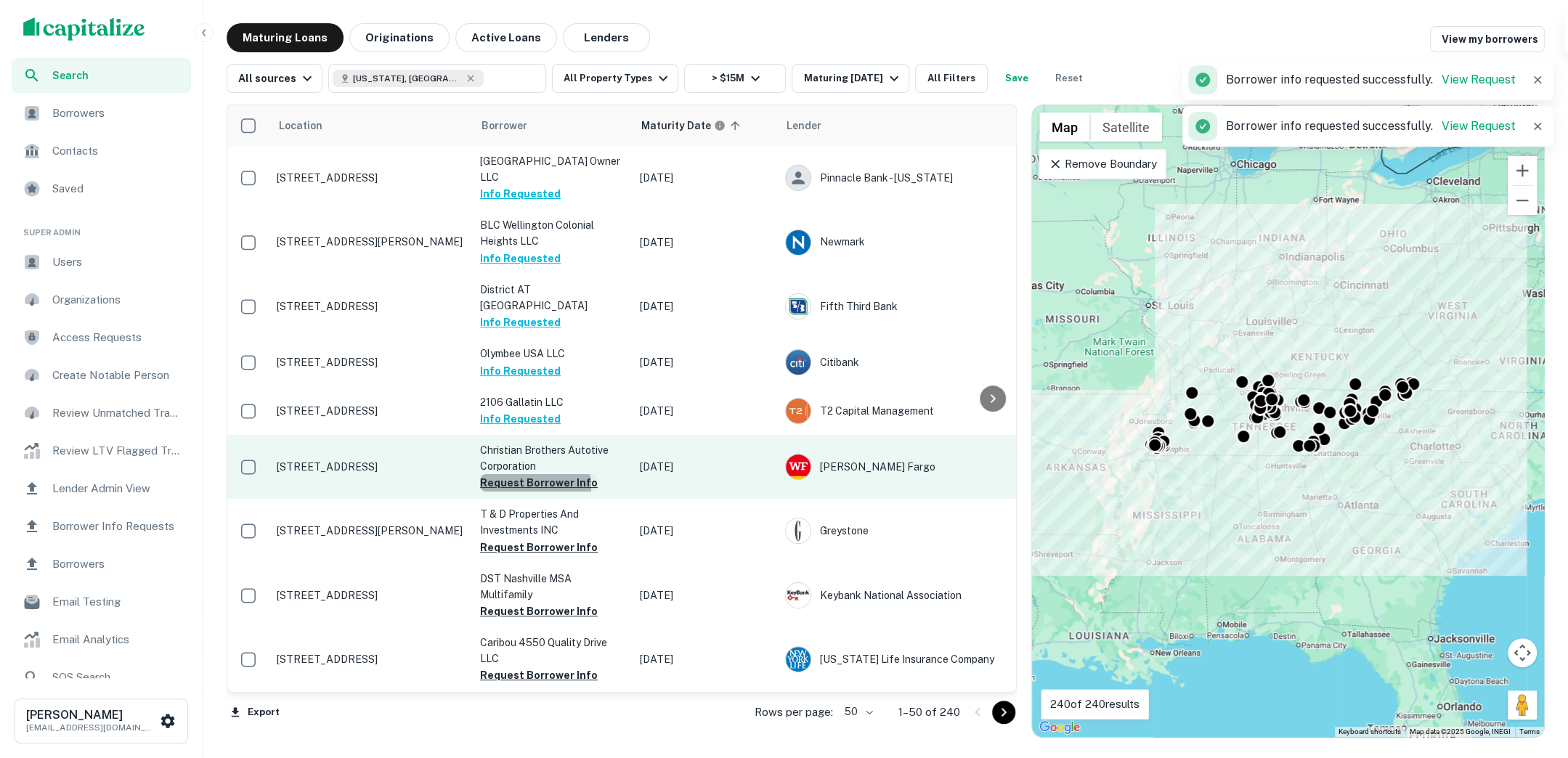
click at [530, 474] on button "Request Borrower Info" at bounding box center [539, 483] width 118 height 18
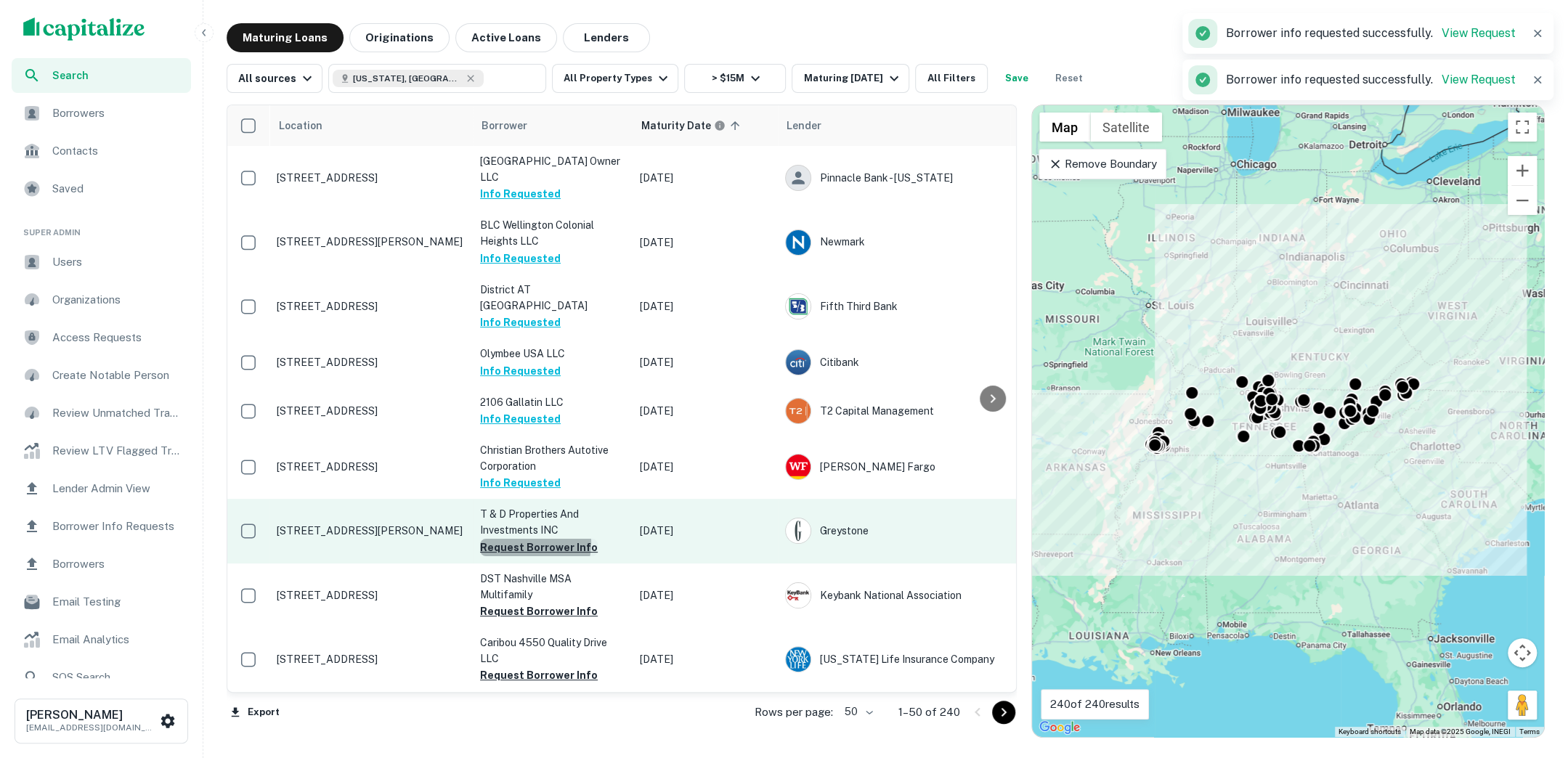
click at [524, 539] on button "Request Borrower Info" at bounding box center [539, 548] width 118 height 18
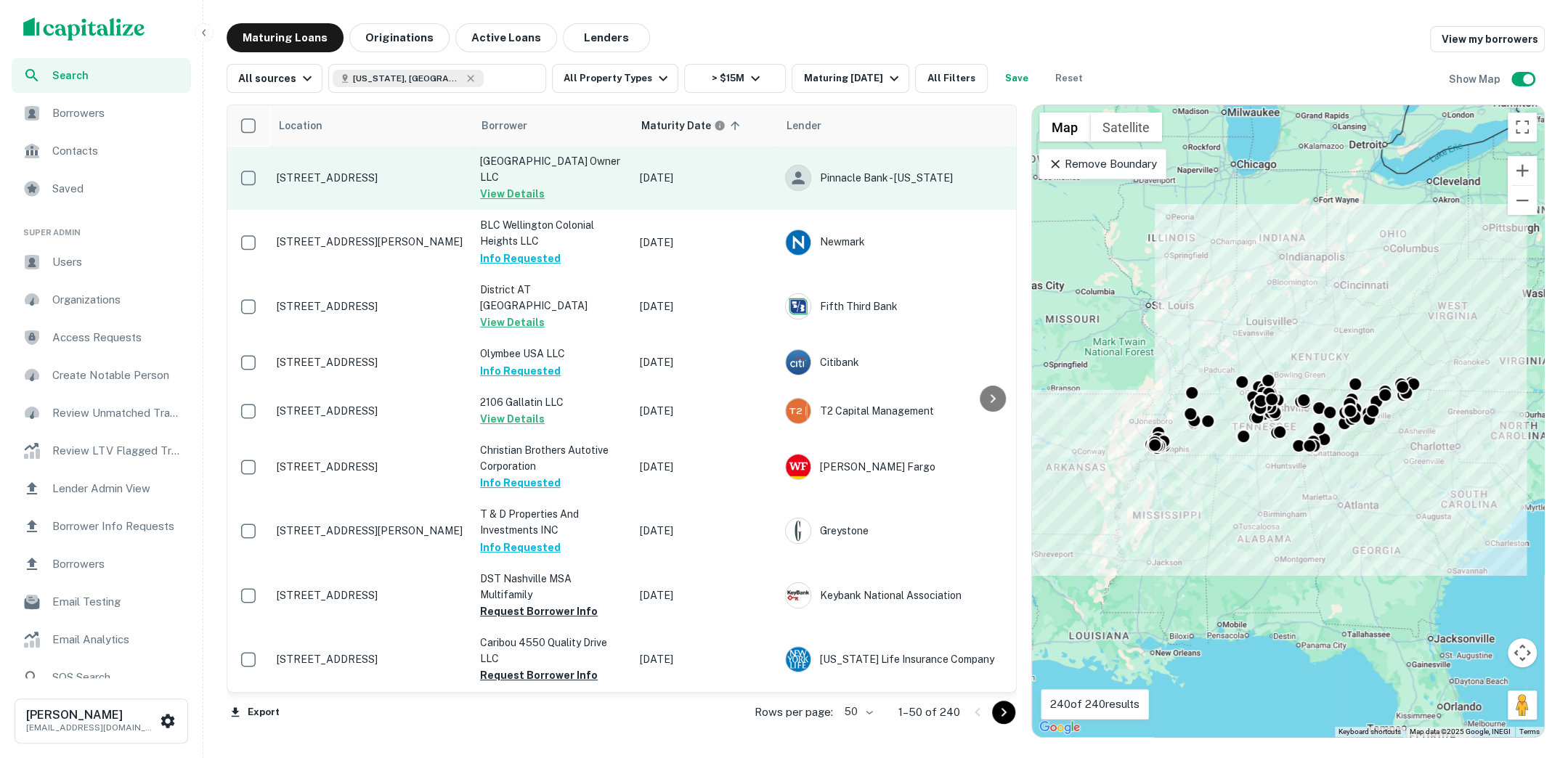
click at [597, 184] on p "[GEOGRAPHIC_DATA] Owner LLC" at bounding box center [553, 168] width 146 height 32
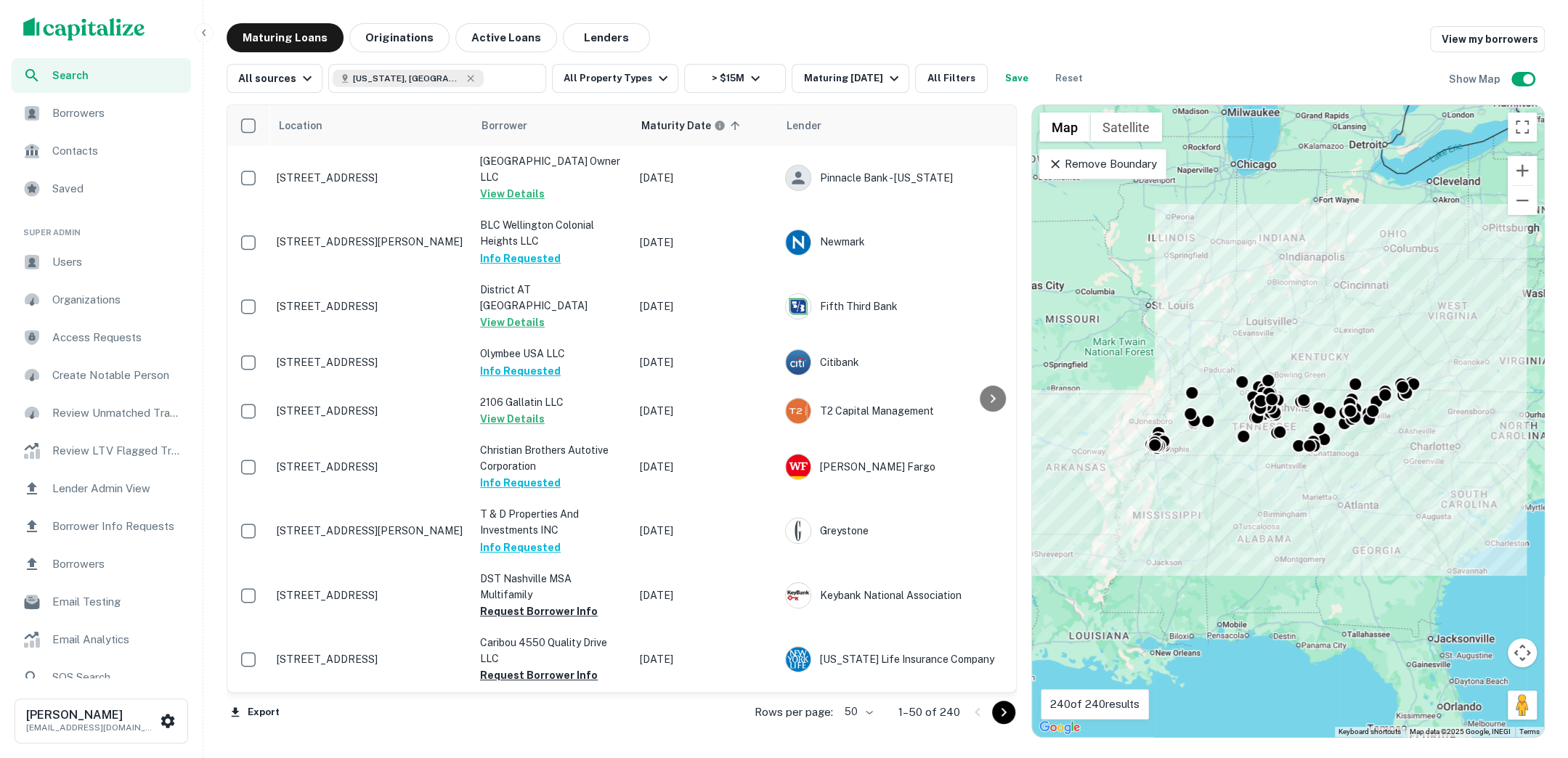
click at [89, 120] on span "Borrowers" at bounding box center [117, 113] width 130 height 18
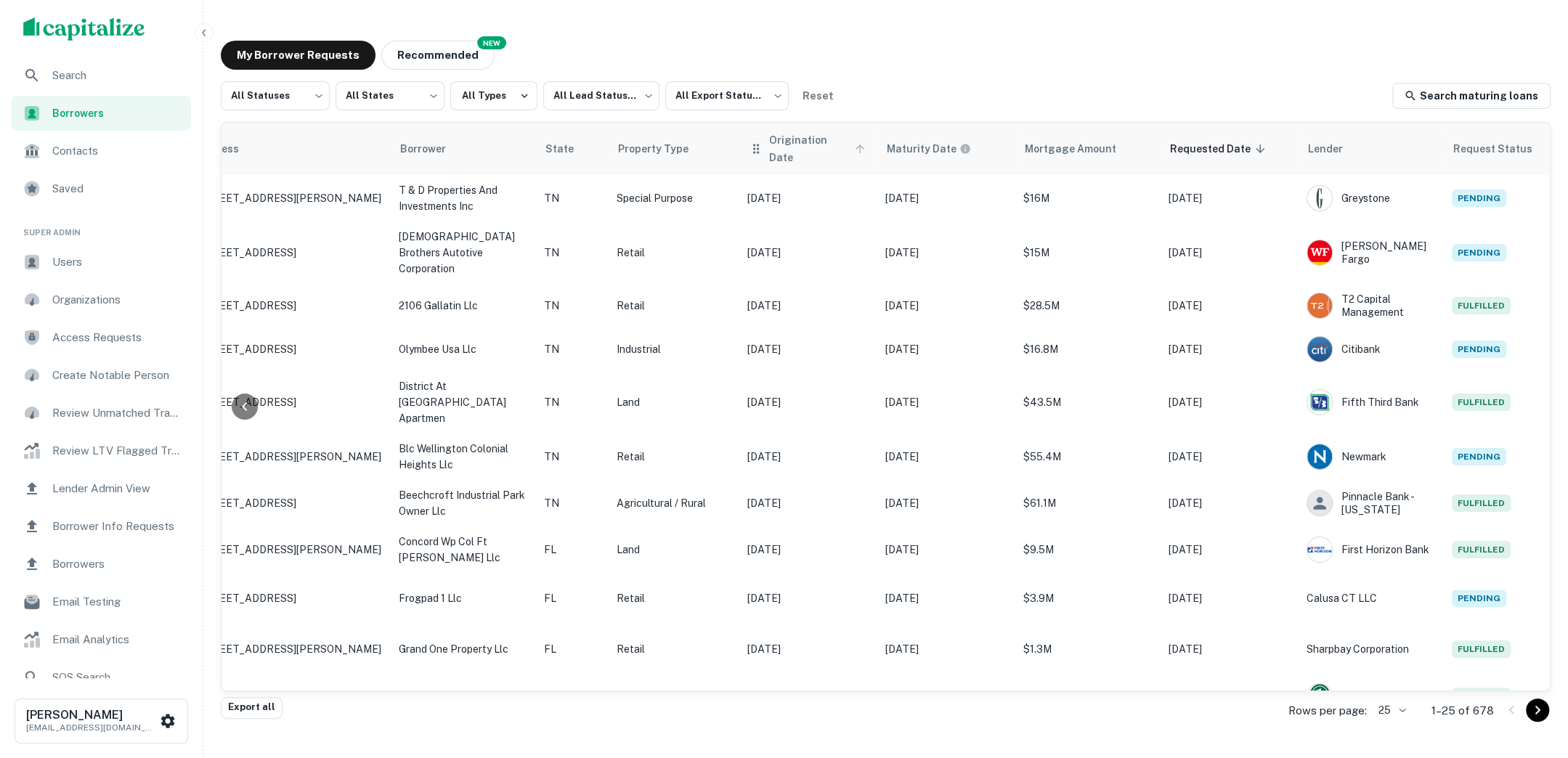
scroll to position [0, 204]
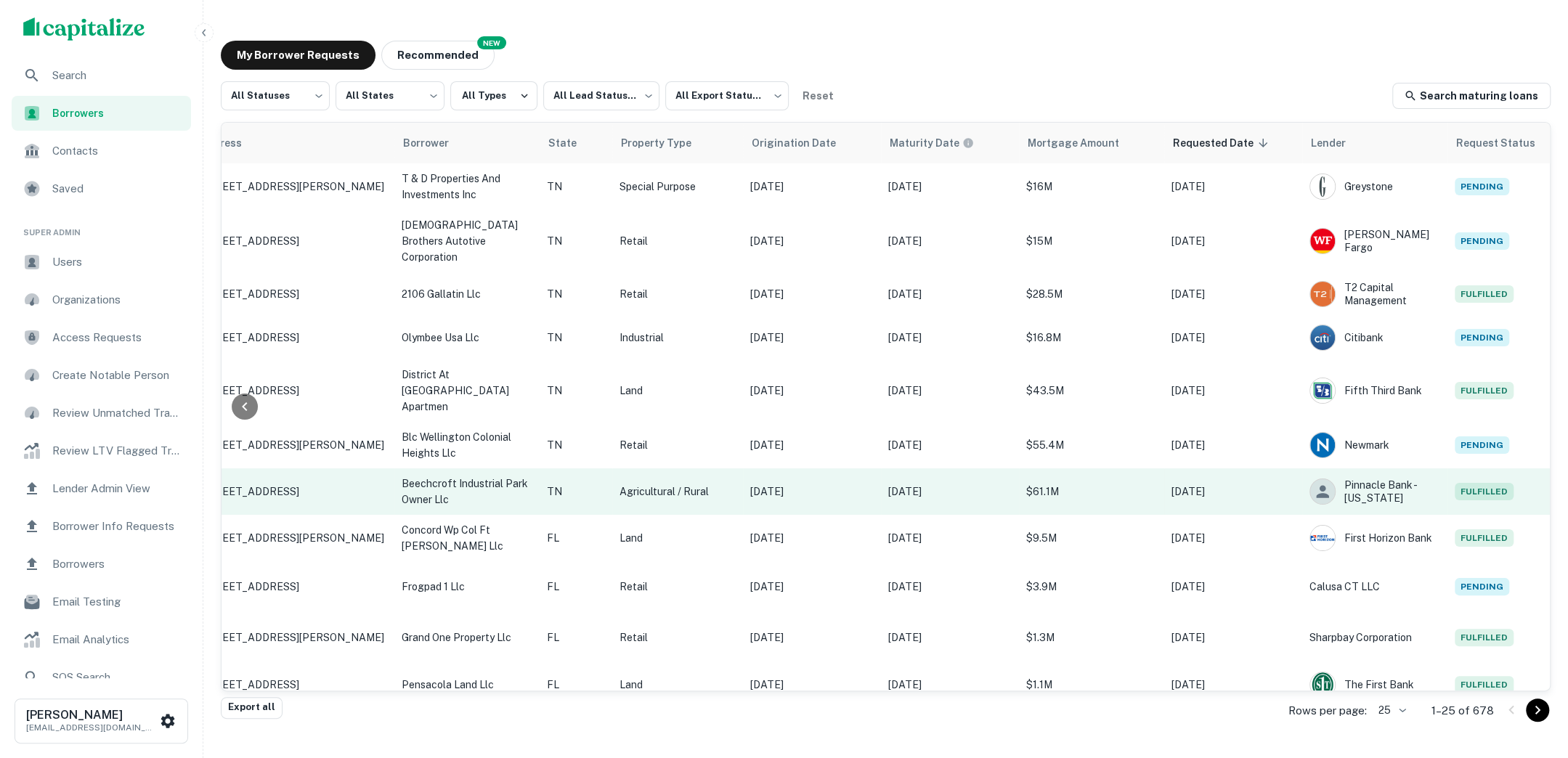
click at [1284, 484] on p "[DATE]" at bounding box center [1233, 492] width 123 height 16
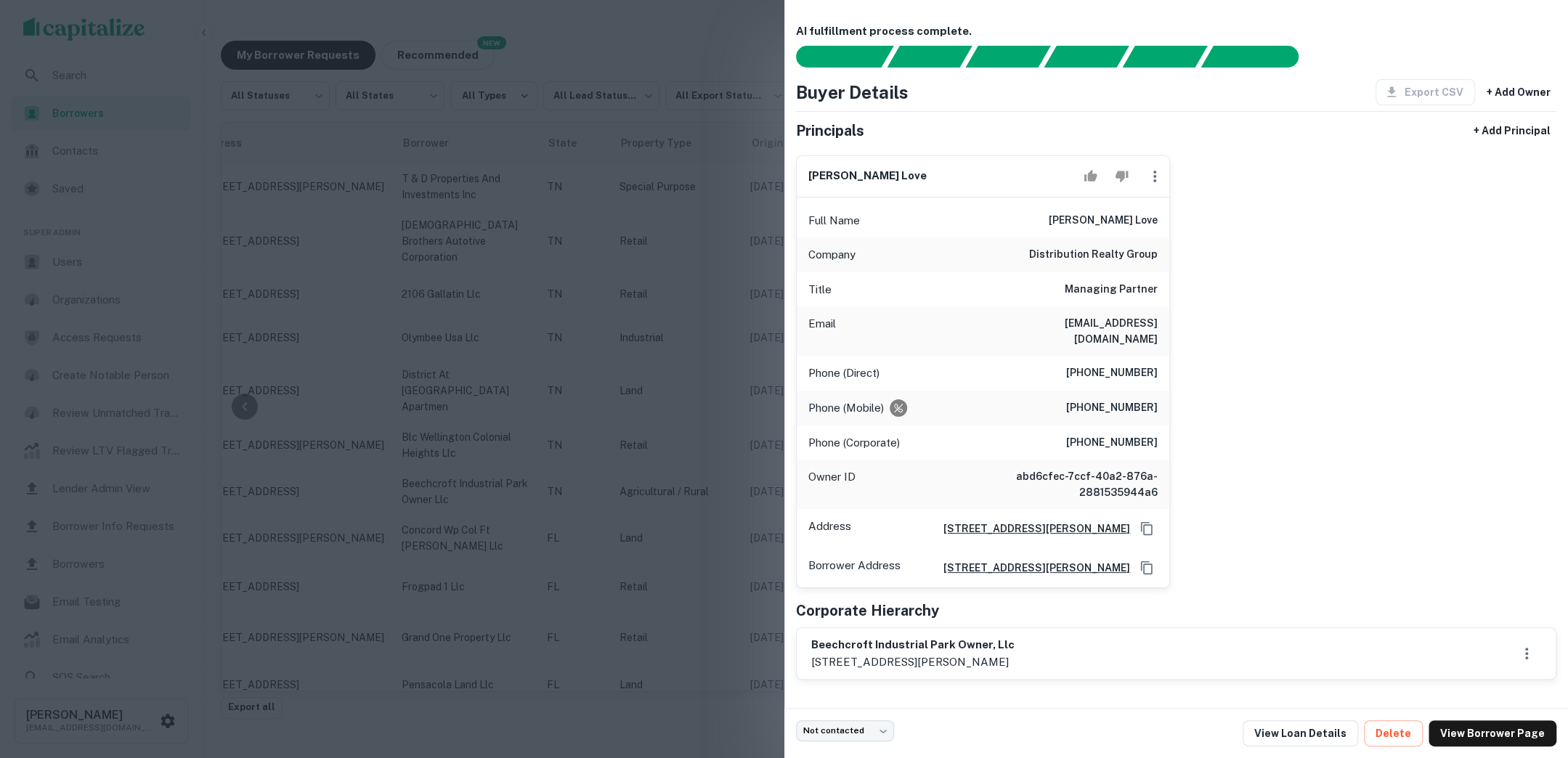
click at [752, 286] on div at bounding box center [784, 379] width 1568 height 758
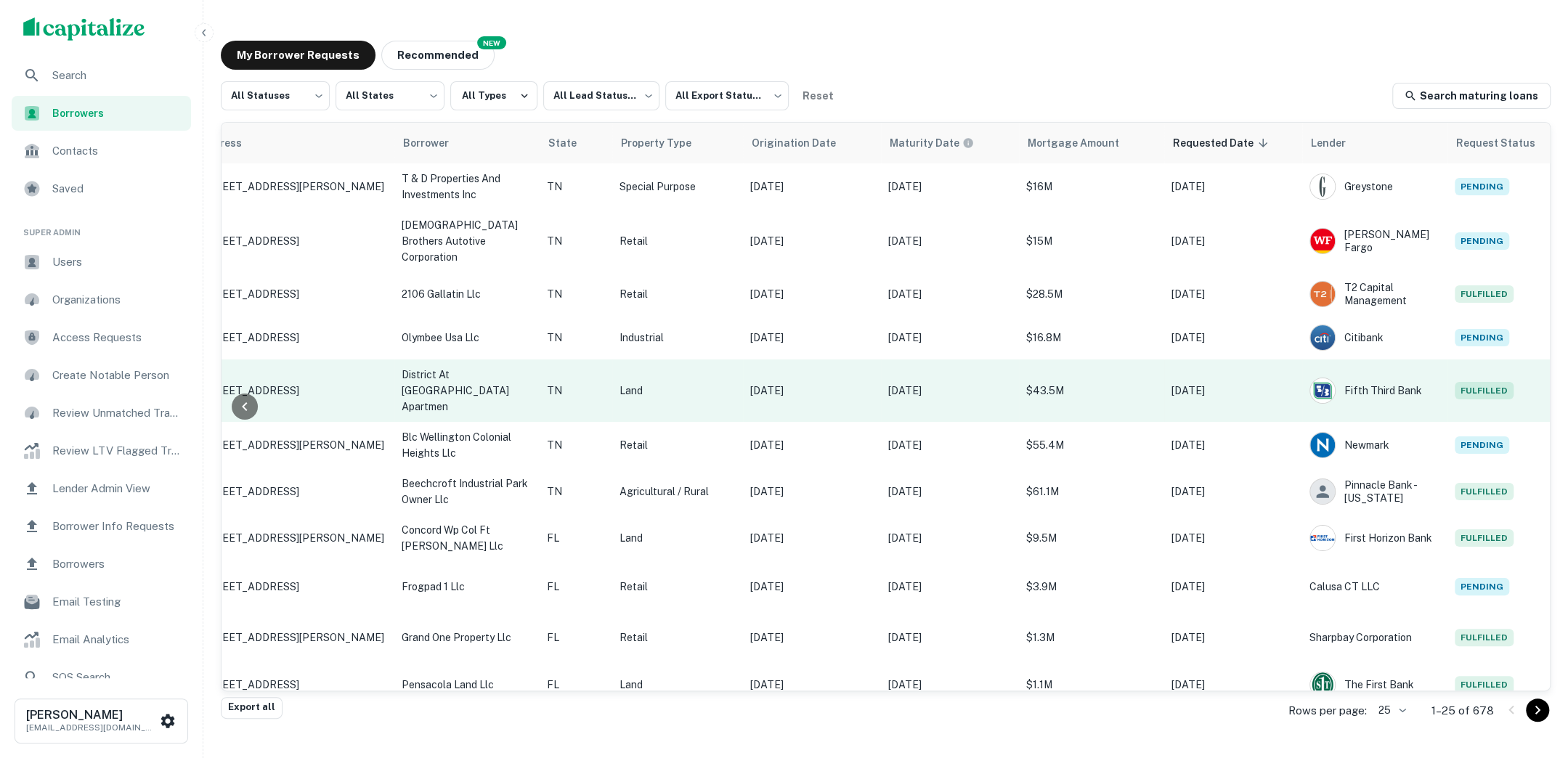
click at [1098, 383] on p "$43.5M" at bounding box center [1092, 391] width 131 height 16
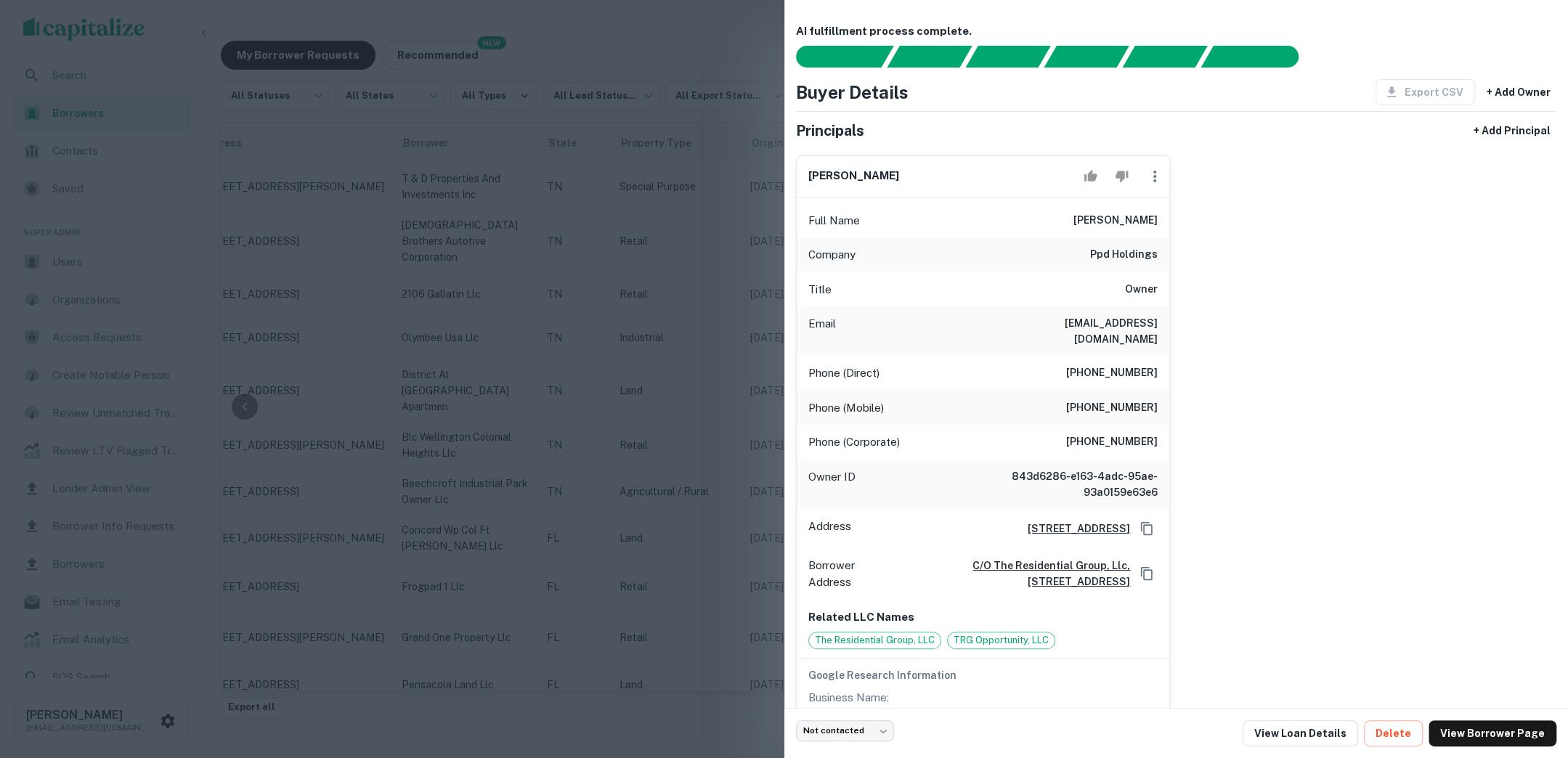
click at [765, 290] on div at bounding box center [784, 379] width 1568 height 758
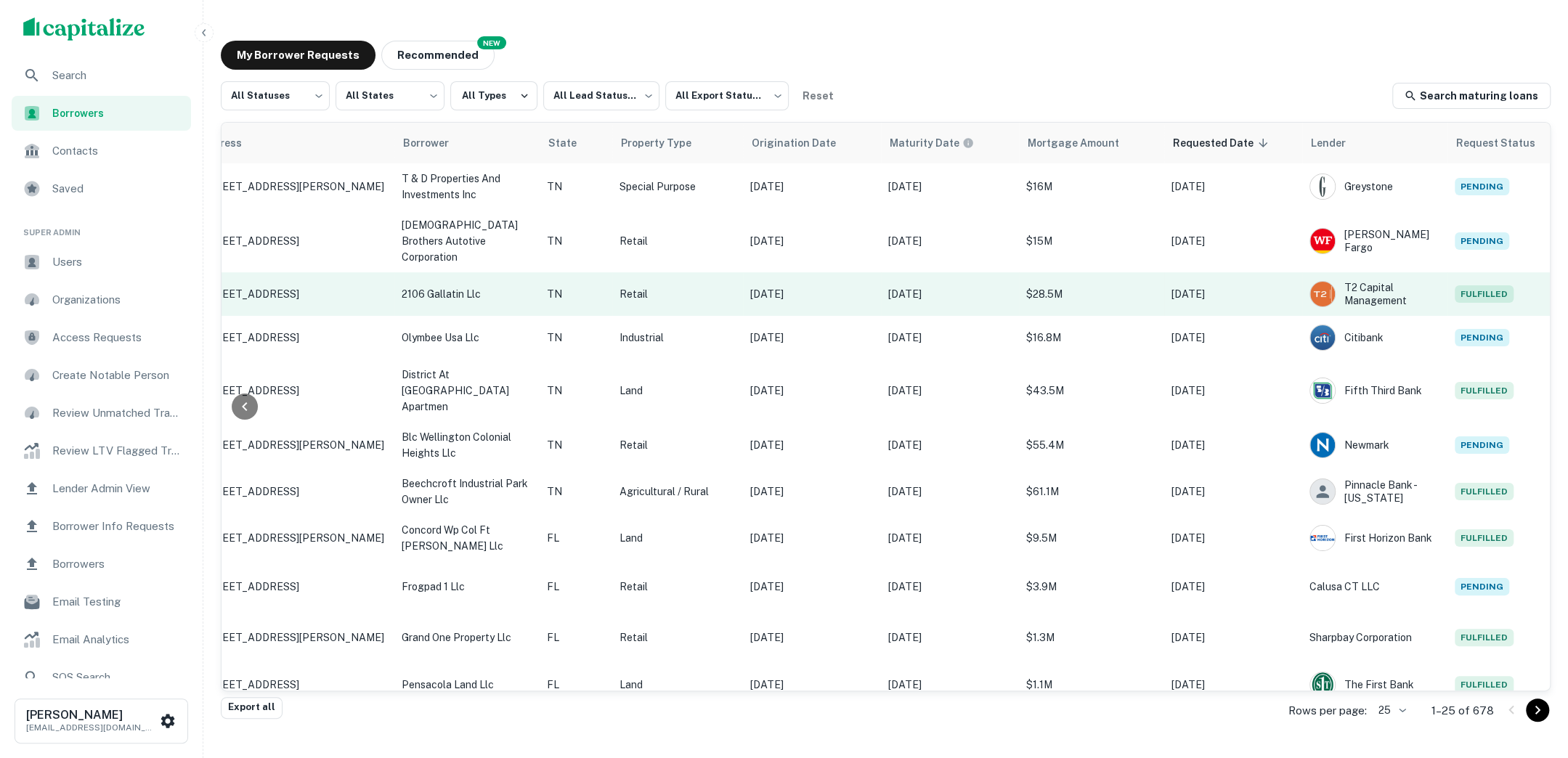
click at [1107, 286] on p "$28.5M" at bounding box center [1092, 294] width 131 height 16
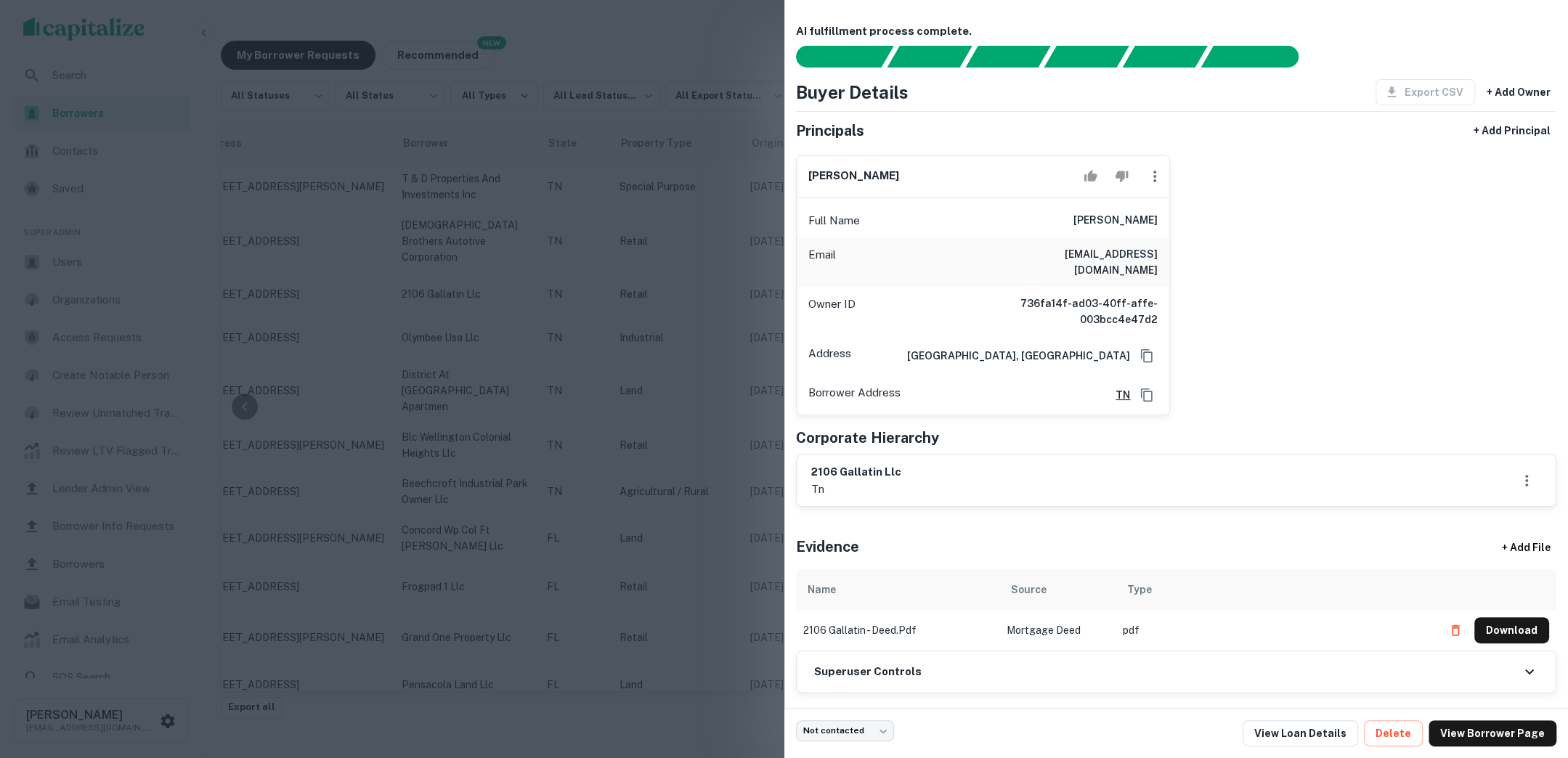
click at [756, 267] on div at bounding box center [784, 379] width 1568 height 758
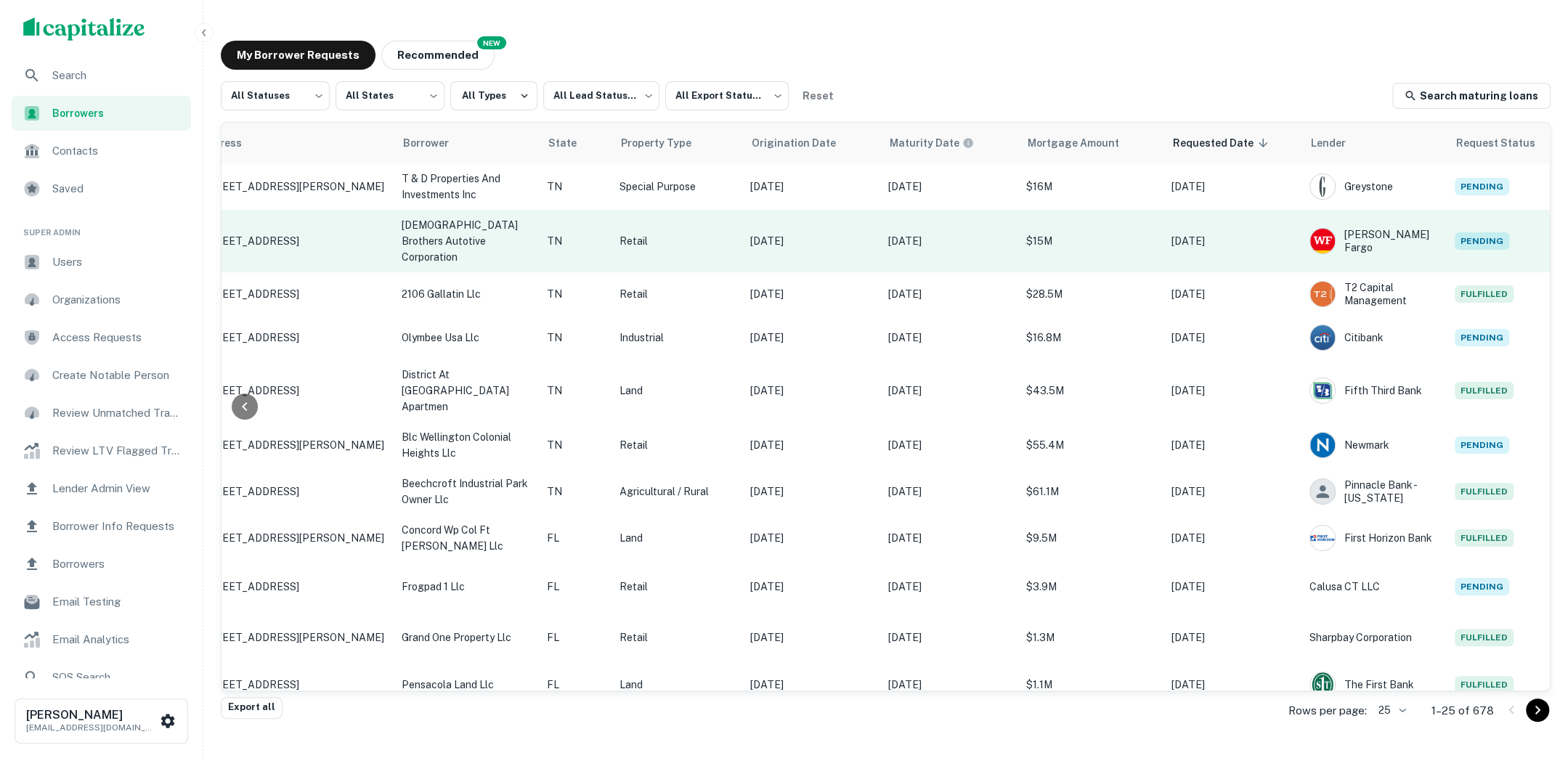
click at [1266, 236] on p "[DATE]" at bounding box center [1233, 241] width 123 height 16
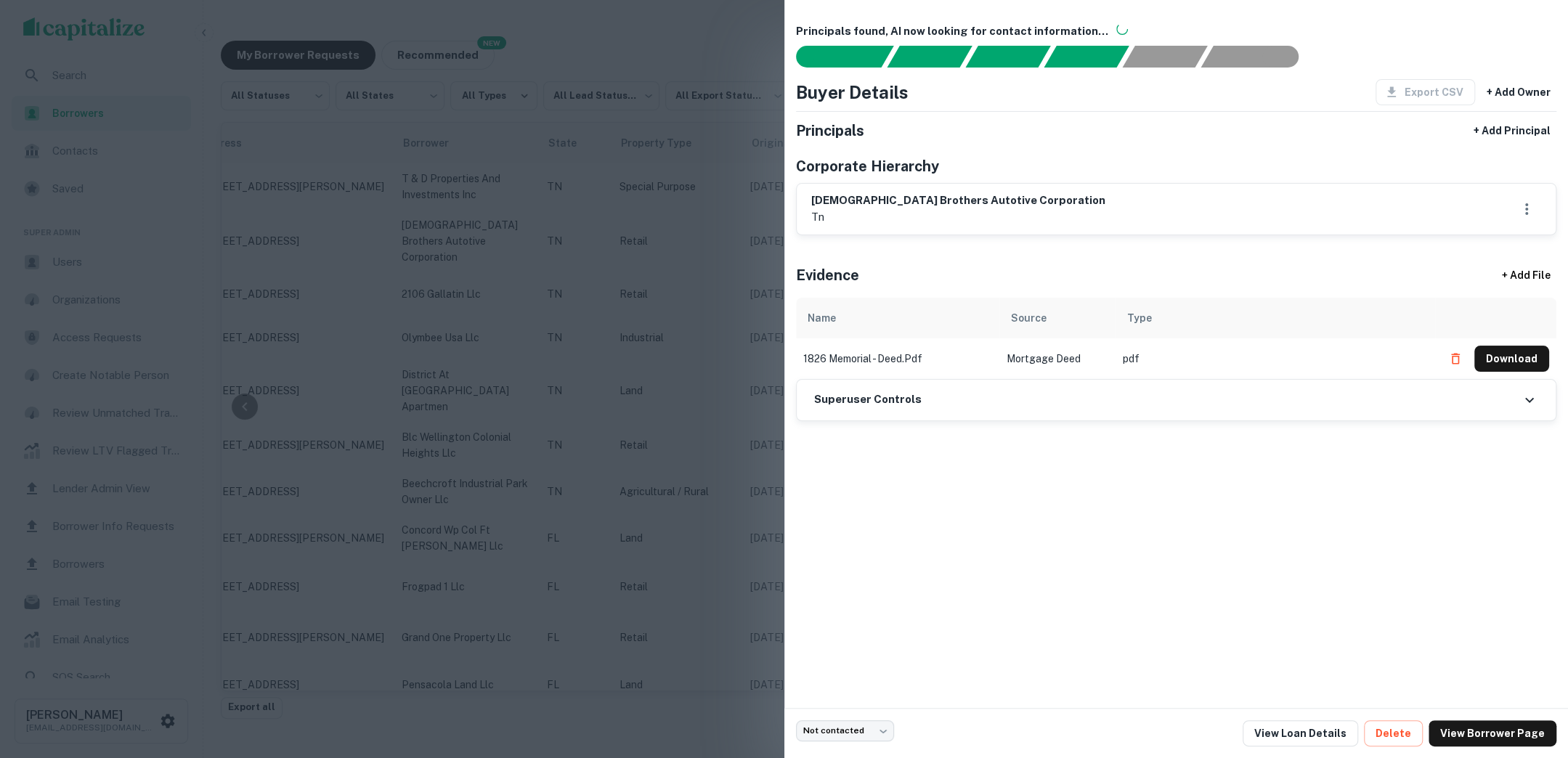
click at [751, 160] on div at bounding box center [784, 379] width 1568 height 758
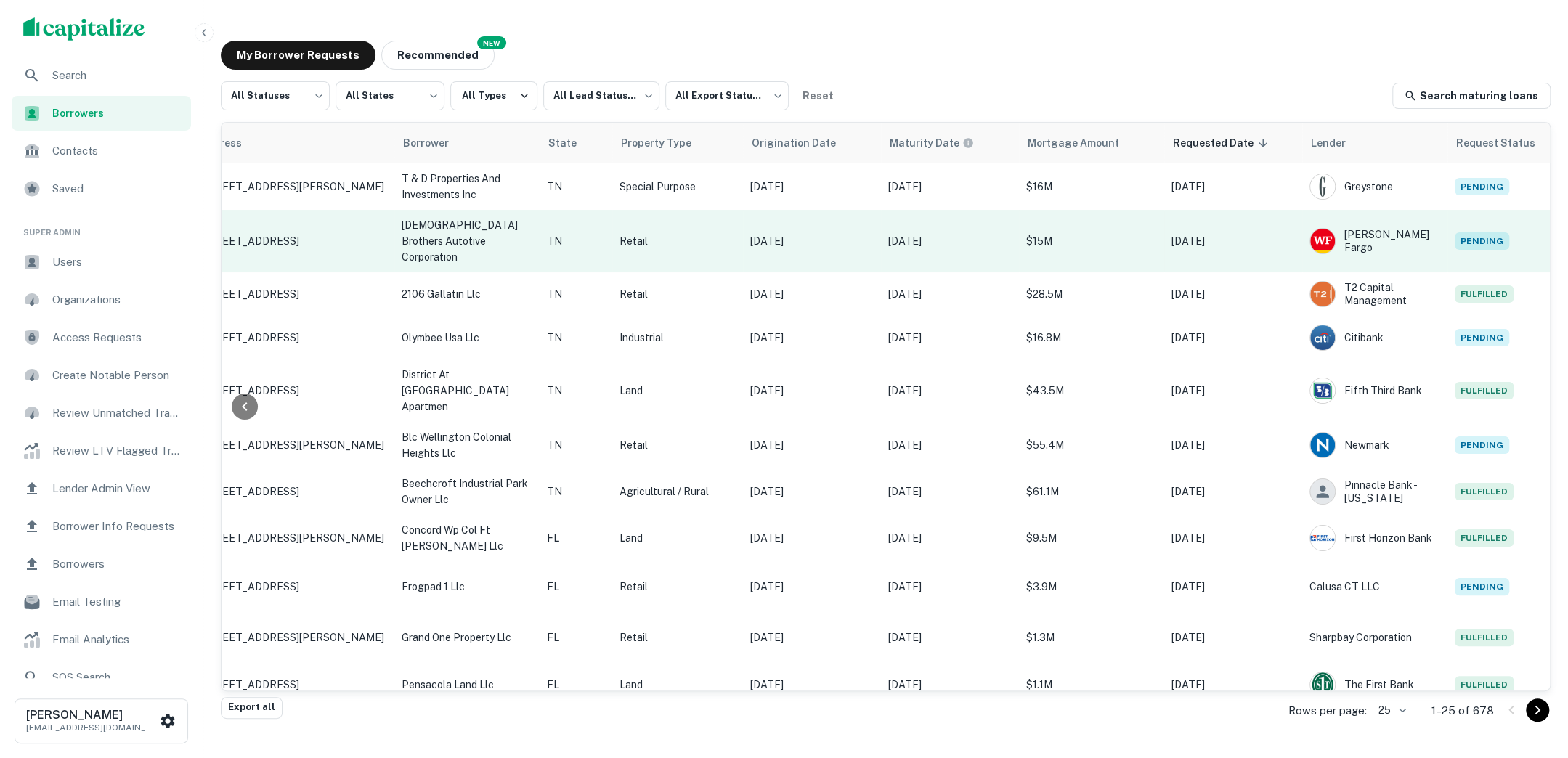
click at [1112, 237] on p "$15M" at bounding box center [1092, 241] width 131 height 16
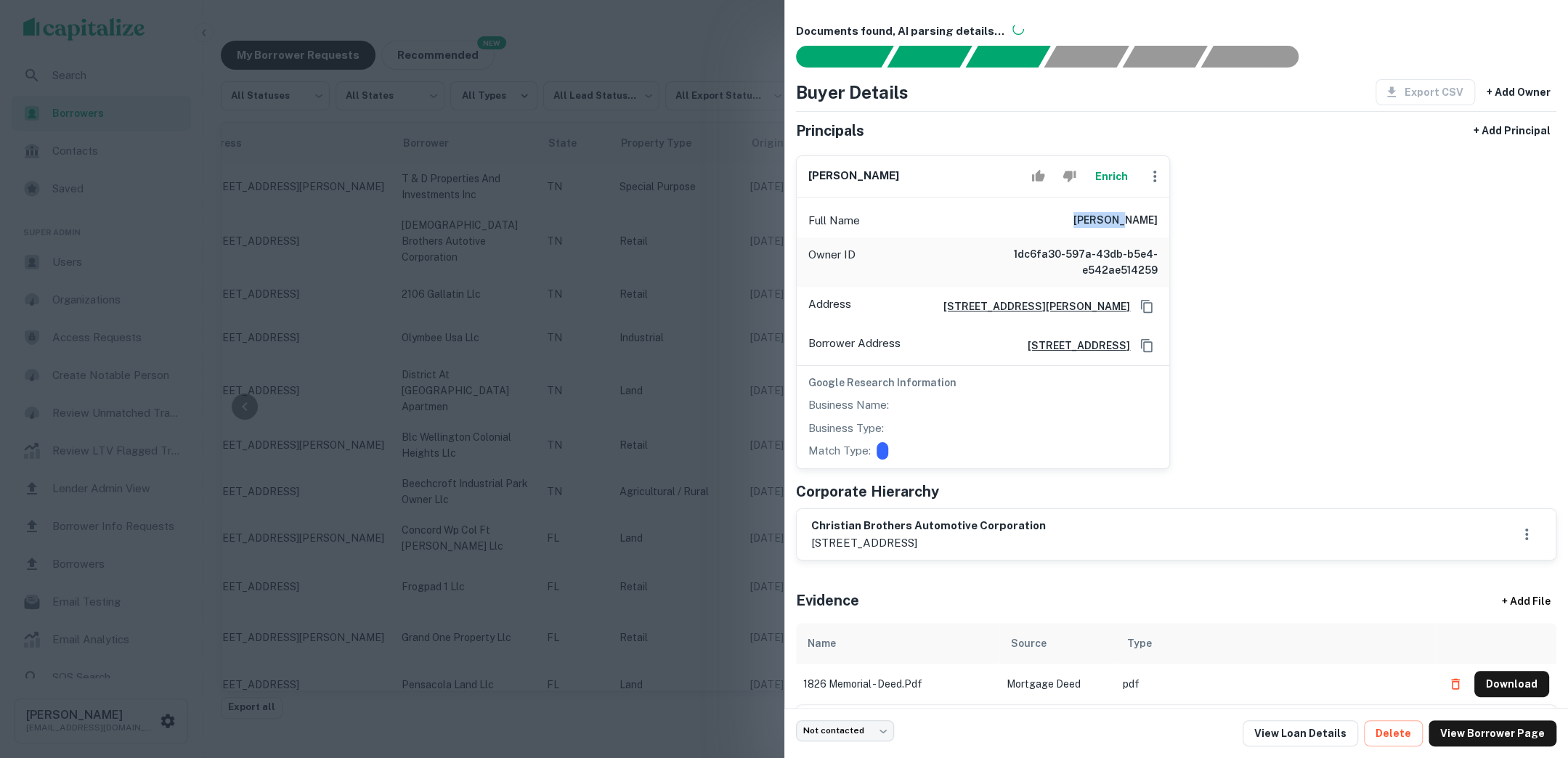
drag, startPoint x: 1117, startPoint y: 222, endPoint x: 1156, endPoint y: 221, distance: 39.0
click at [1156, 221] on h6 "don carr" at bounding box center [1115, 221] width 85 height 18
click at [760, 207] on div at bounding box center [784, 379] width 1568 height 758
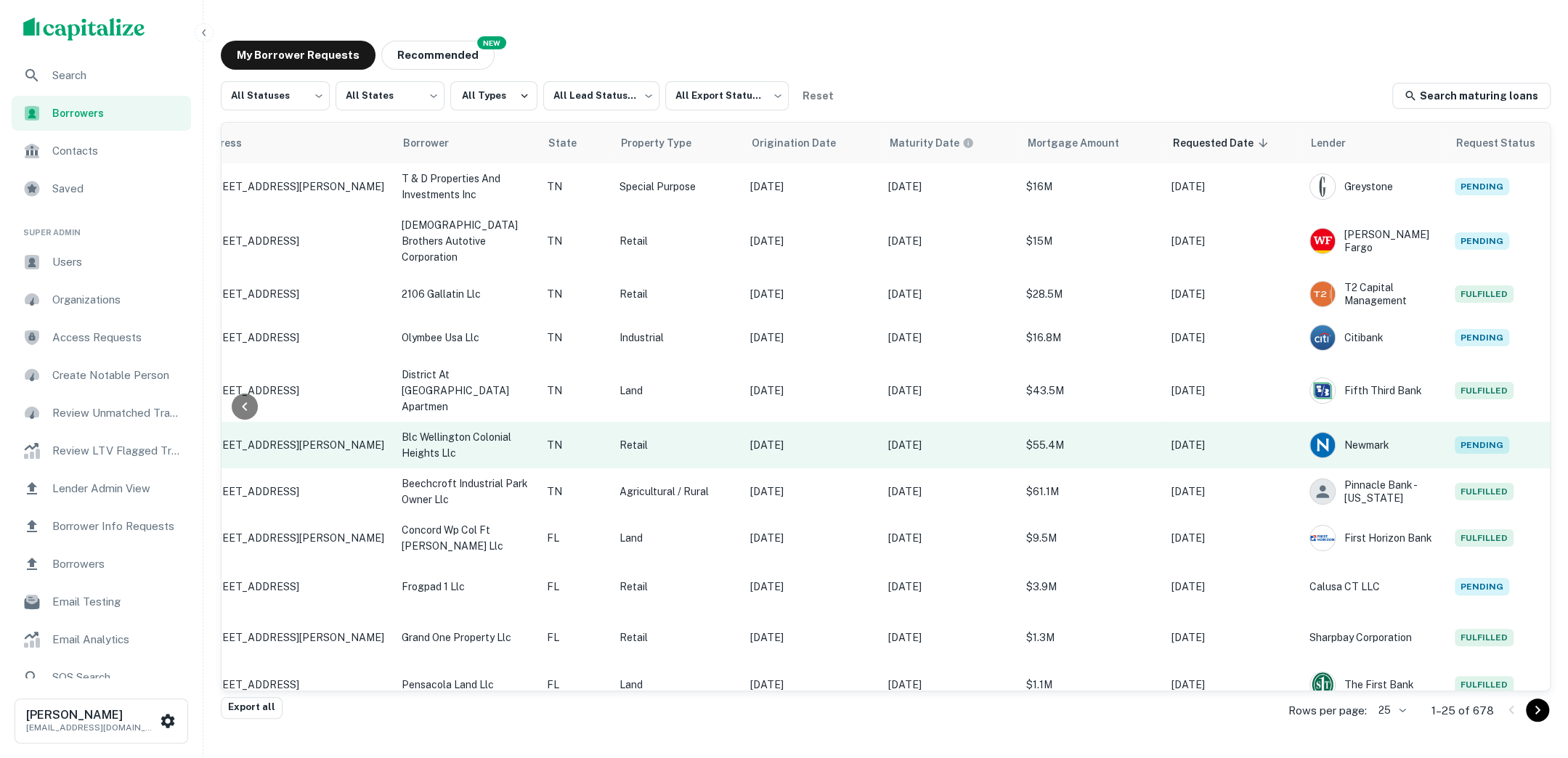
click at [1249, 437] on p "[DATE]" at bounding box center [1233, 446] width 123 height 16
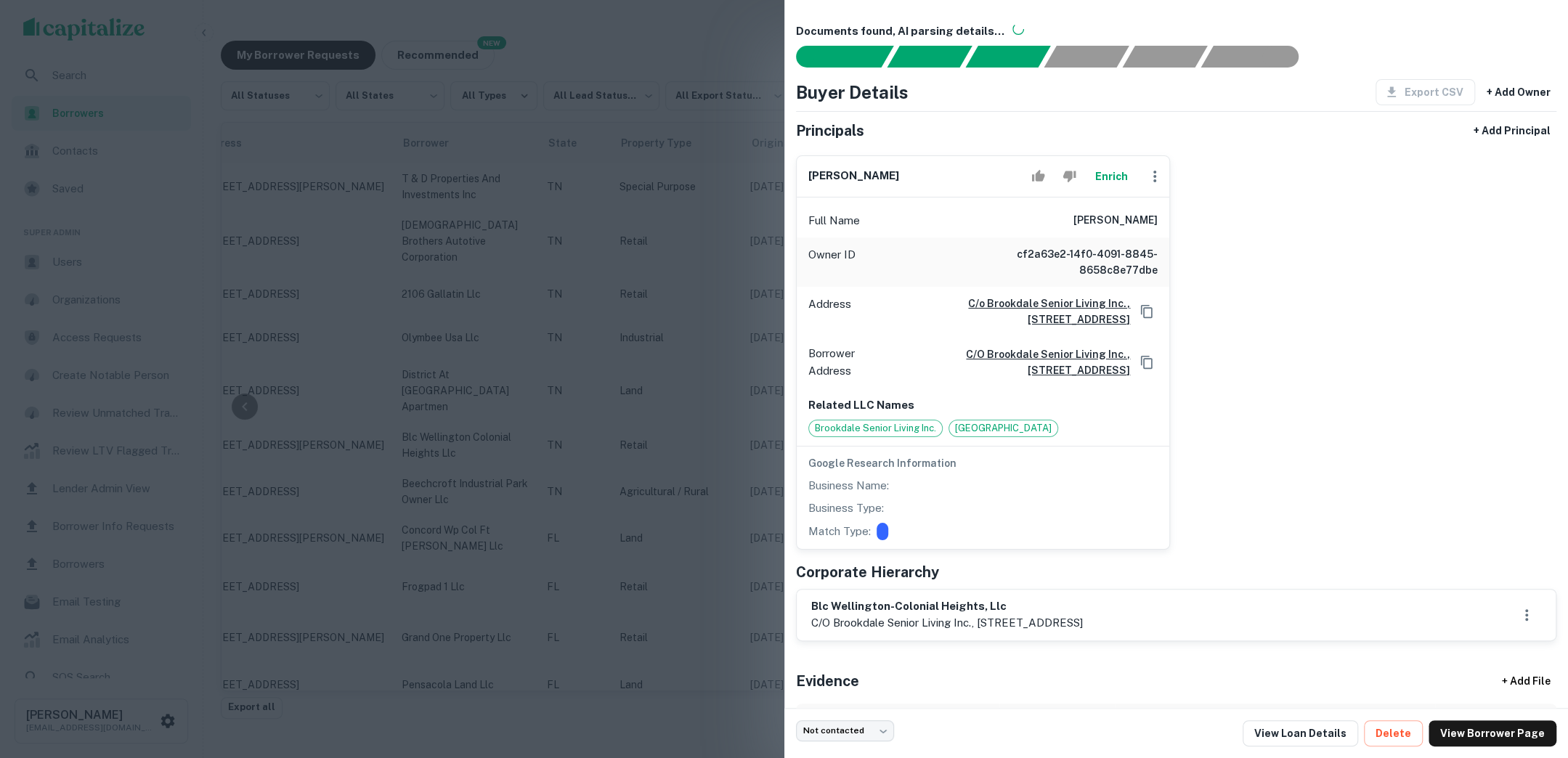
drag, startPoint x: 1085, startPoint y: 222, endPoint x: 1206, endPoint y: 222, distance: 121.0
click at [1206, 222] on div "george t. hicks Enrich Full Name george t. hicks Owner ID cf2a63e2-14f0-4091-88…" at bounding box center [1170, 347] width 773 height 406
click at [771, 260] on div at bounding box center [784, 379] width 1568 height 758
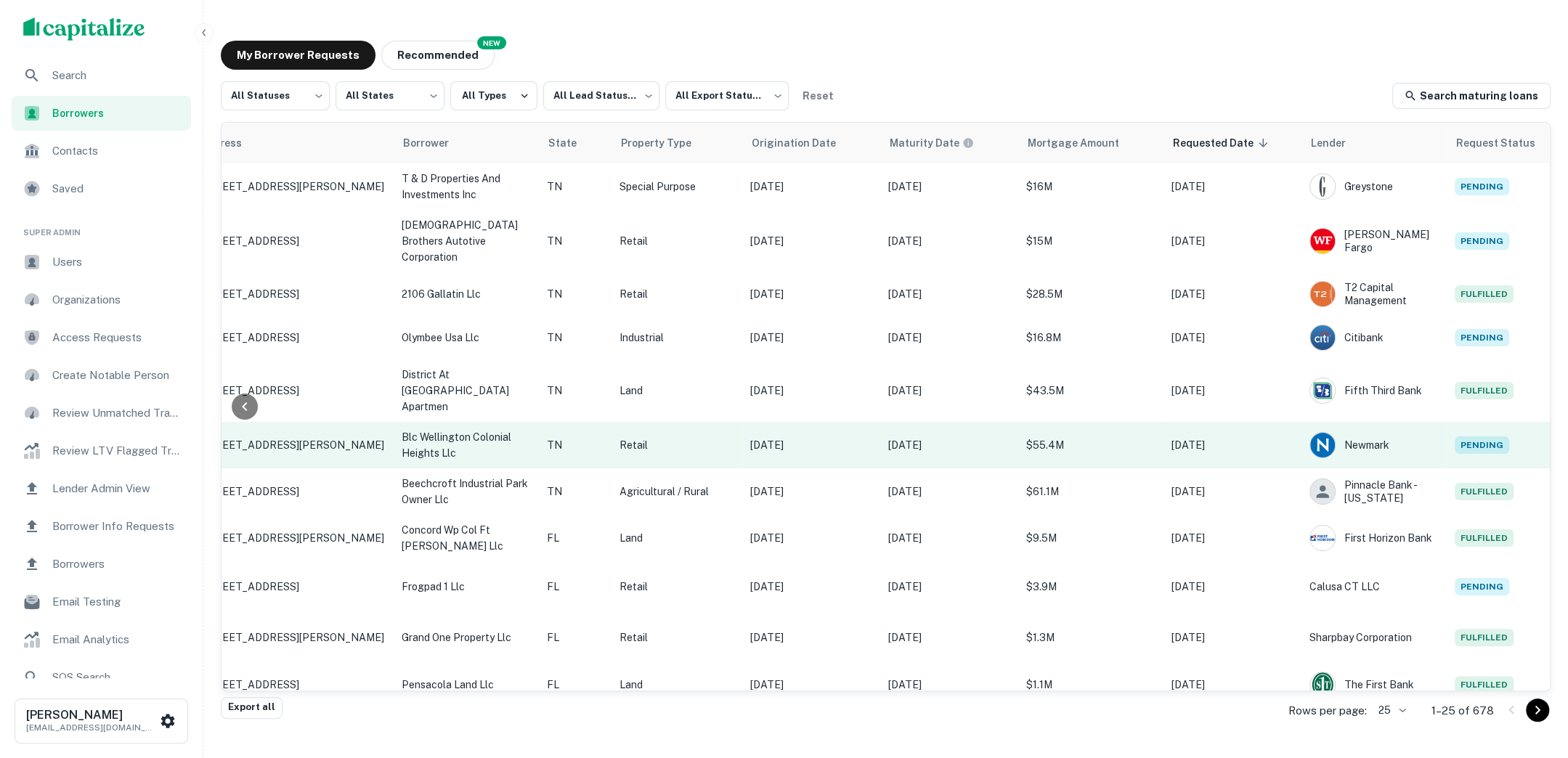
click at [993, 437] on p "[DATE]" at bounding box center [950, 446] width 123 height 16
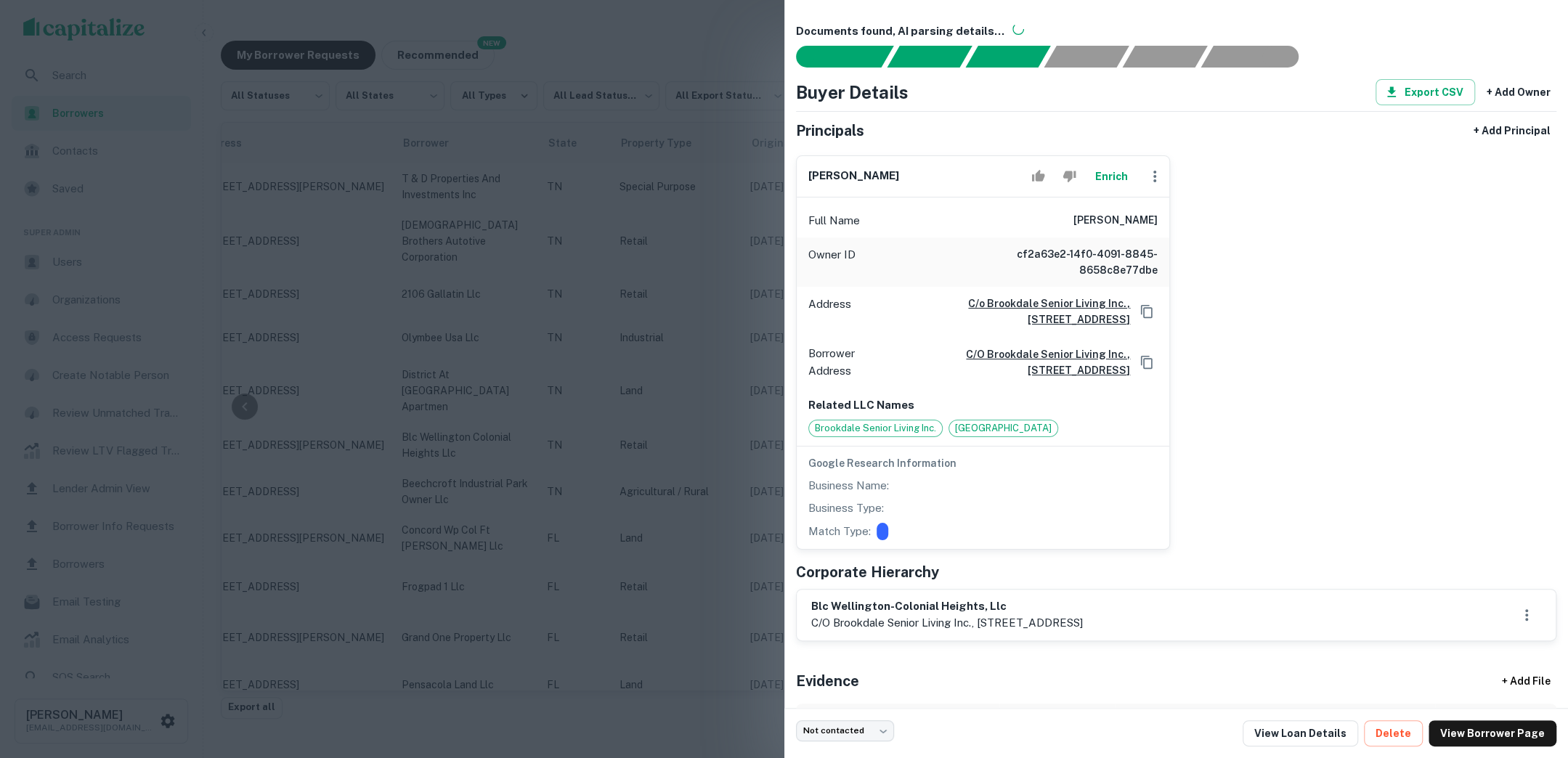
click at [773, 368] on div at bounding box center [784, 379] width 1568 height 758
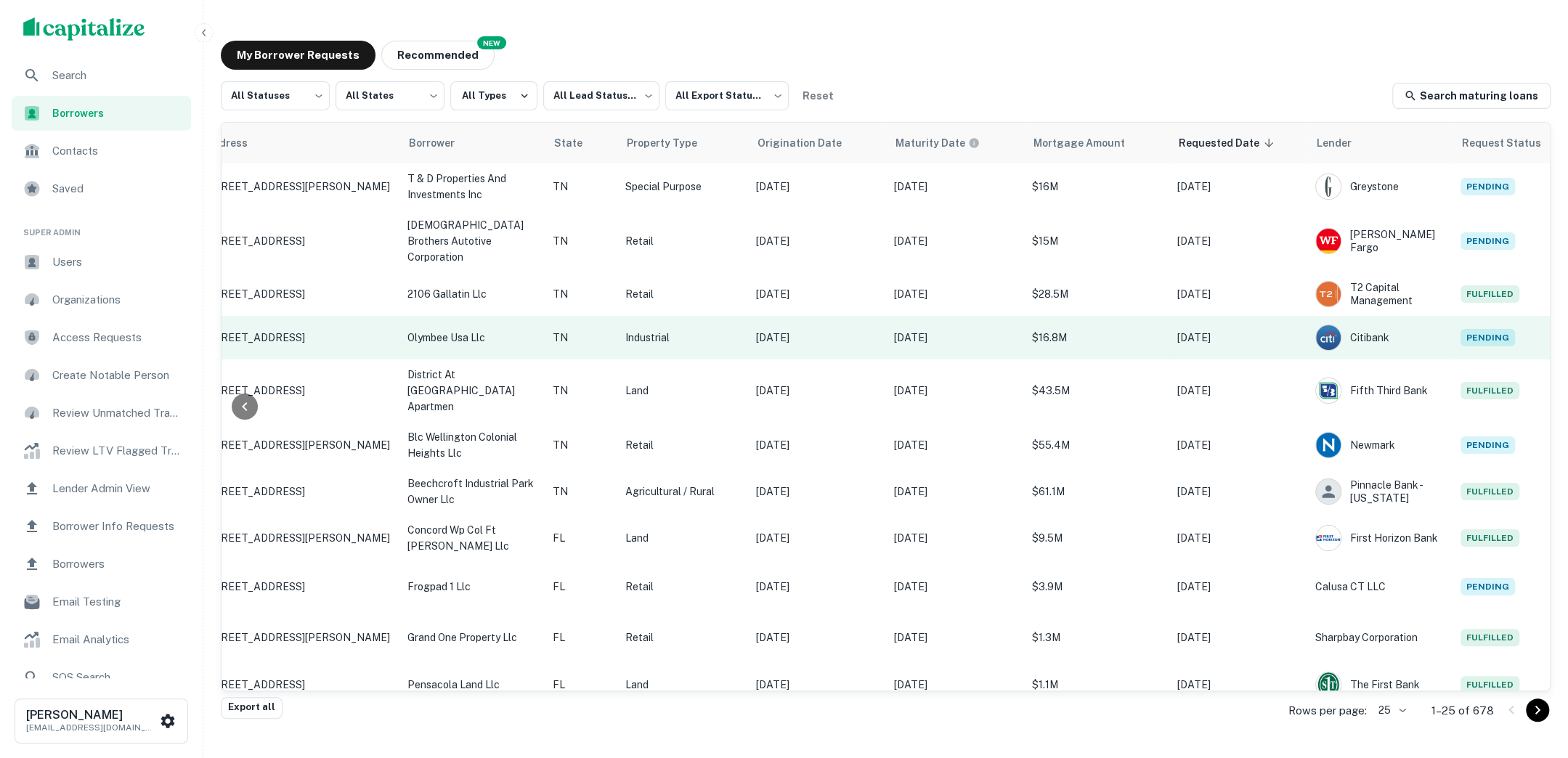
scroll to position [0, 231]
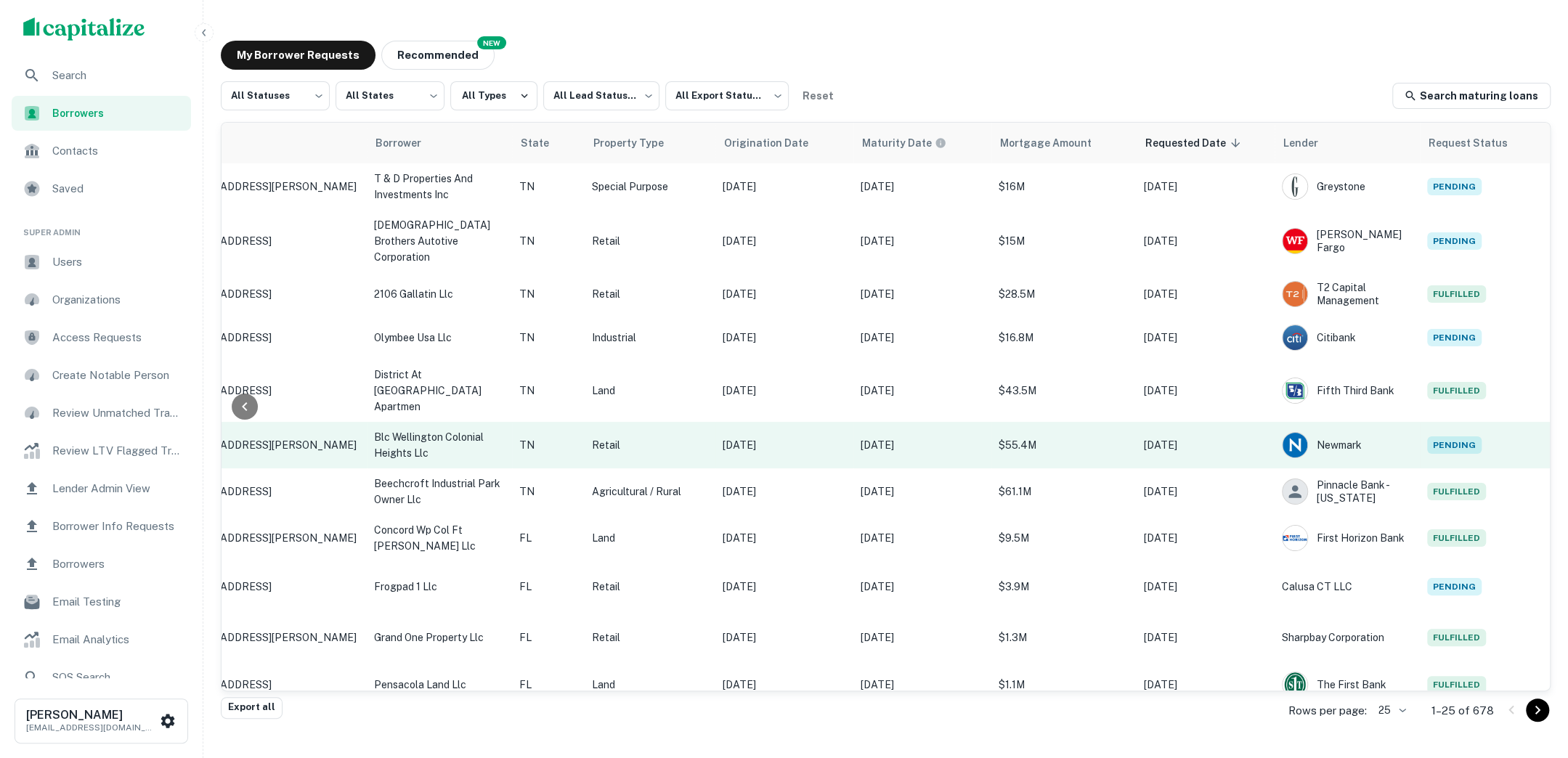
click at [1086, 423] on td "$55.4M" at bounding box center [1064, 445] width 146 height 46
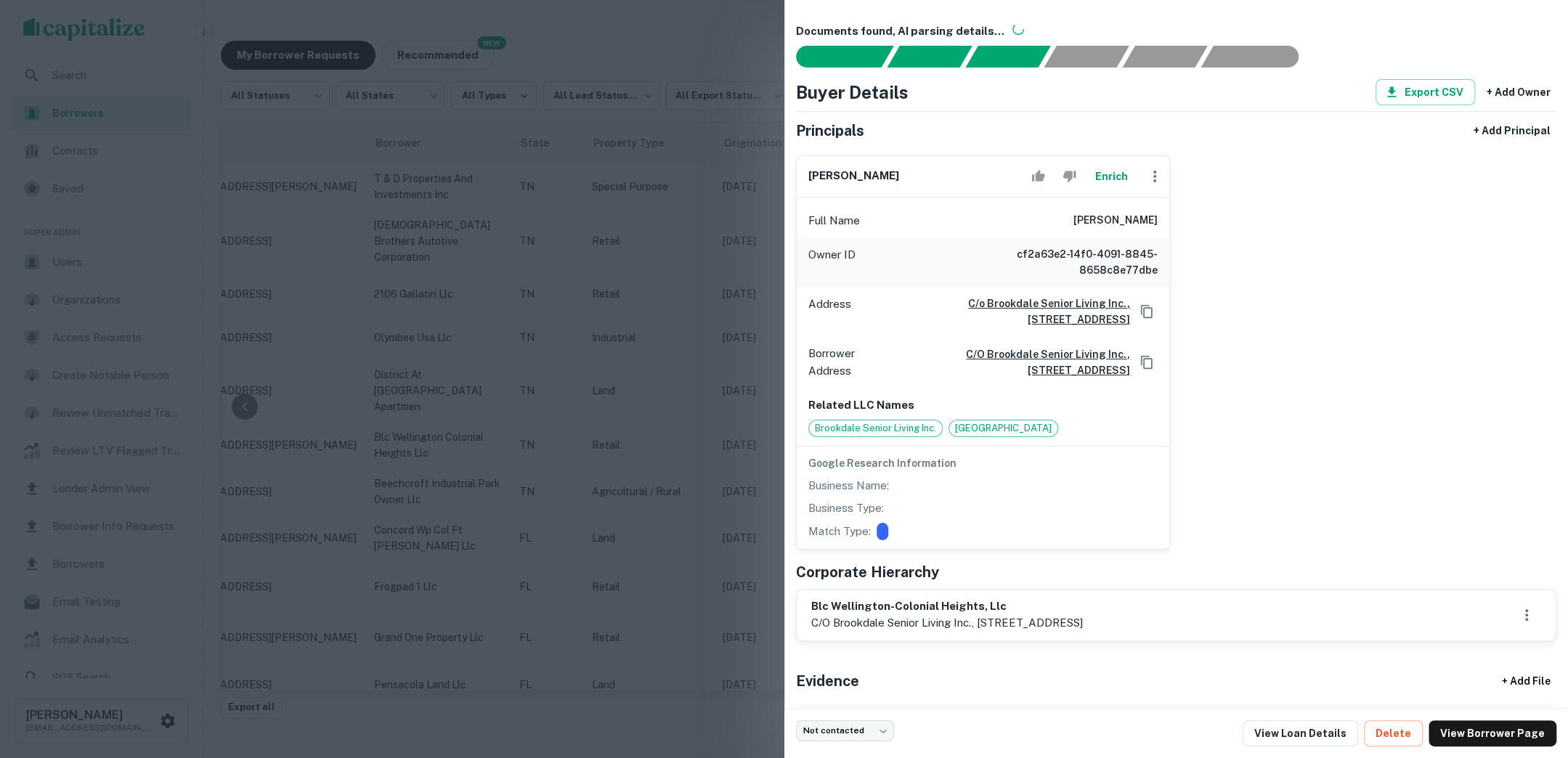
click at [751, 265] on div at bounding box center [784, 379] width 1568 height 758
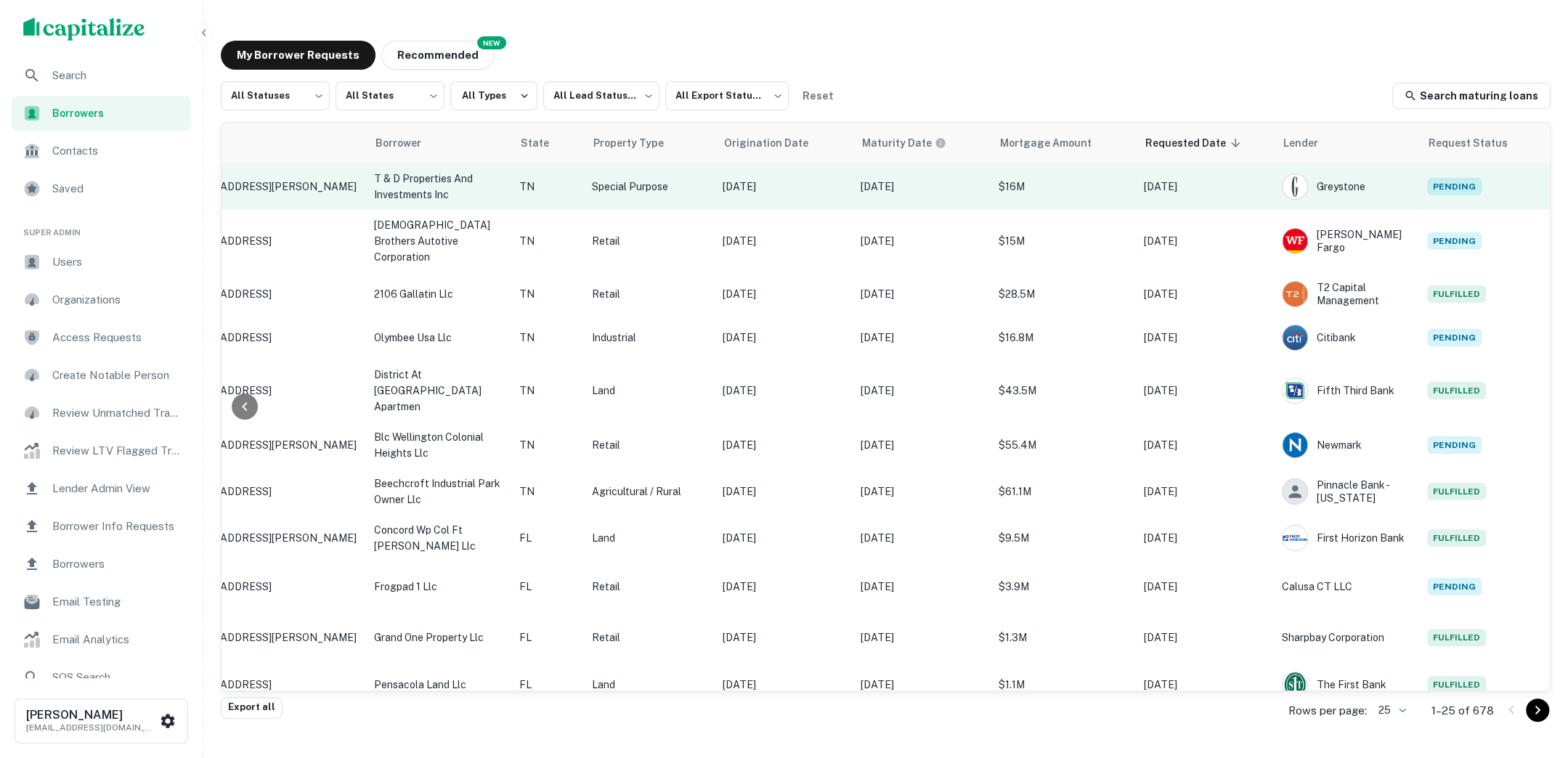
click at [1114, 191] on p "$16M" at bounding box center [1064, 187] width 131 height 16
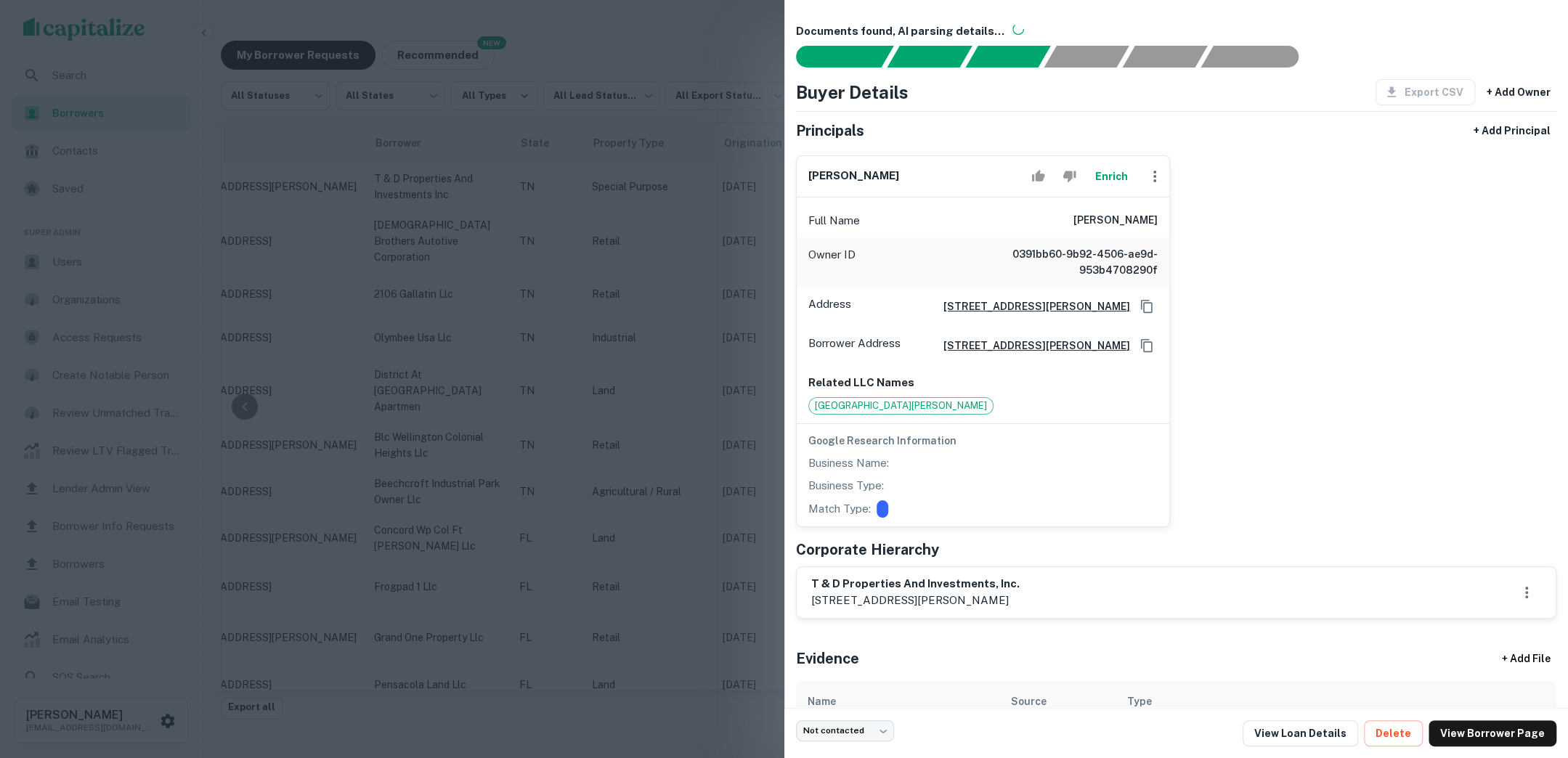
click at [756, 221] on div at bounding box center [784, 379] width 1568 height 758
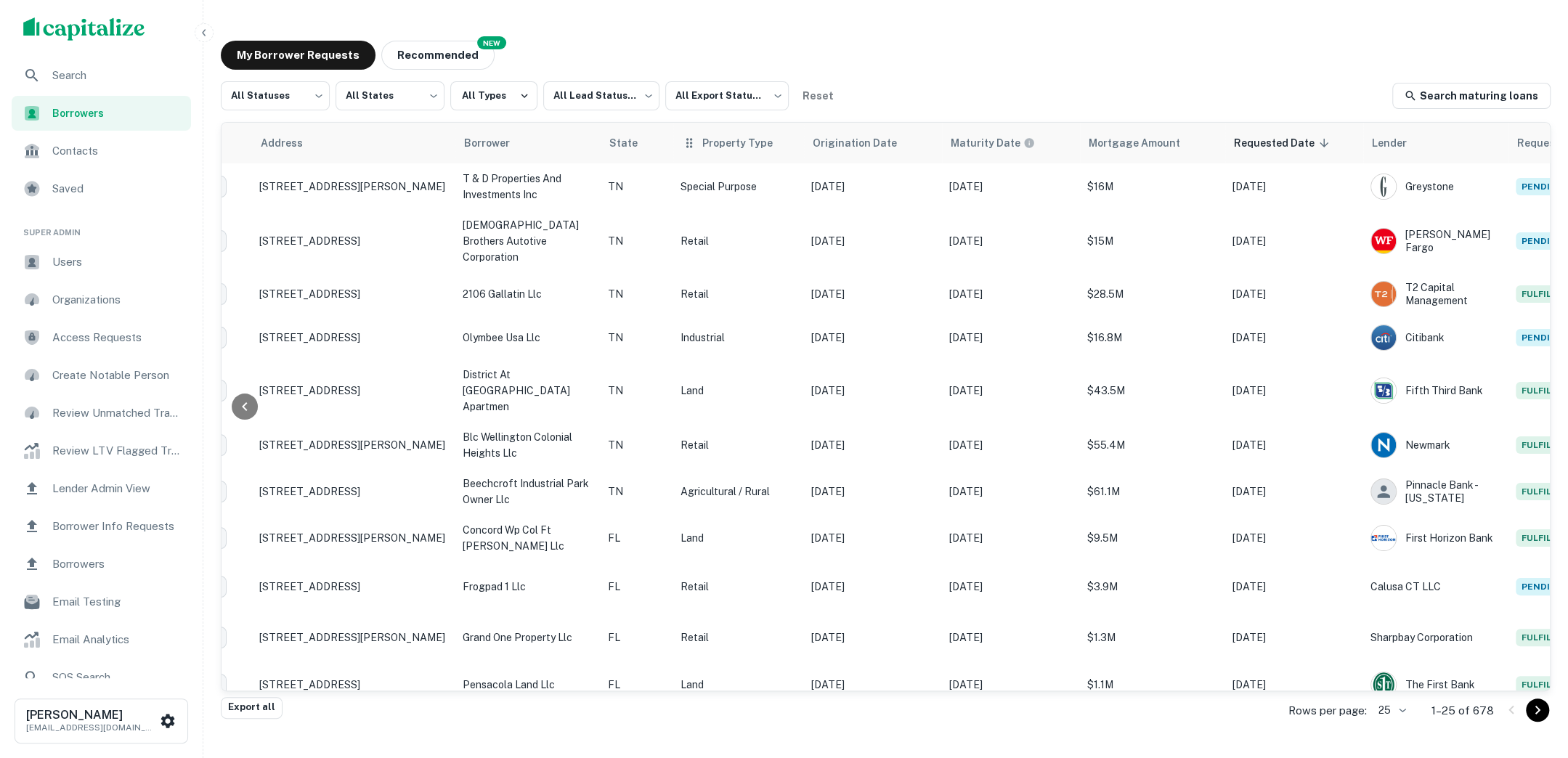
scroll to position [0, 231]
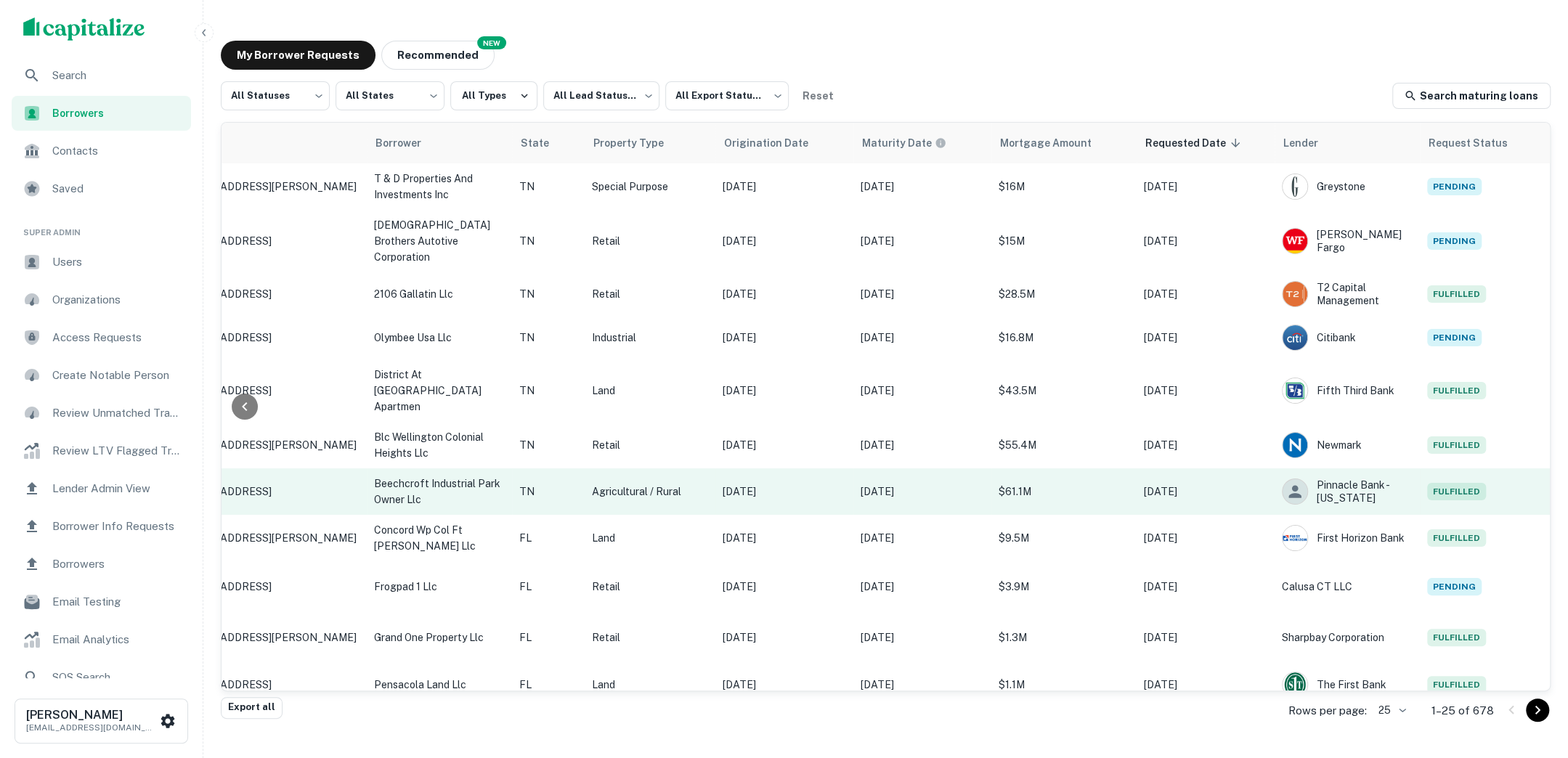
click at [1092, 484] on p "$61.1M" at bounding box center [1064, 492] width 131 height 16
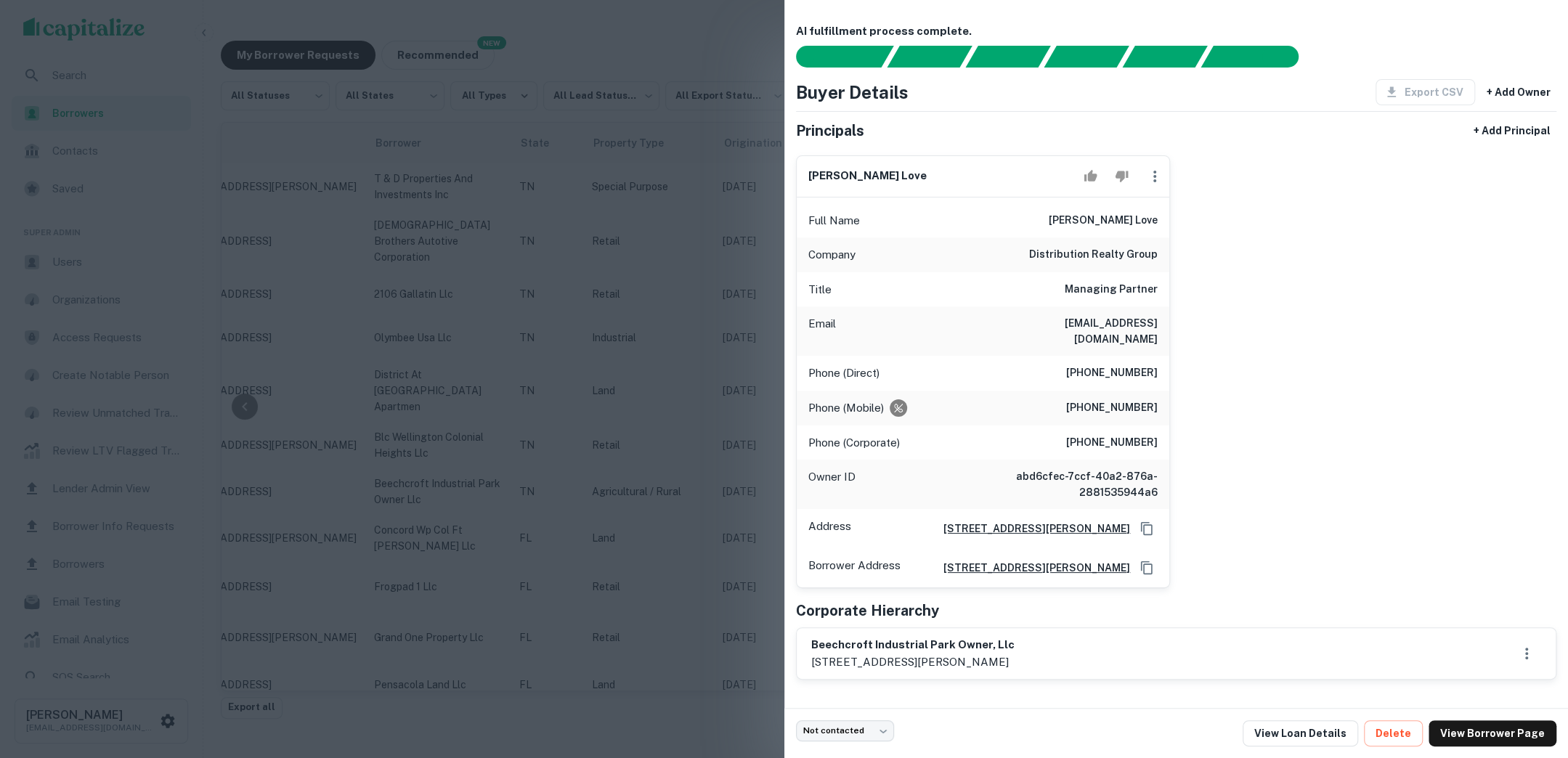
click at [704, 81] on div at bounding box center [784, 379] width 1568 height 758
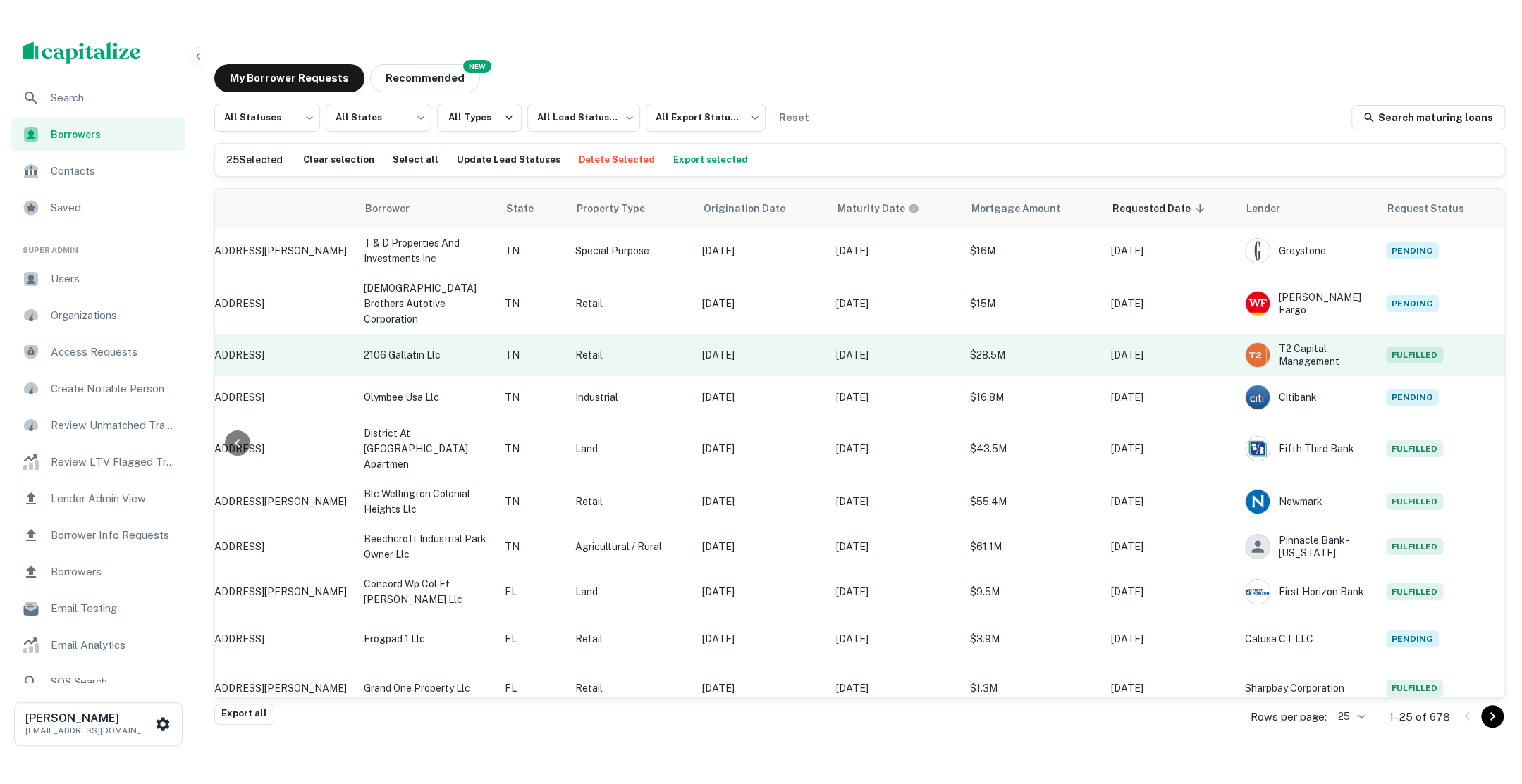
scroll to position [0, 0]
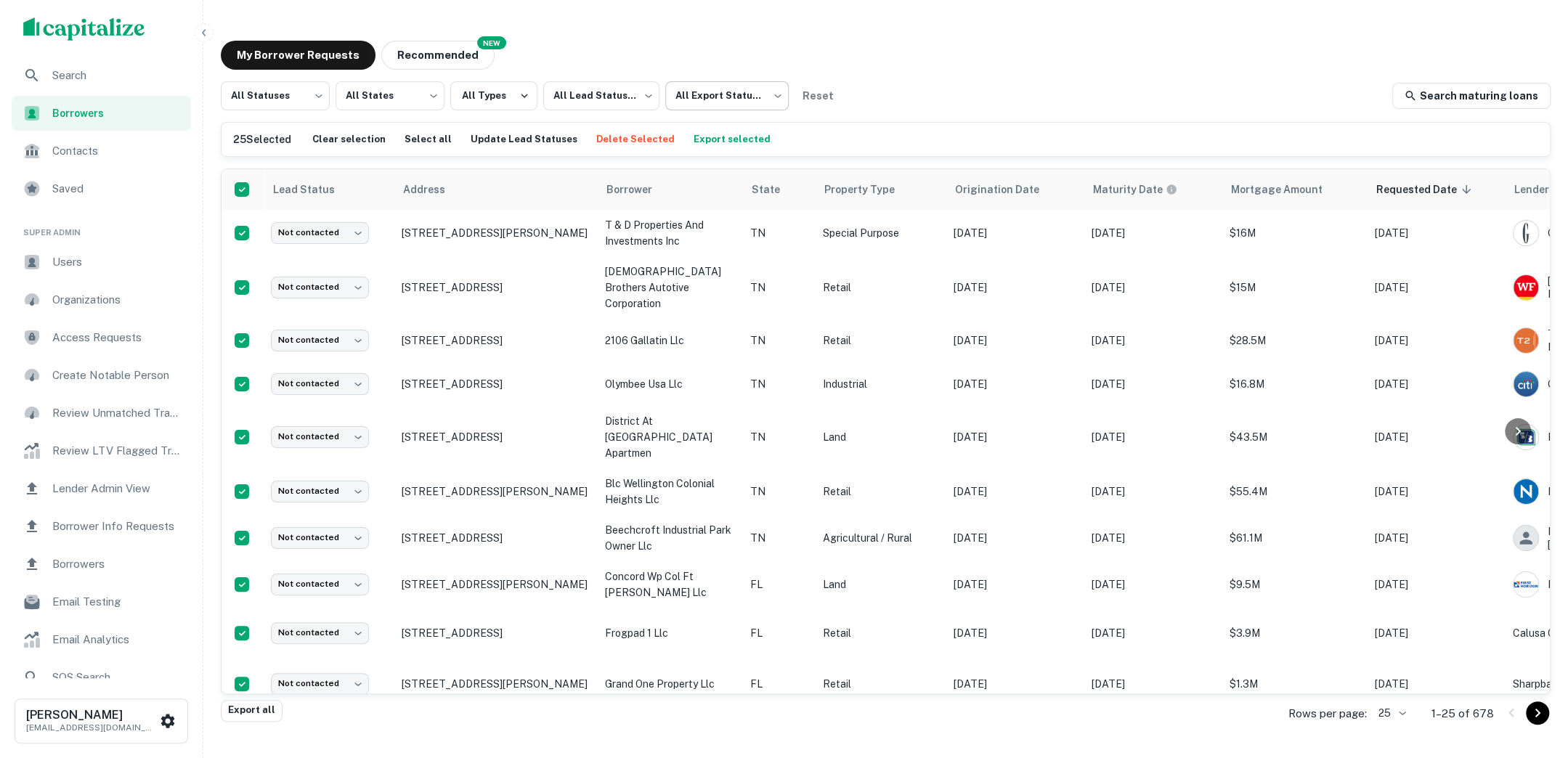
click at [769, 104] on body "Search Borrowers Contacts Saved Super Admin Users Organizations Access Requests…" at bounding box center [784, 379] width 1568 height 758
click at [873, 62] on div at bounding box center [784, 379] width 1568 height 758
click at [774, 93] on body "Search Borrowers Contacts Saved Super Admin Users Organizations Access Requests…" at bounding box center [784, 379] width 1568 height 758
click at [254, 183] on div at bounding box center [784, 379] width 1568 height 758
click at [803, 35] on div "My Borrower Requests NEW Recommended All Statuses *** ​ All States *** ​ All Ty…" at bounding box center [885, 371] width 1353 height 682
